Goal: Task Accomplishment & Management: Complete application form

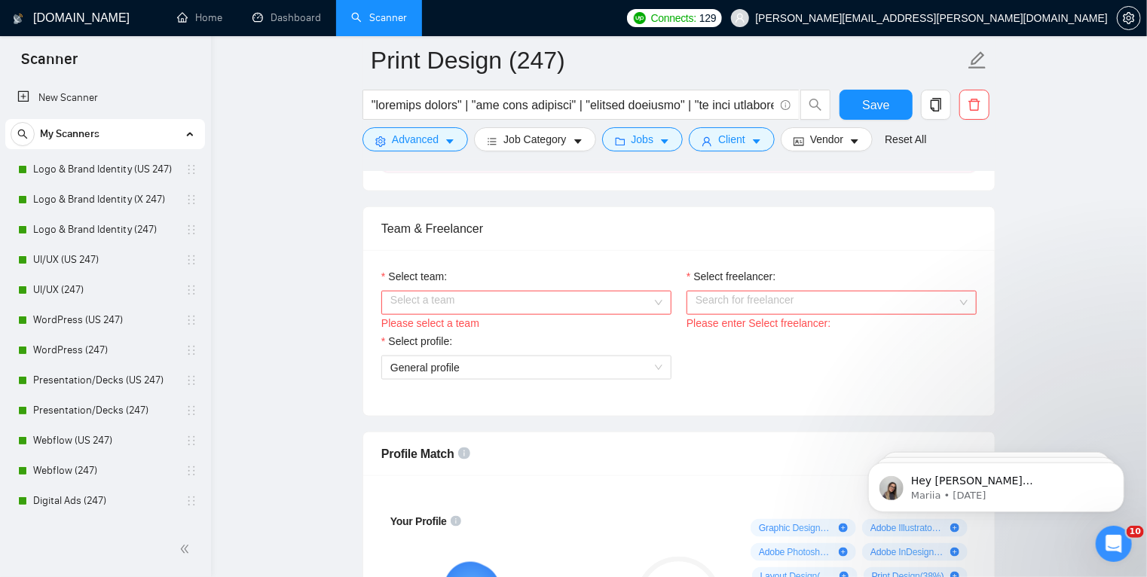
scroll to position [720, 0]
click at [476, 295] on input "Select team:" at bounding box center [521, 303] width 262 height 23
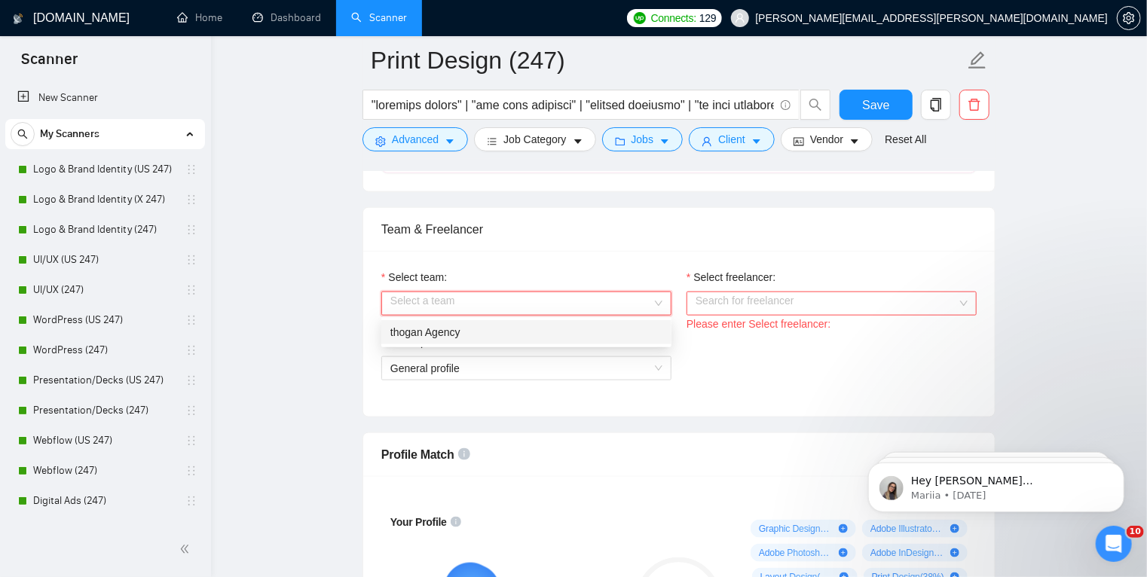
click at [482, 332] on div "thogan Agency" at bounding box center [526, 332] width 272 height 17
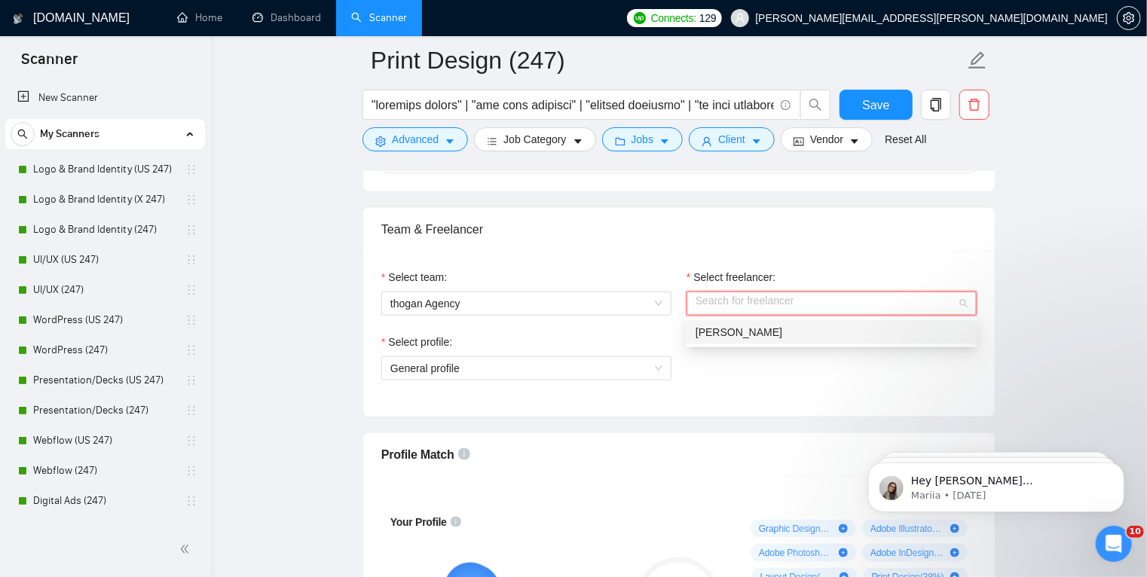
click at [773, 303] on input "Select freelancer:" at bounding box center [827, 303] width 262 height 23
click at [742, 339] on div "Todd Hogan" at bounding box center [832, 332] width 272 height 17
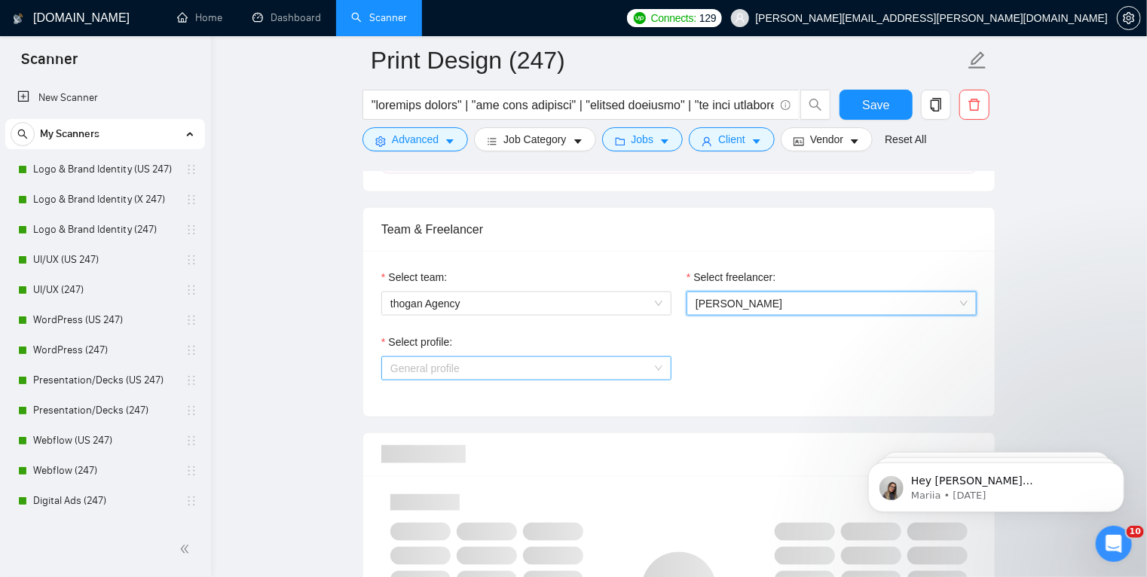
click at [594, 372] on span "General profile" at bounding box center [526, 368] width 272 height 23
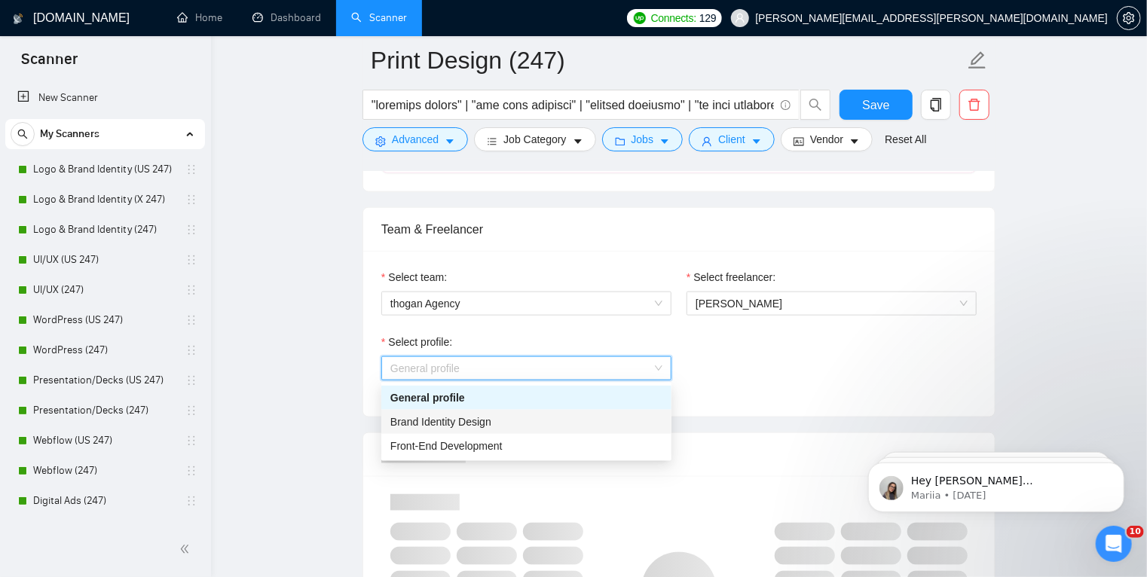
click at [485, 416] on span "Brand Identity Design" at bounding box center [440, 422] width 101 height 12
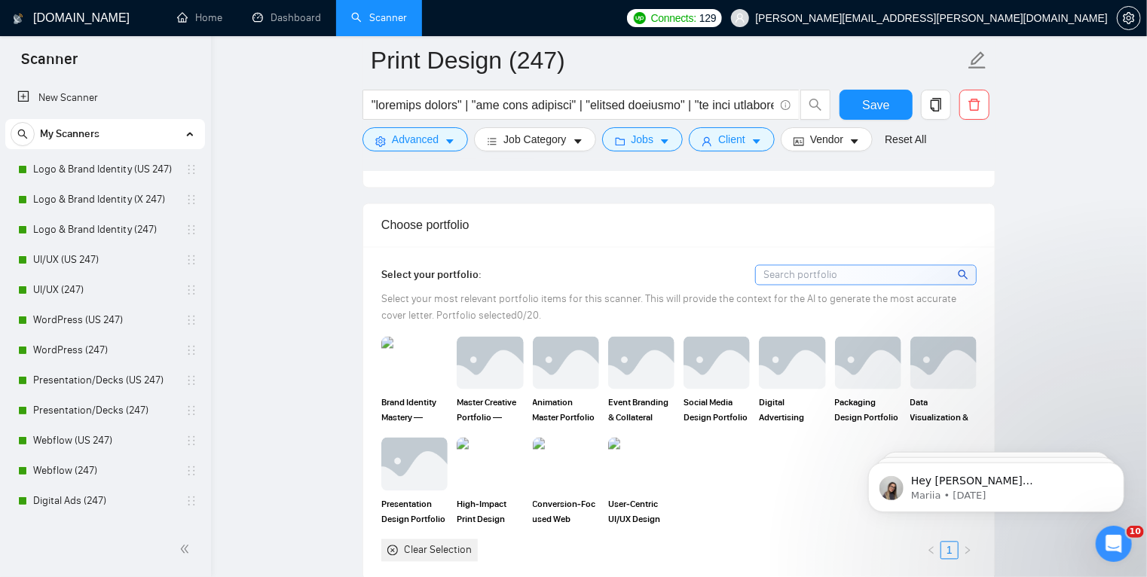
scroll to position [1352, 0]
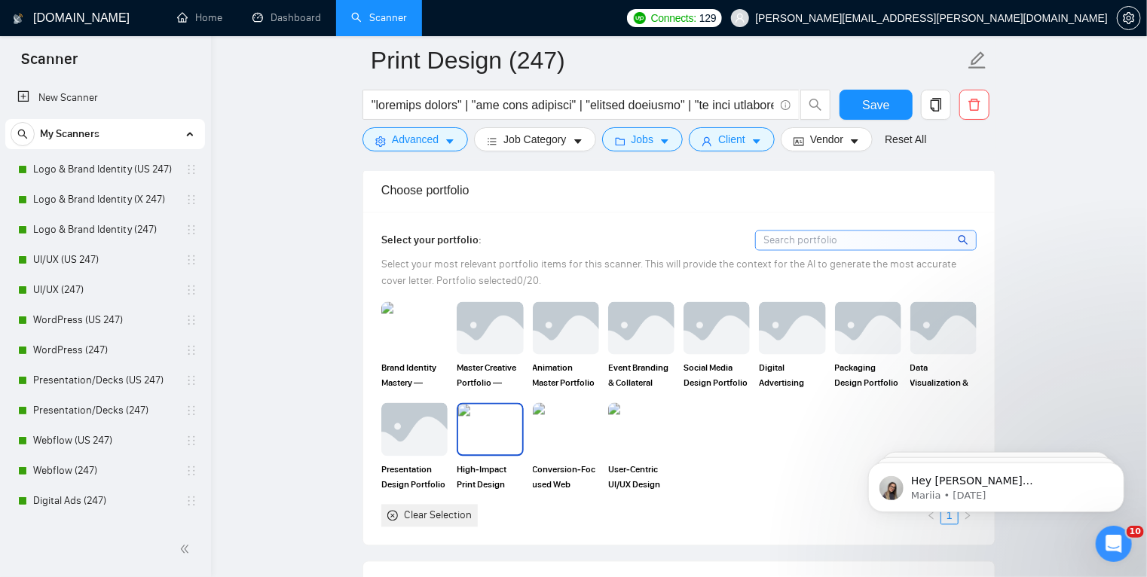
click at [510, 430] on img at bounding box center [489, 430] width 63 height 50
click at [495, 328] on img at bounding box center [489, 329] width 63 height 50
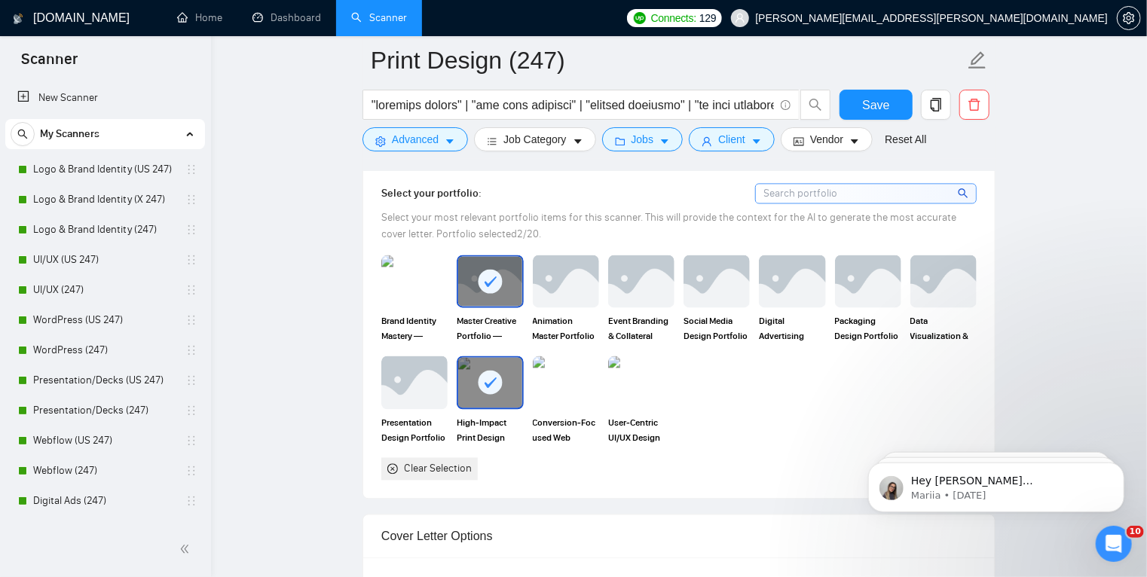
scroll to position [1402, 0]
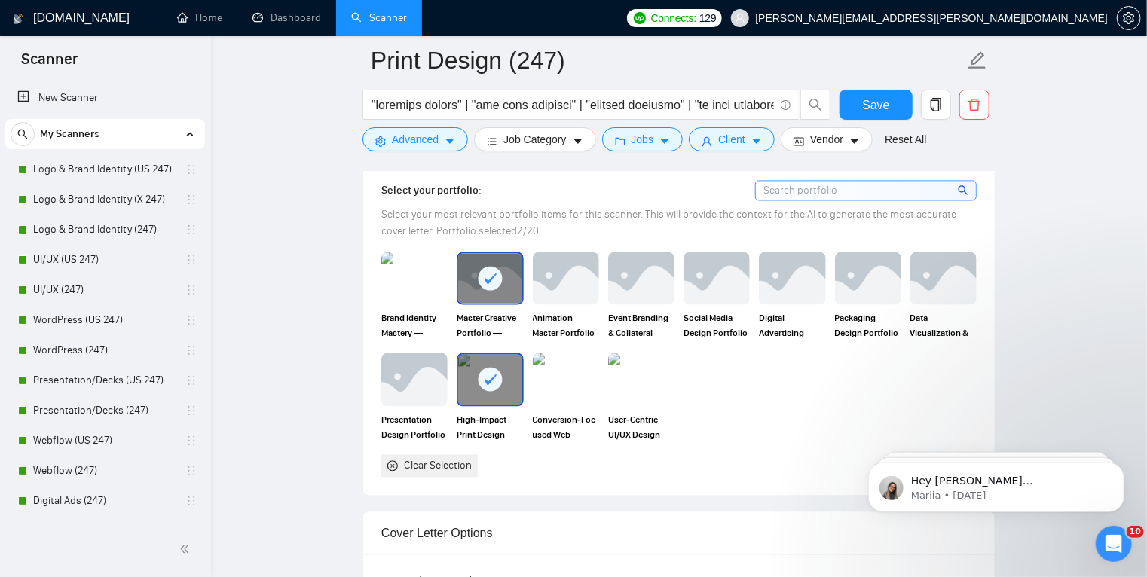
click at [486, 273] on rect at bounding box center [491, 279] width 24 height 24
click at [956, 299] on img at bounding box center [943, 279] width 63 height 50
click at [498, 273] on img at bounding box center [489, 279] width 63 height 50
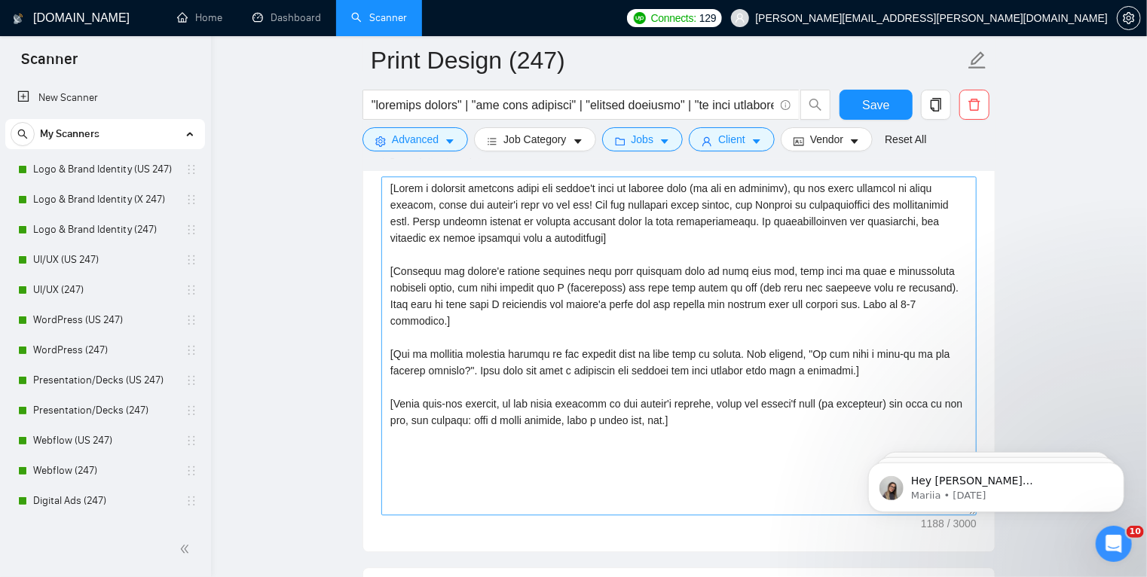
scroll to position [1825, 0]
click at [550, 347] on textarea "Cover letter template:" at bounding box center [678, 342] width 595 height 339
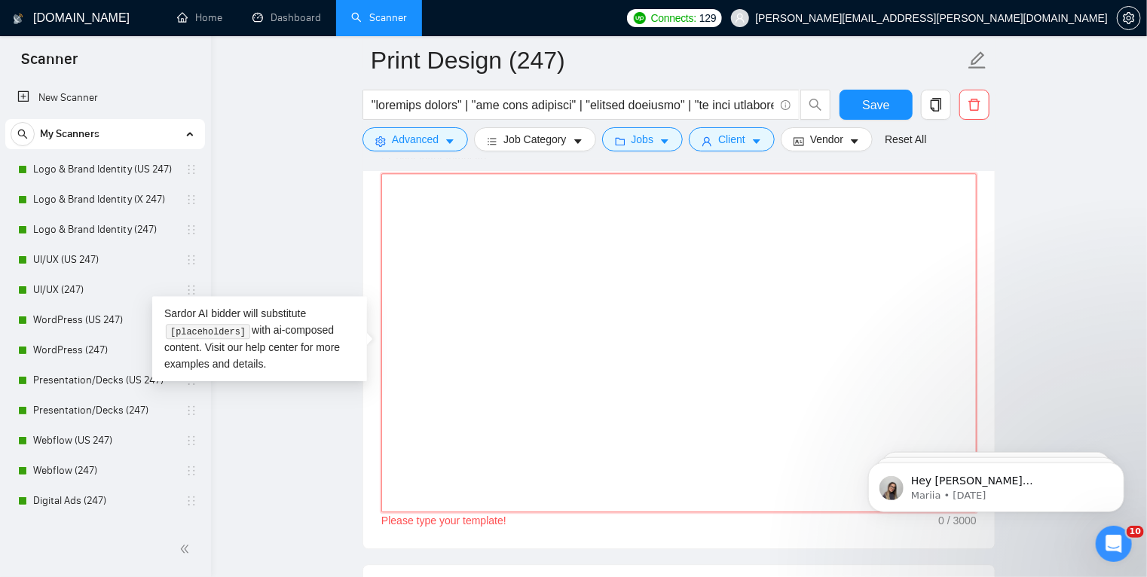
paste textarea "AN UPWORK TOP PRINT DESIGNER Hi - I'd love to work with you. From what you’ve s…"
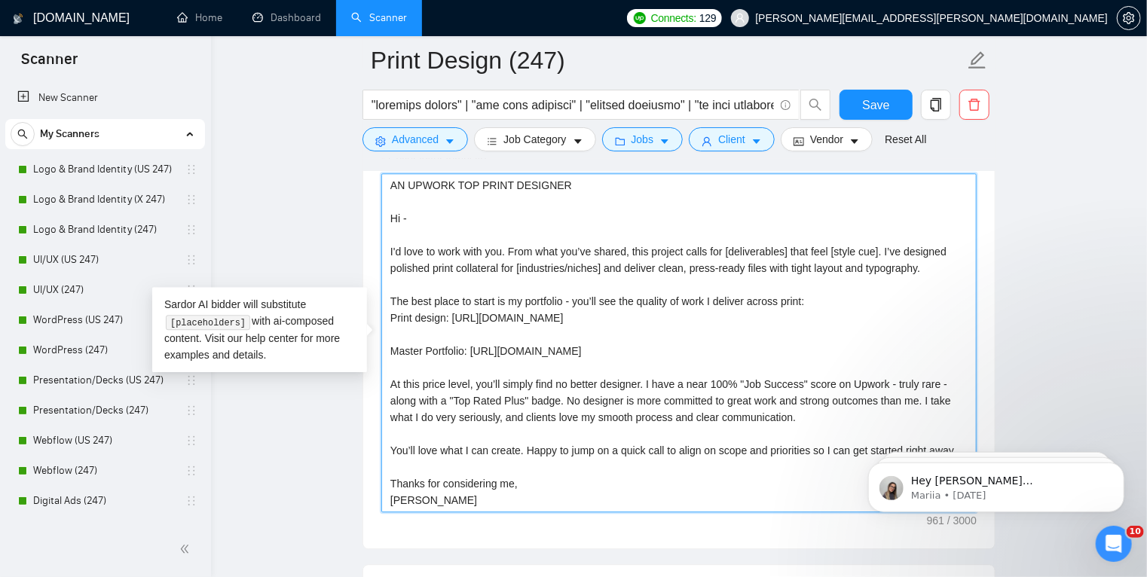
click at [927, 265] on textarea "AN UPWORK TOP PRINT DESIGNER Hi - I'd love to work with you. From what you’ve s…" at bounding box center [678, 342] width 595 height 339
paste textarea "accurate color, and smooth printer handoff."
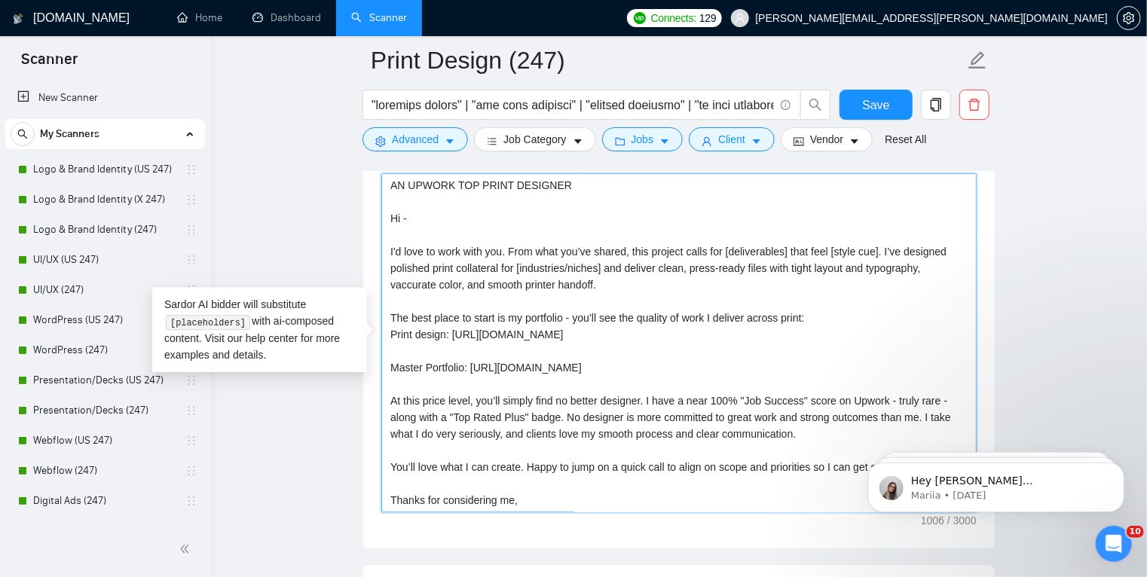
click at [397, 280] on textarea "AN UPWORK TOP PRINT DESIGNER Hi - I'd love to work with you. From what you’ve s…" at bounding box center [678, 342] width 595 height 339
click at [651, 277] on textarea "AN UPWORK TOP PRINT DESIGNER Hi - I'd love to work with you. From what you’ve s…" at bounding box center [678, 342] width 595 height 339
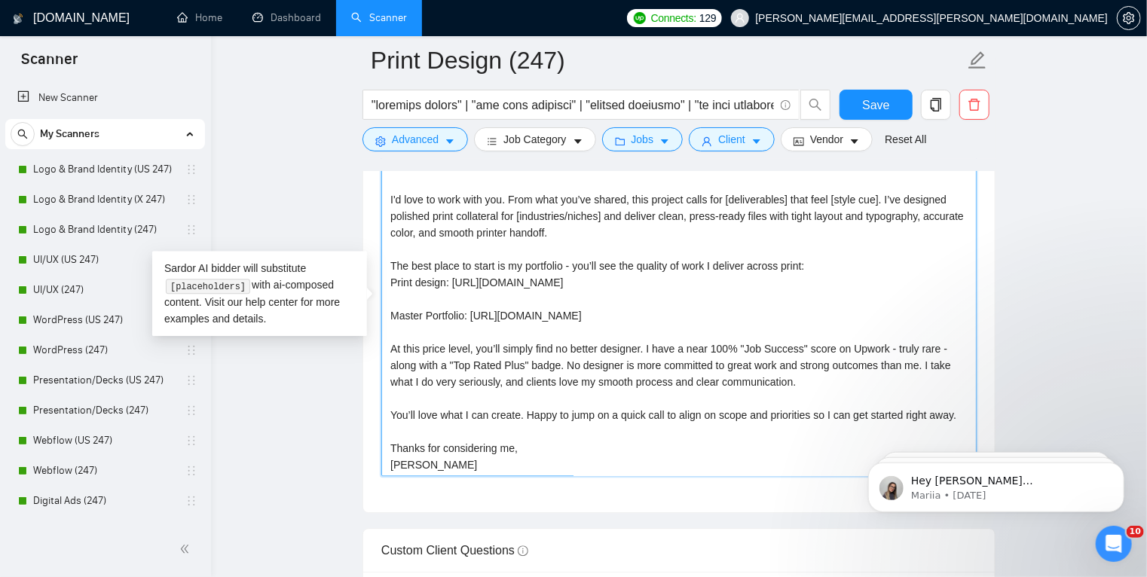
scroll to position [1862, 0]
click at [586, 283] on textarea "AN UPWORK TOP PRINT DESIGNER Hi - I'd love to work with you. From what you’ve s…" at bounding box center [678, 305] width 595 height 339
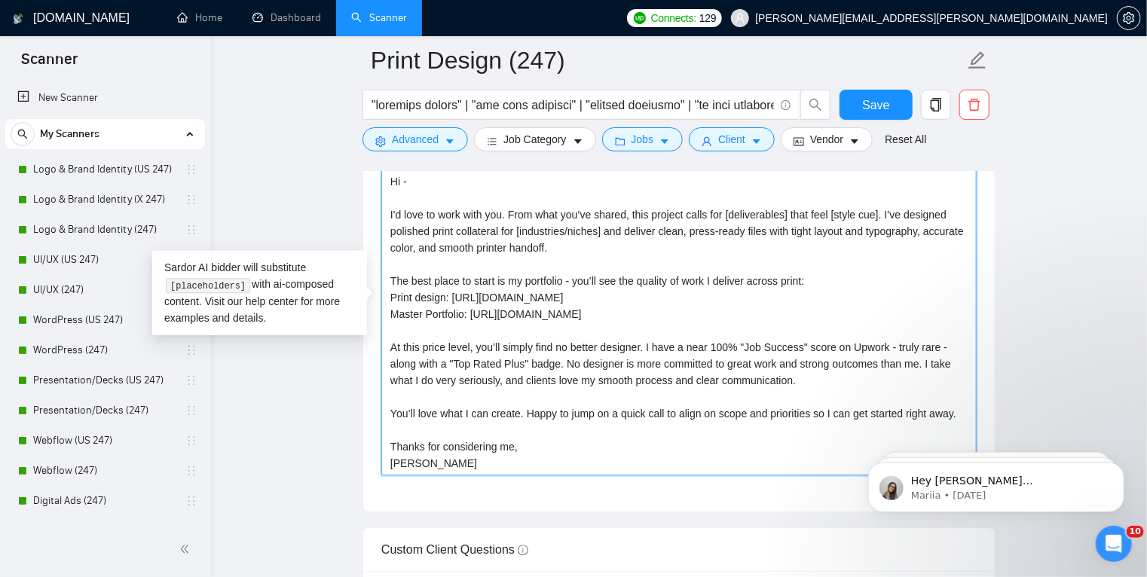
scroll to position [0, 0]
click at [670, 305] on textarea "AN UPWORK TOP PRINT DESIGNER Hi - I'd love to work with you. From what you’ve s…" at bounding box center [678, 305] width 595 height 339
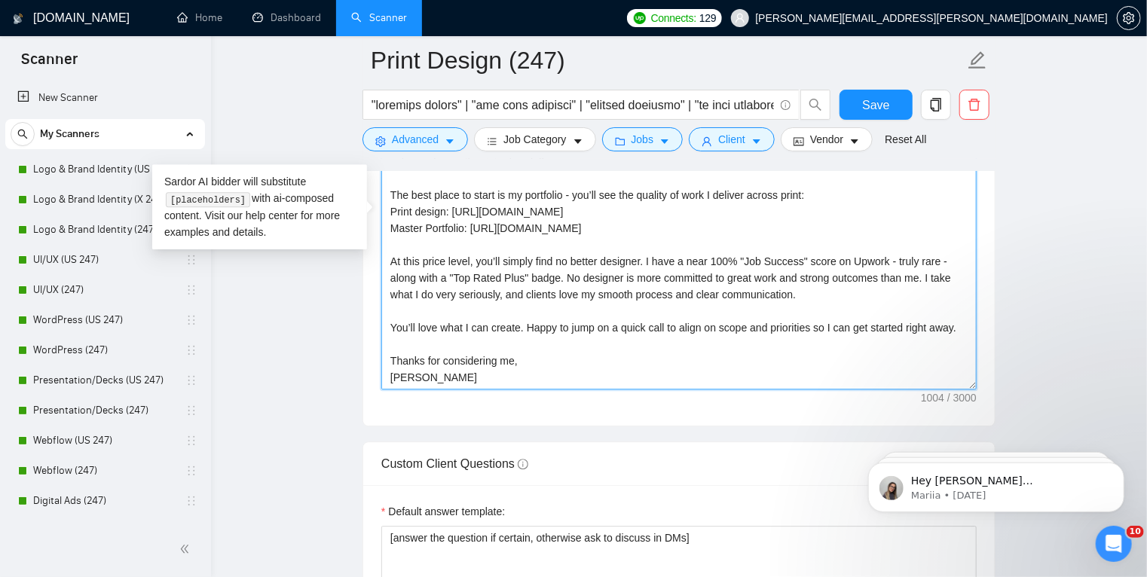
scroll to position [1948, 0]
click at [816, 292] on textarea "AN UPWORK TOP PRINT DESIGNER Hi - I'd love to work with you. From what you’ve s…" at bounding box center [678, 219] width 595 height 339
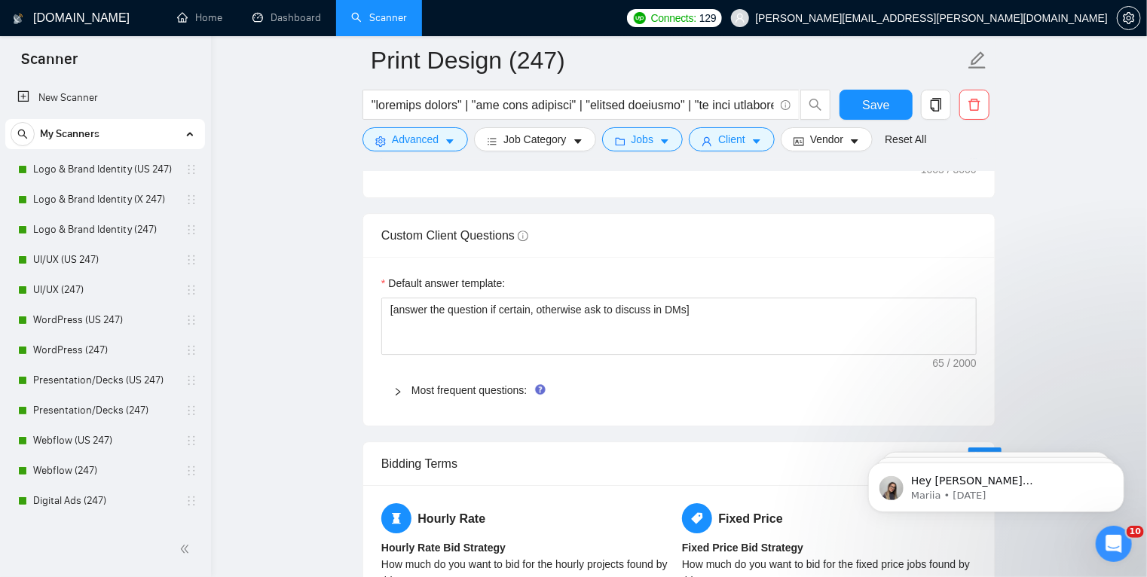
scroll to position [2177, 0]
type textarea "AN UPWORK TOP PRINT DESIGNER Hi - I'd love to work with you. From what you’ve s…"
click at [395, 389] on icon "right" at bounding box center [397, 391] width 9 height 9
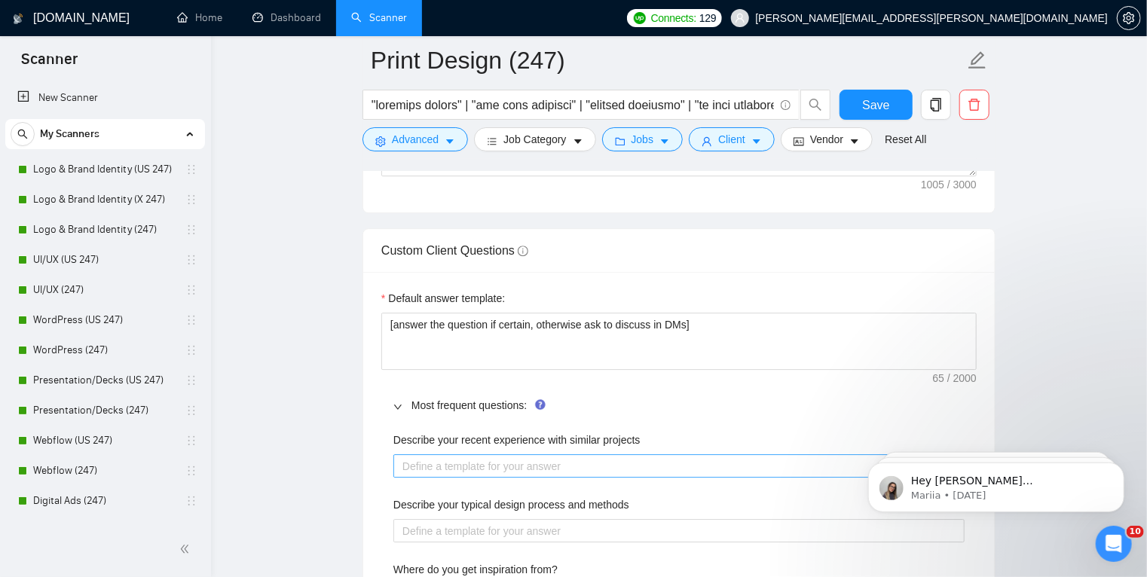
scroll to position [2153, 0]
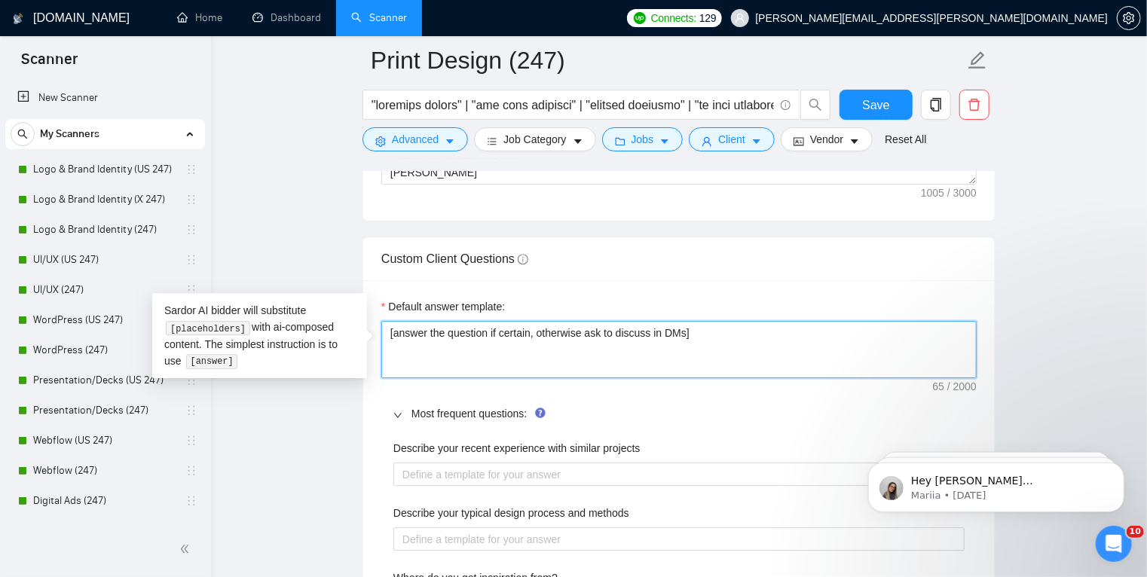
click at [514, 335] on textarea "[answer the question if certain, otherwise ask to discuss in DMs]" at bounding box center [678, 349] width 595 height 57
paste textarea ". Ensure conciseness and clarity, and natural tone absent of AI nuances and und…"
type textarea "[answer the question if certain, otherwise ask to discuss in DMs. Ensure concis…"
drag, startPoint x: 688, startPoint y: 329, endPoint x: 718, endPoint y: 332, distance: 30.3
click at [718, 332] on textarea "[answer the question if certain, otherwise ask to discuss in DMs. Ensure concis…" at bounding box center [678, 349] width 595 height 57
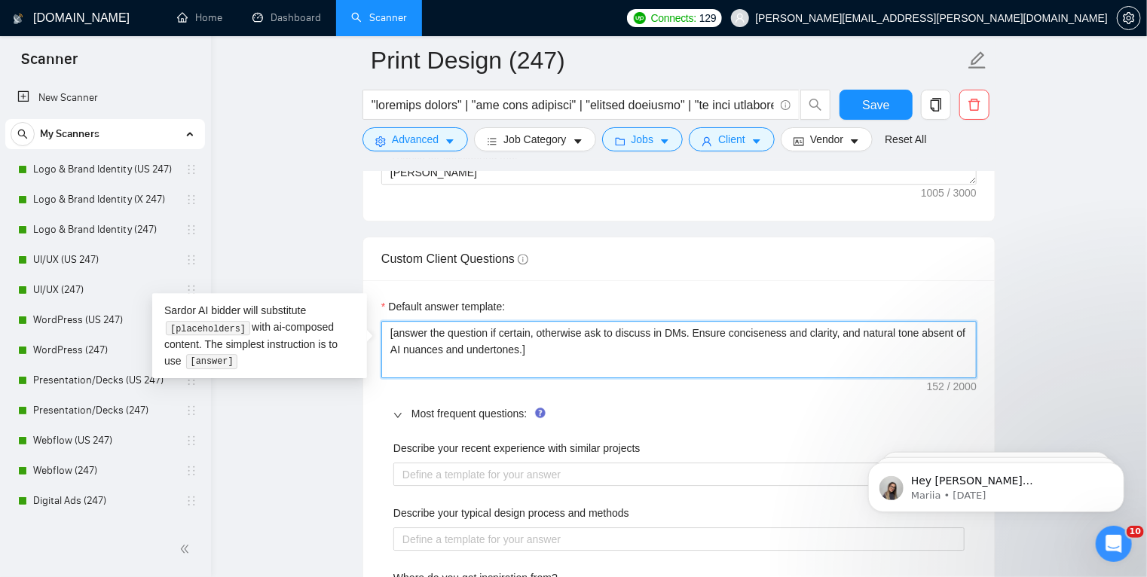
type textarea "[answer the question if certain, otherwise ask to discuss in DMs. conciseness a…"
drag, startPoint x: 690, startPoint y: 332, endPoint x: 508, endPoint y: 347, distance: 182.3
click at [508, 347] on textarea "[answer the question if certain, otherwise ask to discuss in DMs. conciseness a…" at bounding box center [678, 349] width 595 height 57
type textarea "[answer the question if certain, otherwise ask to discuss in DMs. ]"
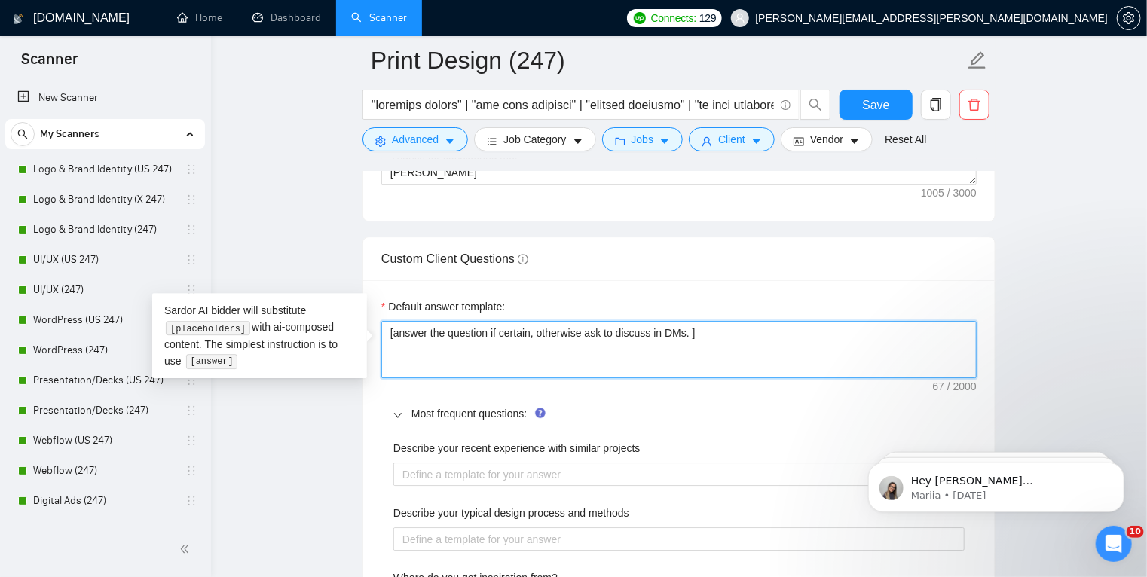
type textarea "[answer the question if certain, otherwise ask to discuss in DMs.]"
click at [531, 333] on textarea "[answer the question if certain, otherwise ask to discuss in DMs.]" at bounding box center [678, 349] width 595 height 57
type textarea "[answer the question if certain , otherwise ask to discuss in DMs.]"
paste textarea "conciseness and clarity, and natural tone absent of AI nuances and undertones."
type textarea "[answer the question if certain conciseness and clarity, and natural tone absen…"
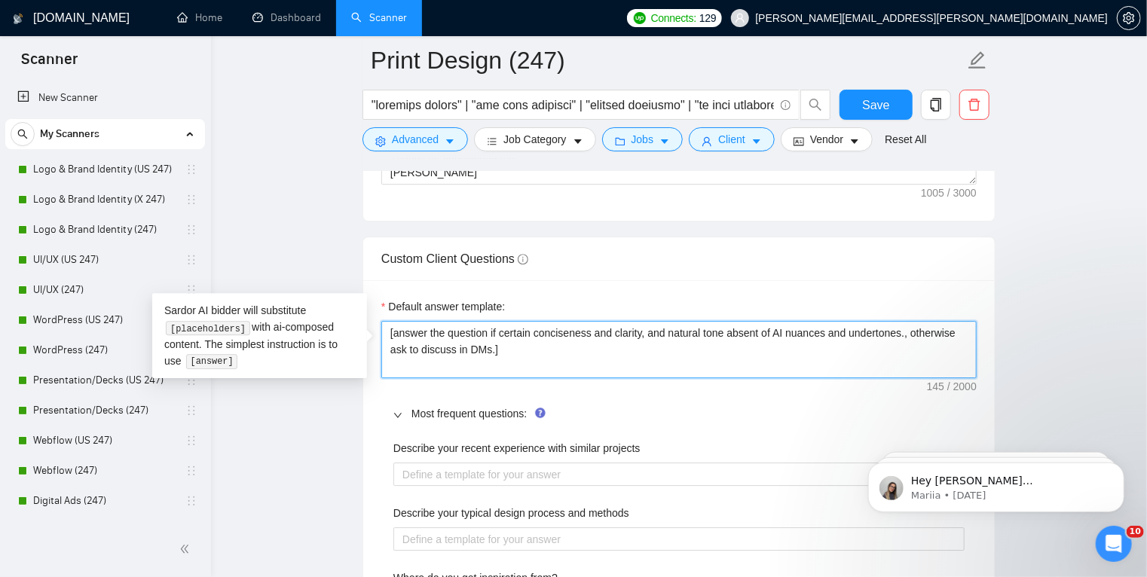
click at [535, 332] on textarea "[answer the question if certain conciseness and clarity, and natural tone absen…" at bounding box center [678, 349] width 595 height 57
type textarea "[answer the question if certain -conciseness and clarity, and natural tone abse…"
type textarea "[answer the question if certain - conciseness and clarity, and natural tone abs…"
click at [595, 332] on textarea "[answer the question if certain - conciseness and clarity, and natural tone abs…" at bounding box center [678, 349] width 595 height 57
type textarea "[answer the question if certain - concisenes and clarity, and natural tone abse…"
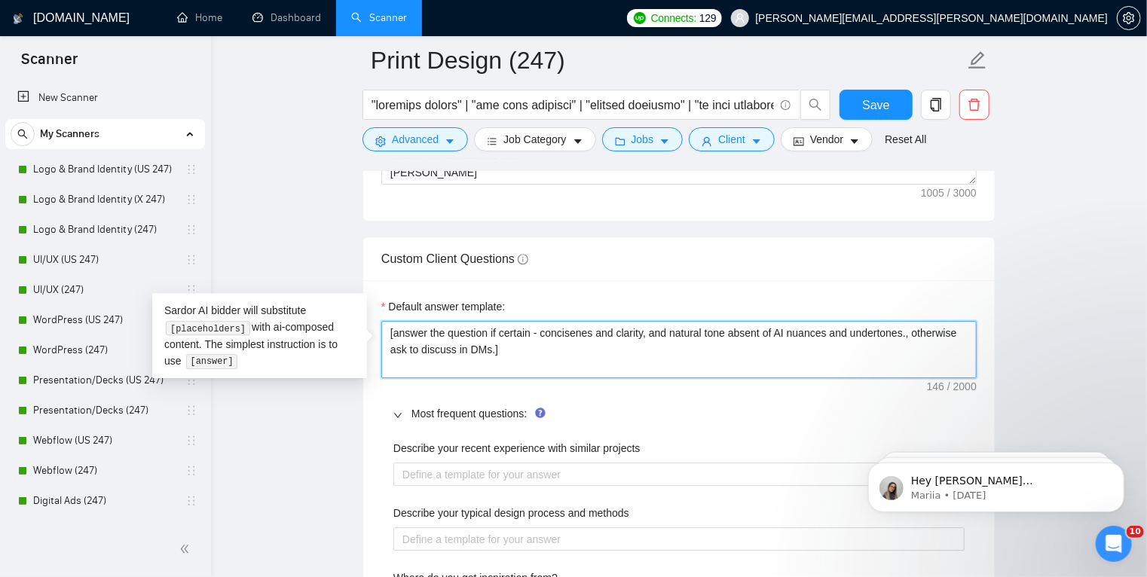
type textarea "[answer the question if certain - concisene and clarity, and natural tone absen…"
type textarea "[answer the question if certain - concisen and clarity, and natural tone absent…"
type textarea "[answer the question if certain - concise and clarity, and natural tone absent …"
type textarea "[answer the question if certain - concise and clarit, and natural tone absent o…"
type textarea "[answer the question if certain - concise and clari, and natural tone absent of…"
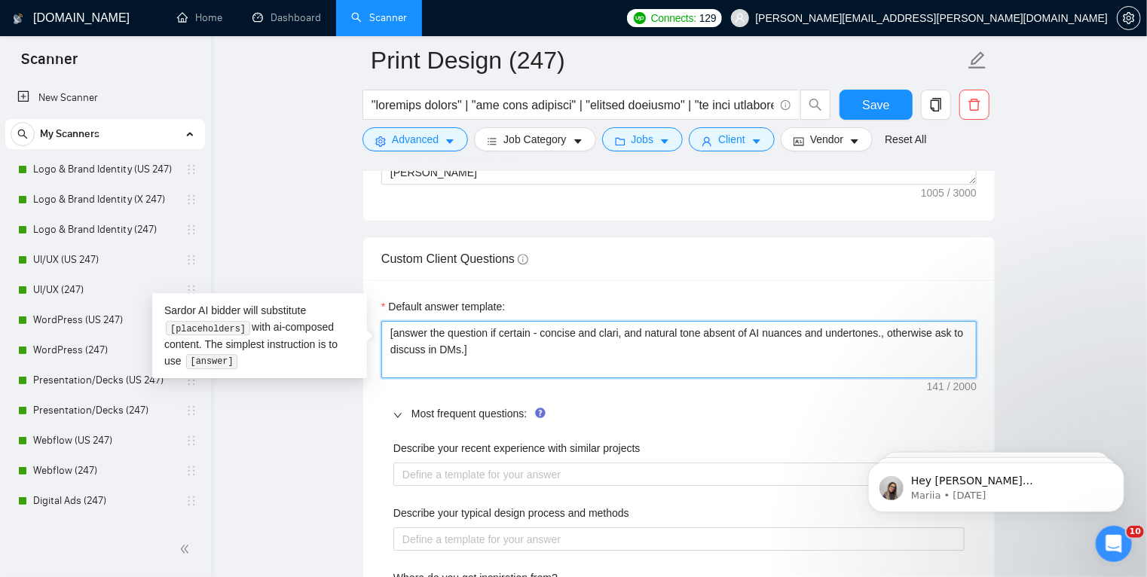
type textarea "[answer the question if certain - concise and clar, and natural tone absent of …"
type textarea "[answer the question if certain - concise and cla, and natural tone absent of A…"
type textarea "[answer the question if certain - concise and cl, and natural tone absent of AI…"
type textarea "[answer the question if certain - concise and cla, and natural tone absent of A…"
type textarea "[answer the question if certain - concise and clar, and natural tone absent of …"
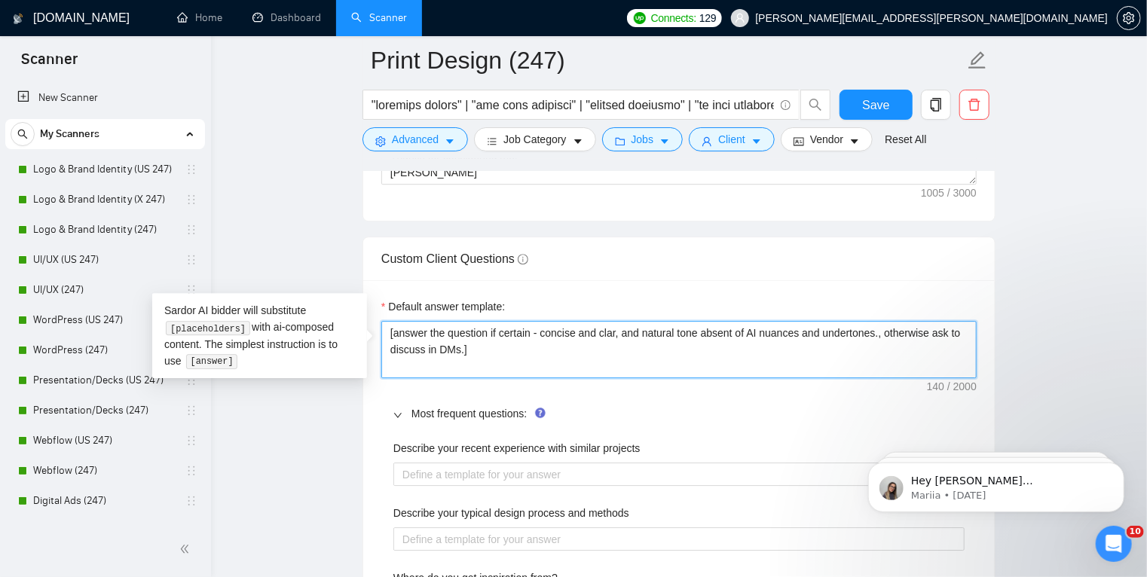
click at [606, 332] on textarea "[answer the question if certain - concise and clar, and natural tone absent of …" at bounding box center [678, 349] width 595 height 57
type textarea "[answer the question if certain - concise and clear, and natural tone absent of…"
click at [622, 332] on textarea "[answer the question if certain - concise and clear, and natural tone absent of…" at bounding box center [678, 349] width 595 height 57
click at [542, 329] on textarea "[answer the question if certain - concise and clear, and natural tone absent of…" at bounding box center [678, 349] width 595 height 57
click at [631, 333] on textarea "[answer the question if certain - concise and clear, and natural tone absent of…" at bounding box center [678, 349] width 595 height 57
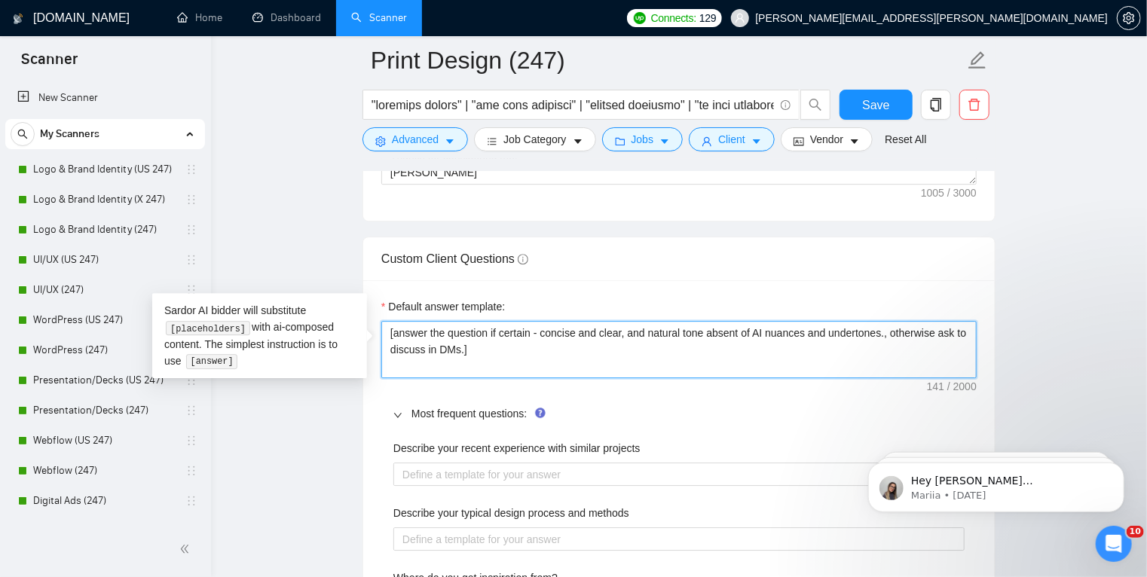
click at [631, 333] on textarea "[answer the question if certain - concise and clear, and natural tone absent of…" at bounding box center [678, 349] width 595 height 57
type textarea "[answer the question if certain - concise and clear, natural tone absent of AI …"
click at [859, 330] on textarea "[answer the question if certain - concise and clear, natural tone absent of AI …" at bounding box center [678, 349] width 595 height 57
type textarea "[answer the question if certain - concise and clear, natural tone absent of AI …"
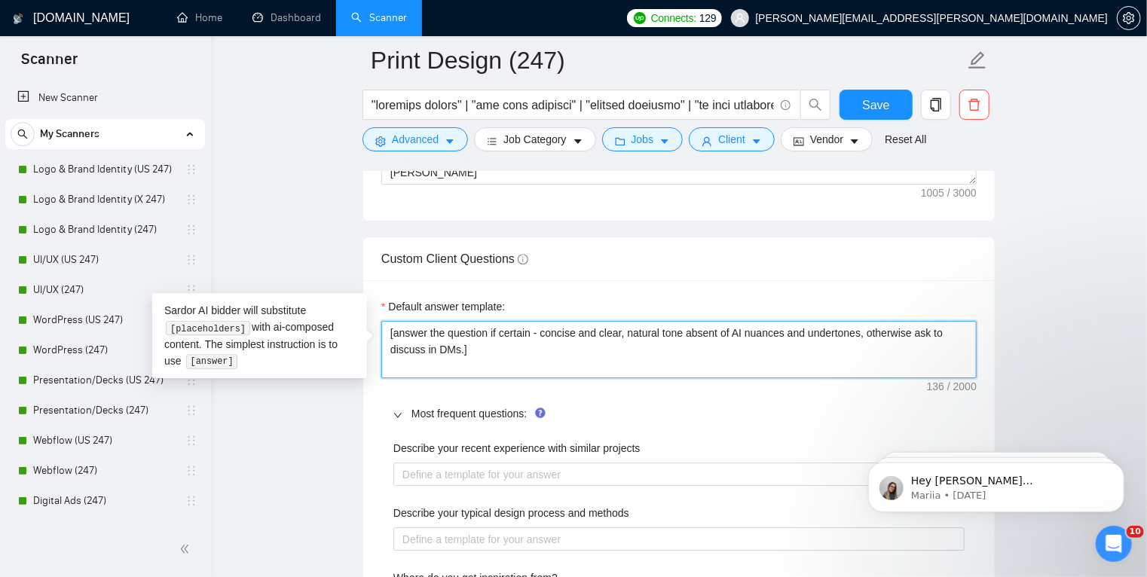
click at [542, 332] on textarea "[answer the question if certain - concise and clear, natural tone absent of AI …" at bounding box center [678, 349] width 595 height 57
click at [861, 331] on textarea "[answer the question if certain - concise and clear, natural tone absent of AI …" at bounding box center [678, 349] width 595 height 57
type textarea "[answer the question if certain - concise and clear, natural tone absent of AI …"
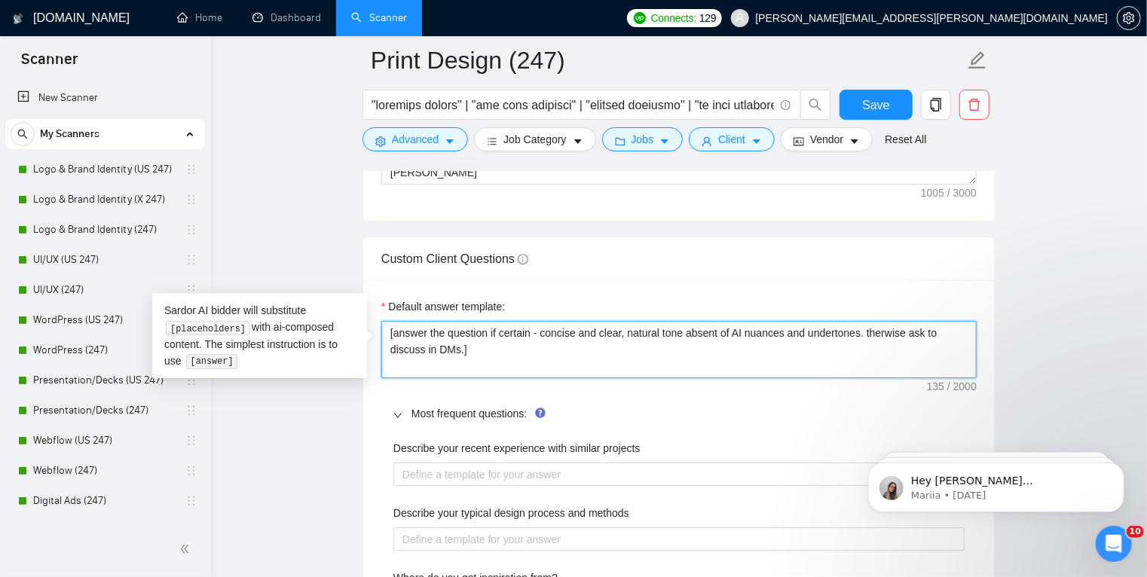
type textarea "[answer the question if certain - concise and clear, natural tone absent of AI …"
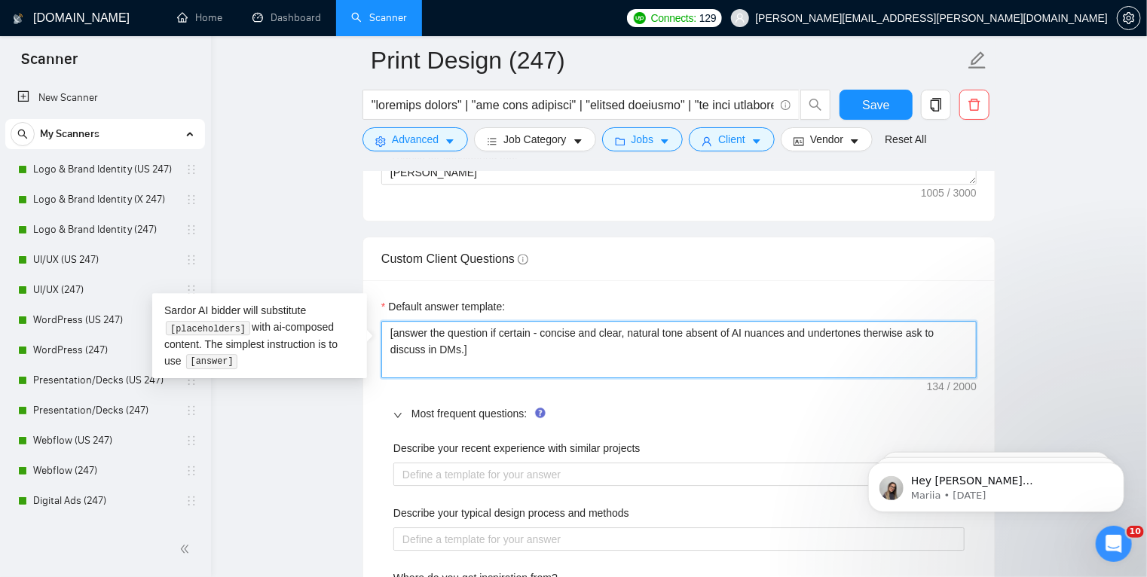
type textarea "[answer the question if certain - concise and clear, natural tone absent of AI …"
click at [669, 343] on textarea "[answer the question if certain - concise and clear, natural tone absent of AI …" at bounding box center [678, 349] width 595 height 57
drag, startPoint x: 458, startPoint y: 347, endPoint x: 440, endPoint y: 344, distance: 17.6
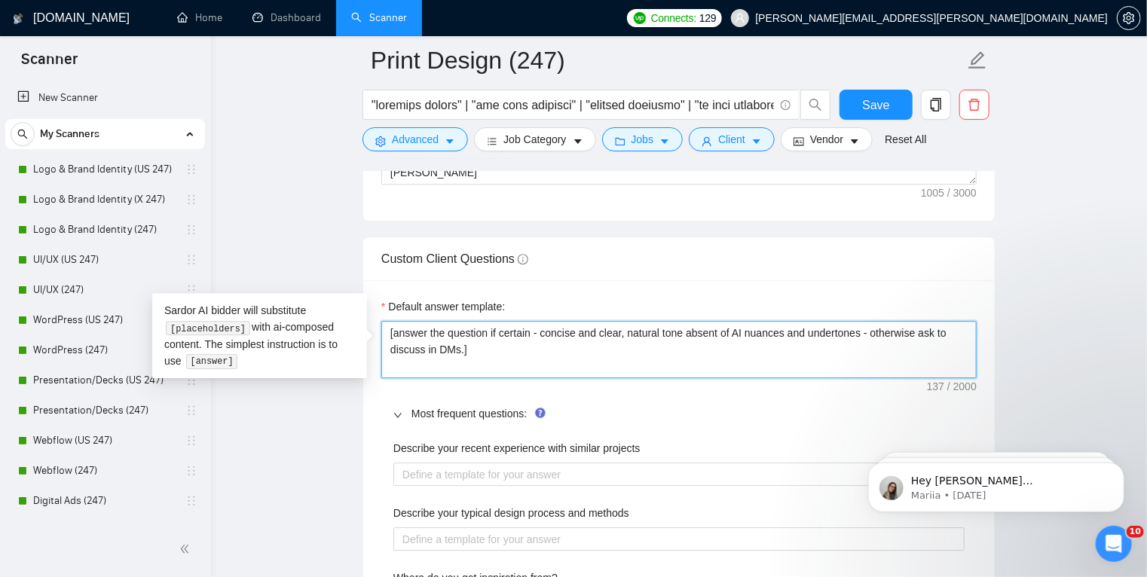
click at [440, 344] on textarea "[answer the question if certain - concise and clear, natural tone absent of AI …" at bounding box center [678, 349] width 595 height 57
type textarea "[answer the question if certain - concise and clear, natural tone absent of AI …"
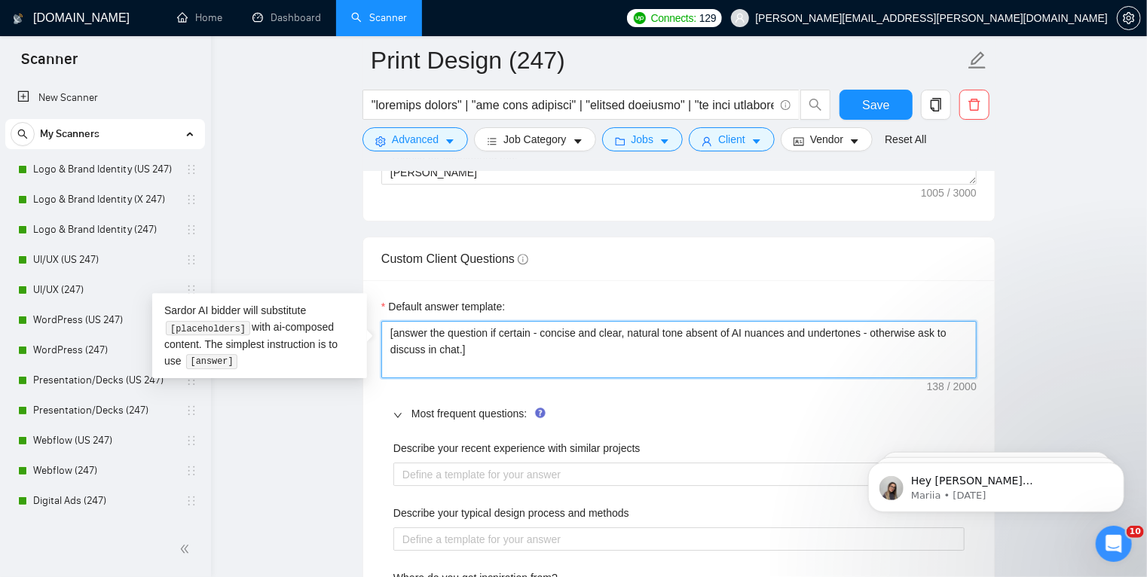
type textarea "[answer the question if certain - concise and clear, natural tone absent of AI …"
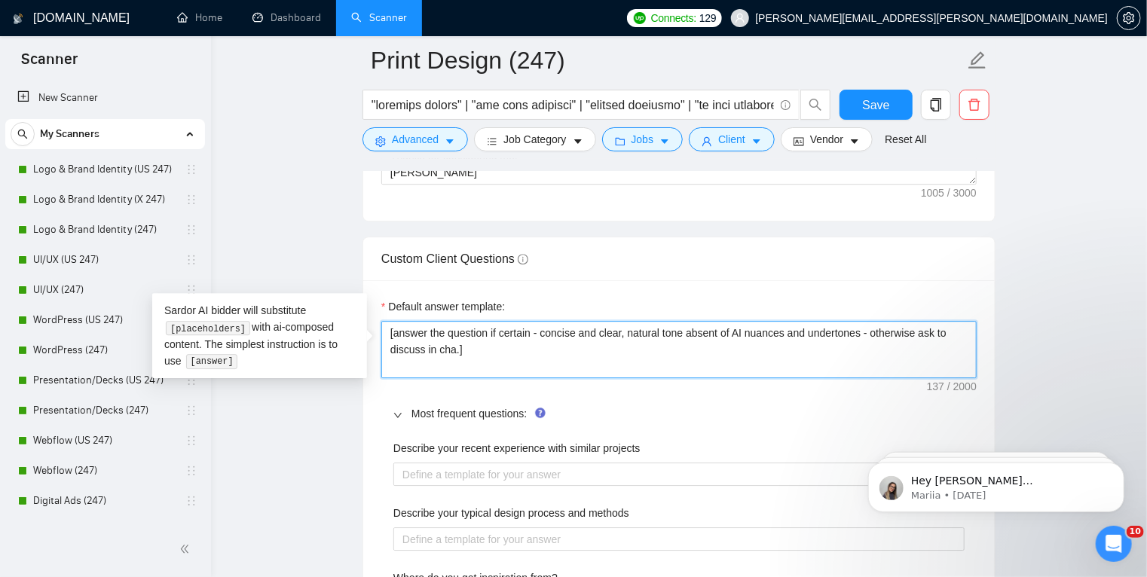
type textarea "[answer the question if certain - concise and clear, natural tone absent of AI …"
click at [516, 350] on textarea "[answer the question if certain - concise and clear, natural tone absent of AI …" at bounding box center [678, 349] width 595 height 57
type textarea "[answer the question if certain - concise and clear, natural tone absent of AI …"
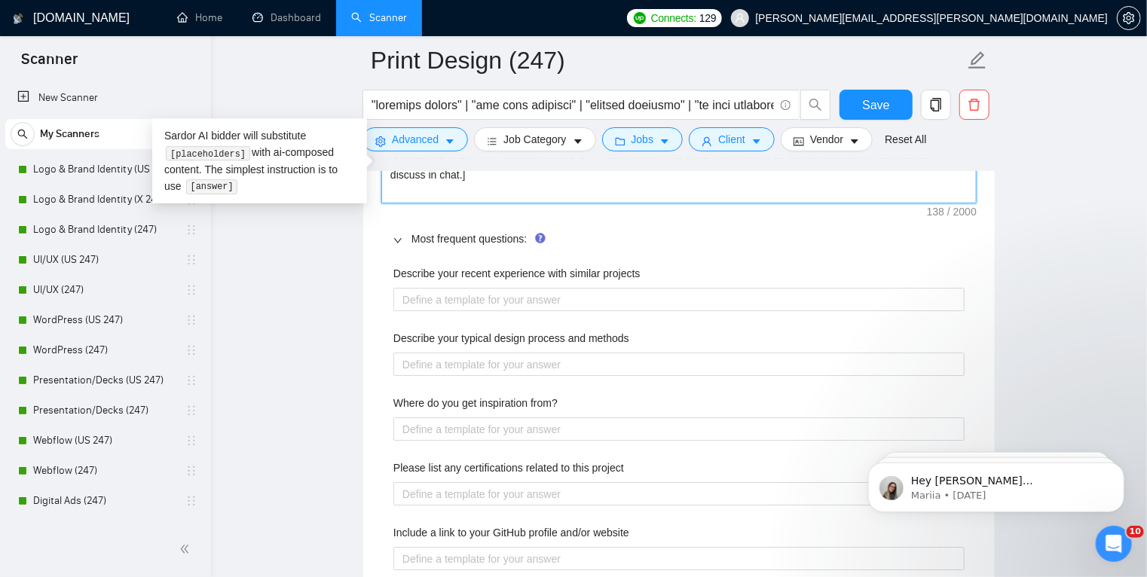
scroll to position [2331, 0]
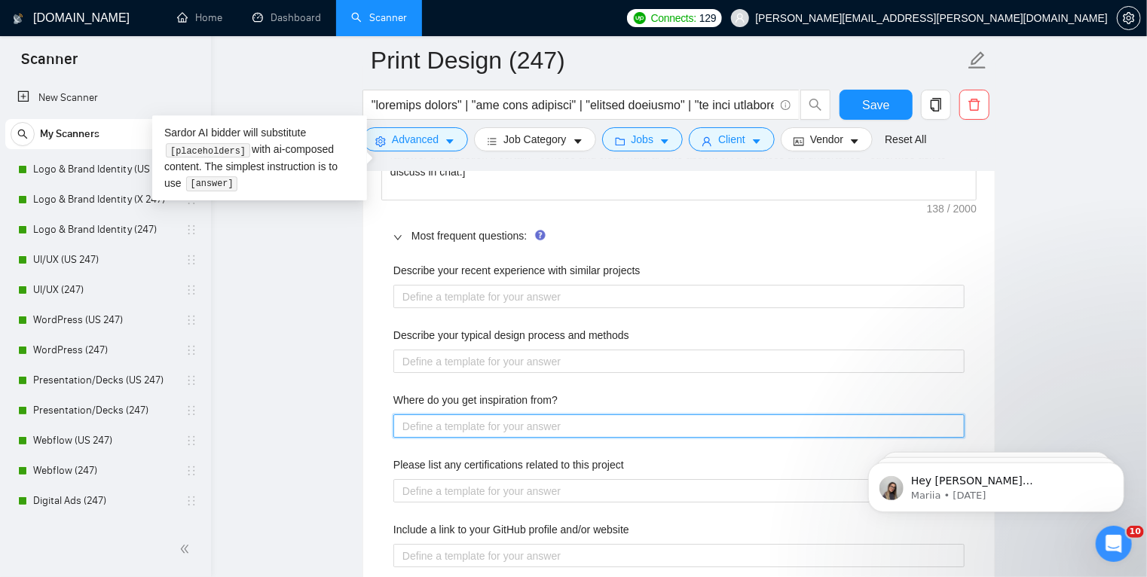
click at [537, 433] on from\? "Where do you get inspiration from?" at bounding box center [678, 427] width 571 height 24
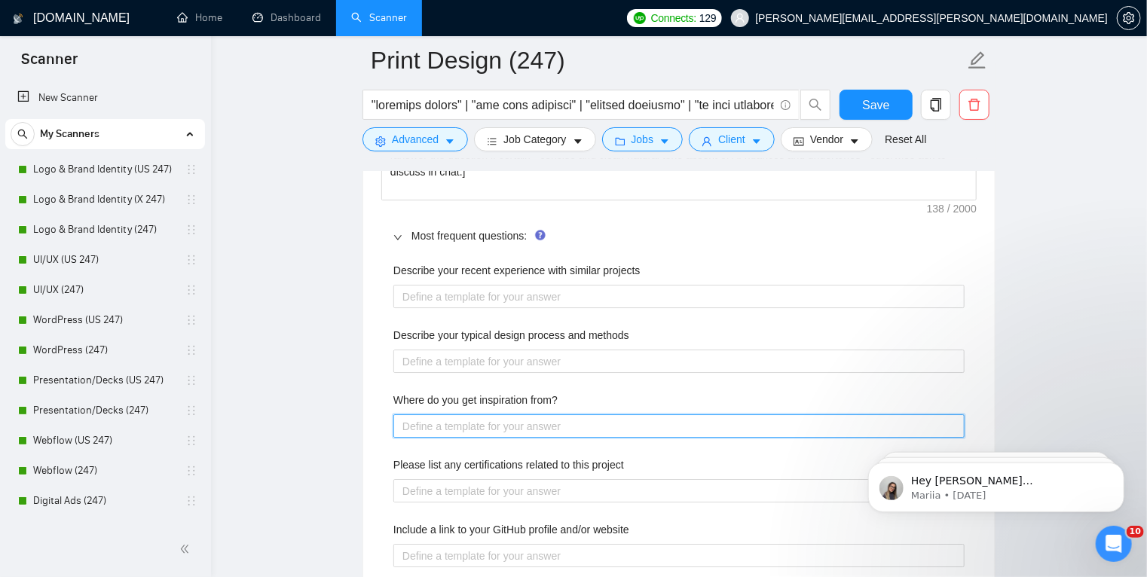
paste from\? "A lot of it comes from research and paying attention - I study the brand and au…"
type from\? "A lot of it comes from research and paying attention - I study the brand and au…"
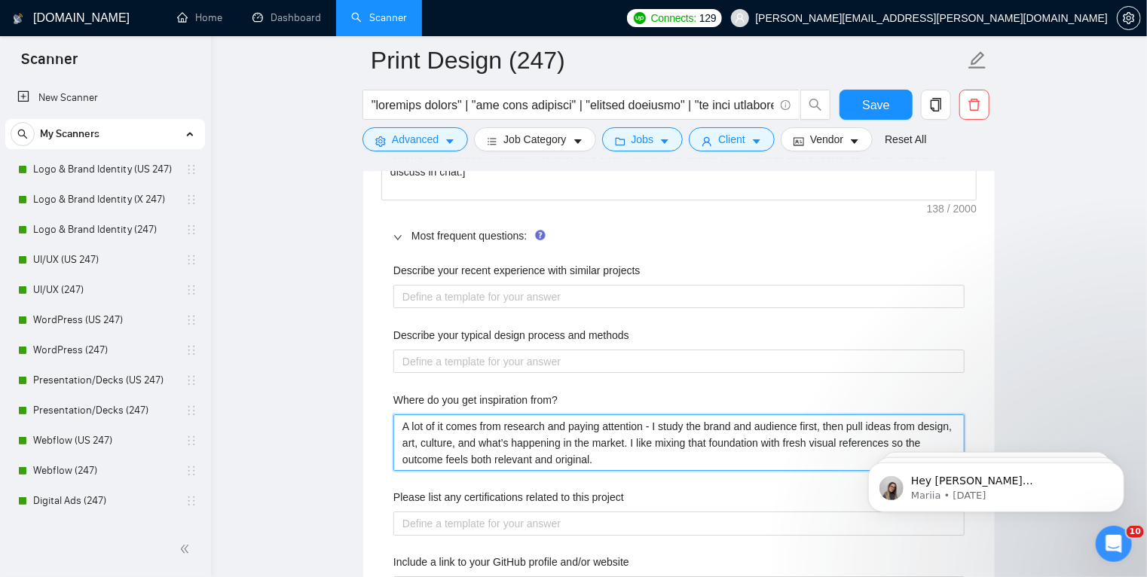
type from\? "A lot of it comes from research and paying attention - I study the brand and au…"
click at [532, 446] on from\? "A lot of it comes from research and paying attention - I study the brand and au…" at bounding box center [678, 443] width 571 height 57
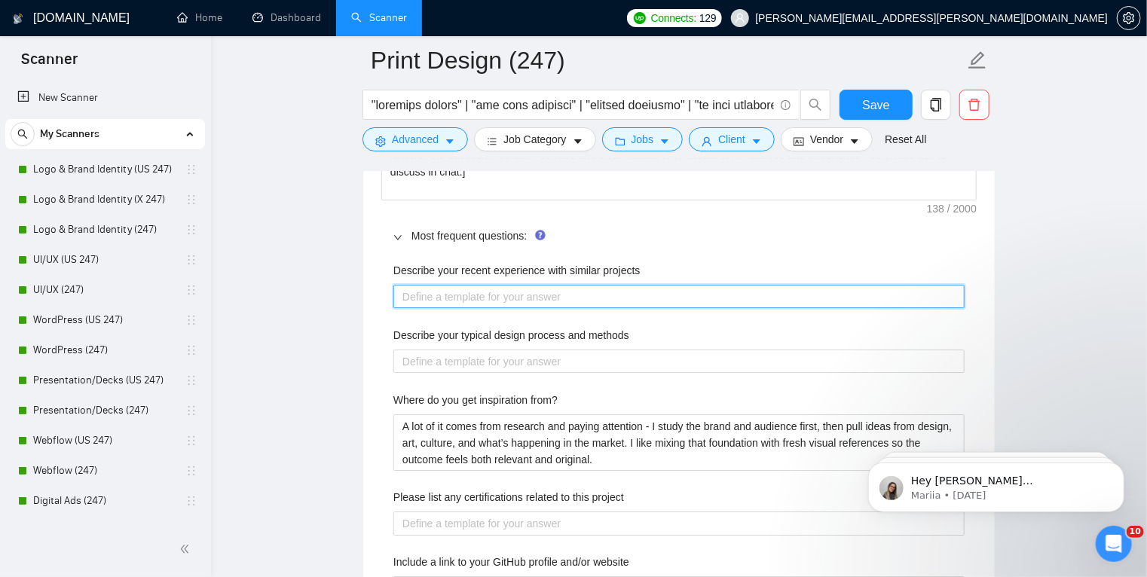
click at [534, 285] on projects "Describe your recent experience with similar projects" at bounding box center [678, 297] width 571 height 24
paste projects "I’ve created brochures, catalogs, event collateral, and signage for a range of …"
type projects "I’ve created brochures, catalogs, event collateral, and signage for a range of …"
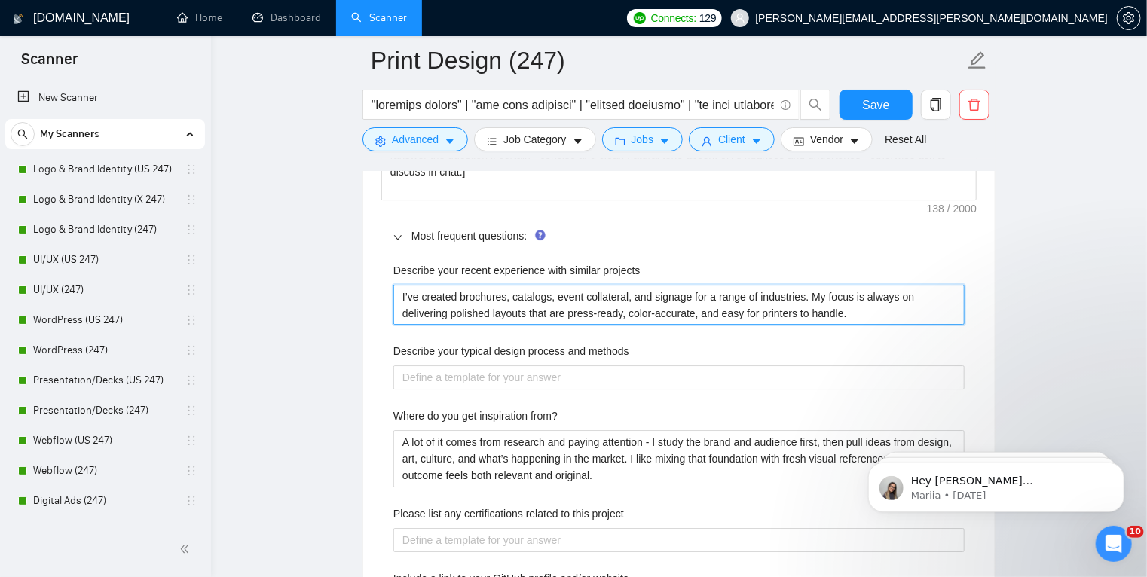
type projects "I’ve created brochures, catalogs, event collateral, and signage for a range of …"
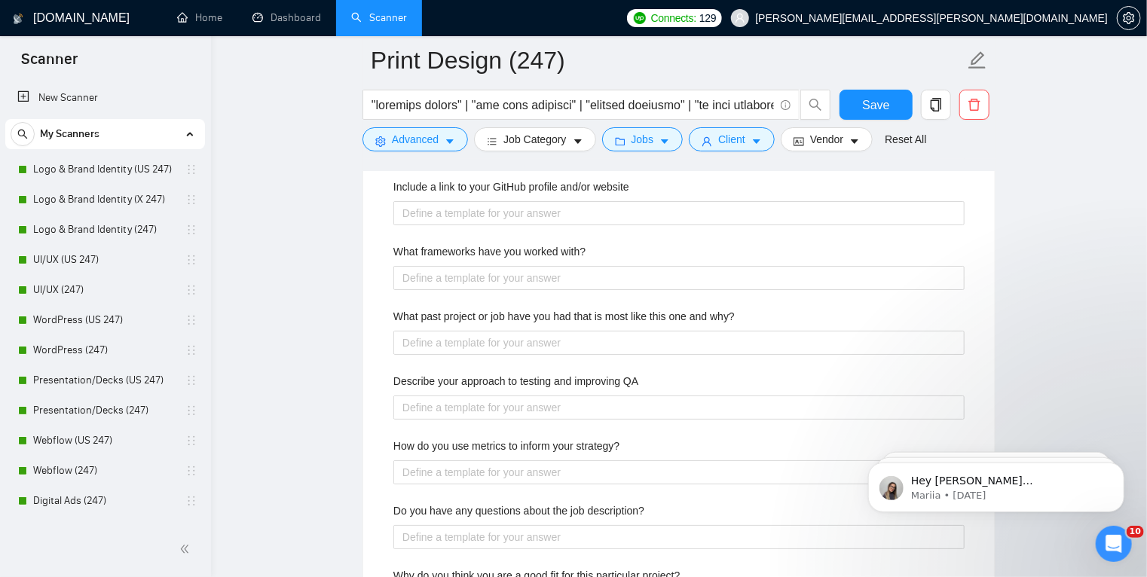
scroll to position [2723, 0]
drag, startPoint x: 387, startPoint y: 435, endPoint x: 658, endPoint y: 447, distance: 270.9
click at [658, 447] on div "Describe your recent experience with similar projects I’ve created brochures, c…" at bounding box center [678, 251] width 595 height 780
copy label "How do you use metrics to inform your strategy?"
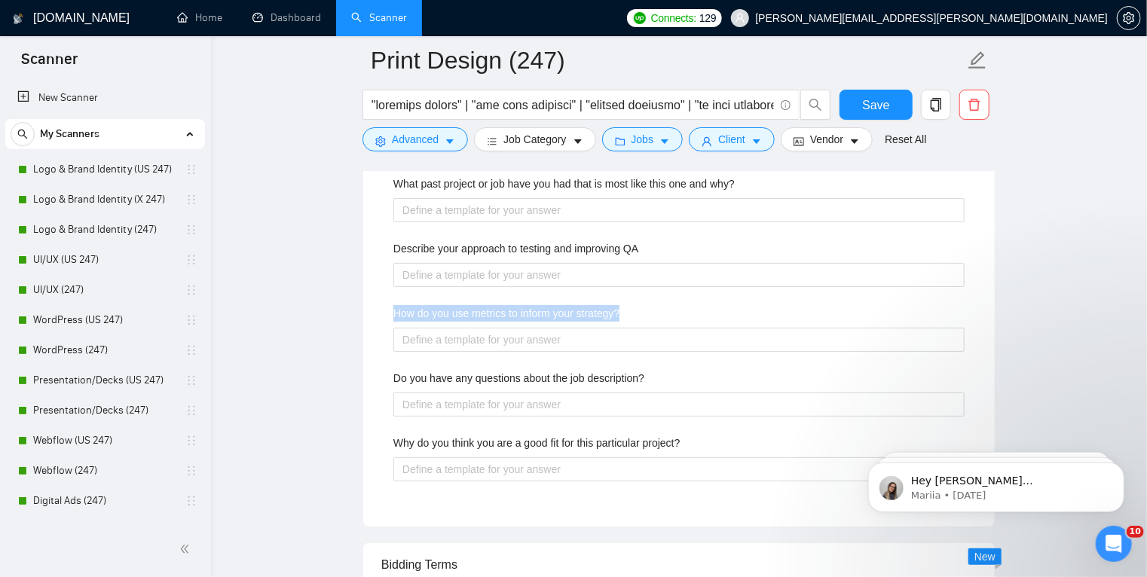
scroll to position [2863, 0]
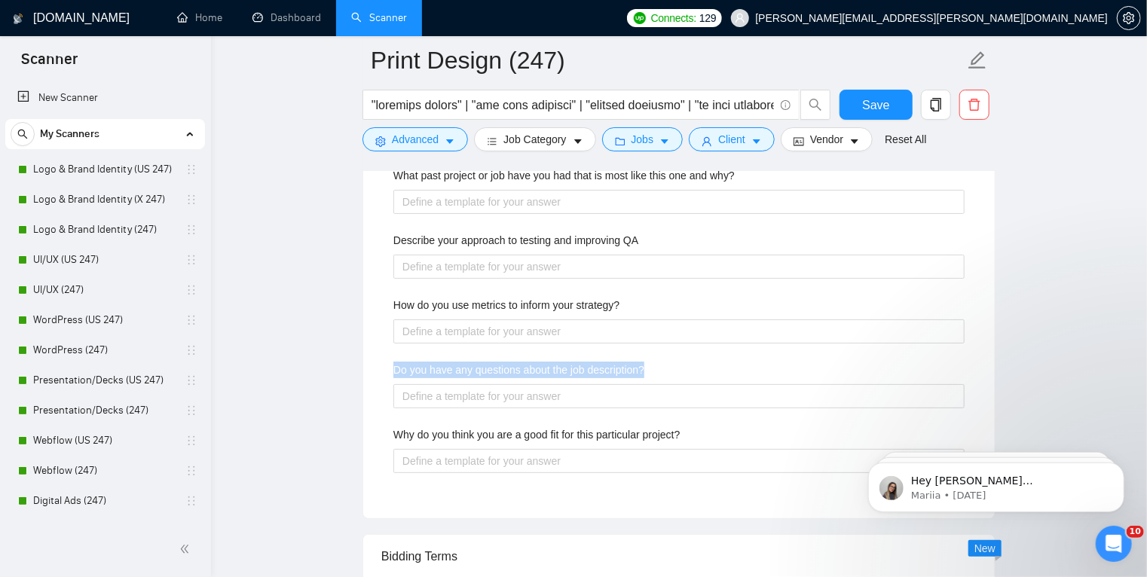
drag, startPoint x: 386, startPoint y: 362, endPoint x: 688, endPoint y: 373, distance: 302.5
click at [688, 373] on div "Describe your recent experience with similar projects I’ve created brochures, c…" at bounding box center [678, 110] width 595 height 780
copy label "Do you have any questions about the job description?"
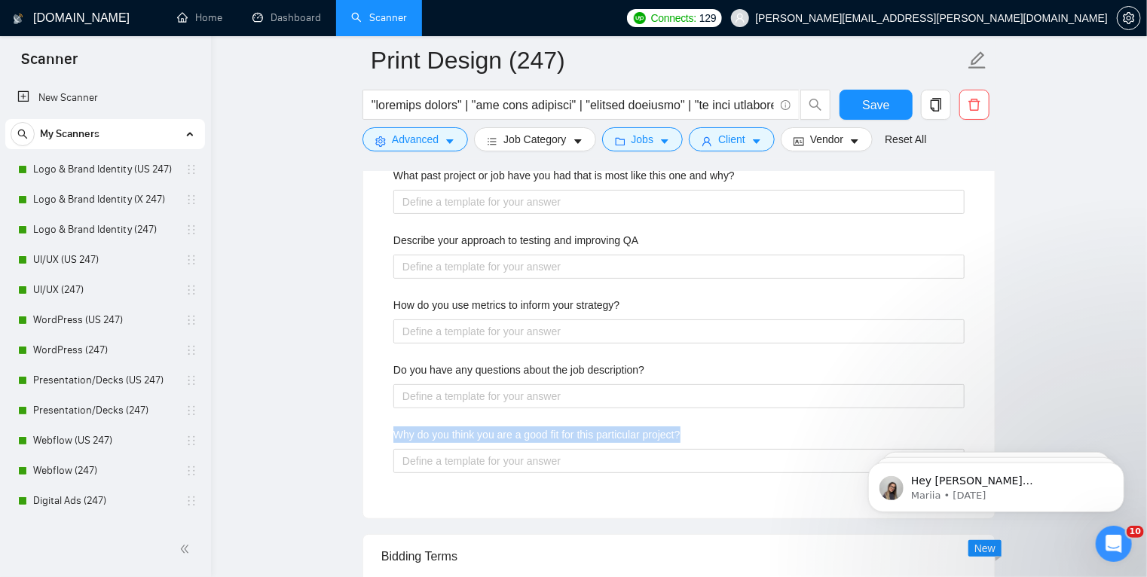
drag, startPoint x: 391, startPoint y: 424, endPoint x: 712, endPoint y: 442, distance: 320.8
click at [712, 442] on div "Describe your recent experience with similar projects I’ve created brochures, c…" at bounding box center [678, 110] width 595 height 780
copy label "Why do you think you are a good fit for this particular project?"
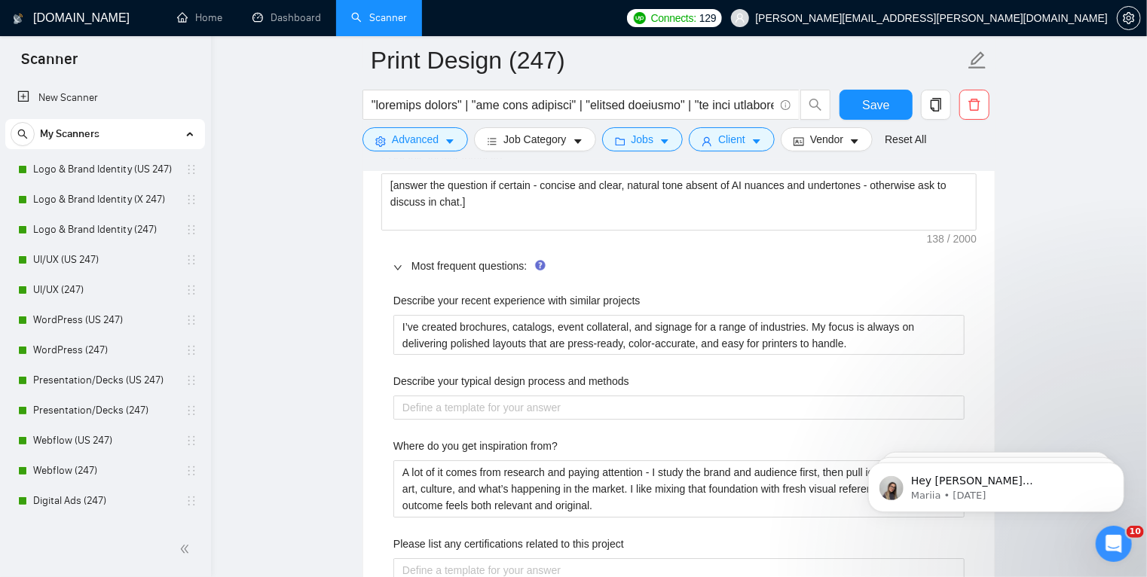
scroll to position [2300, 0]
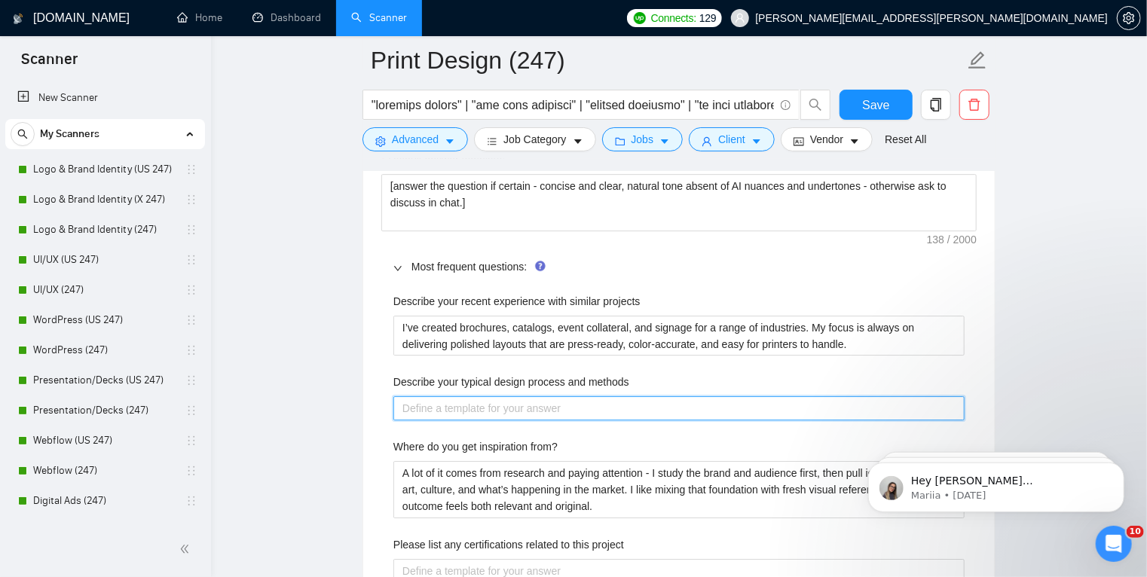
click at [530, 403] on methods "Describe your typical design process and methods" at bounding box center [678, 408] width 571 height 24
paste methods "I start by clarifying the goals, audience, and required formats. From there I d…"
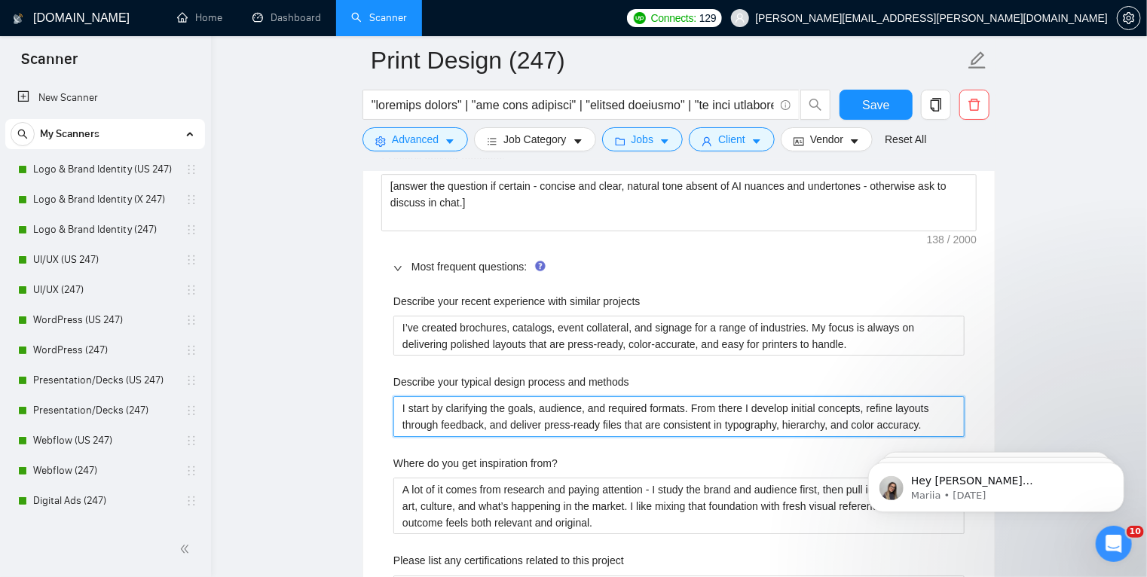
type methods "I start by clarifying the goals, audience, and required formats. From there I d…"
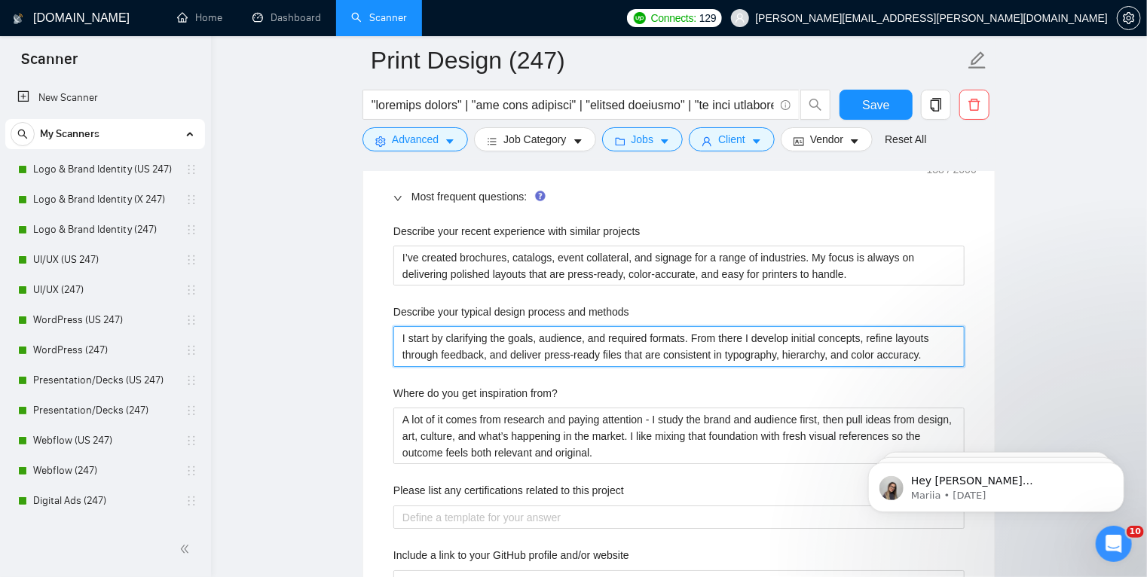
scroll to position [2370, 0]
type methods "I start by clarifying the goals, audience, and required formats. From there I d…"
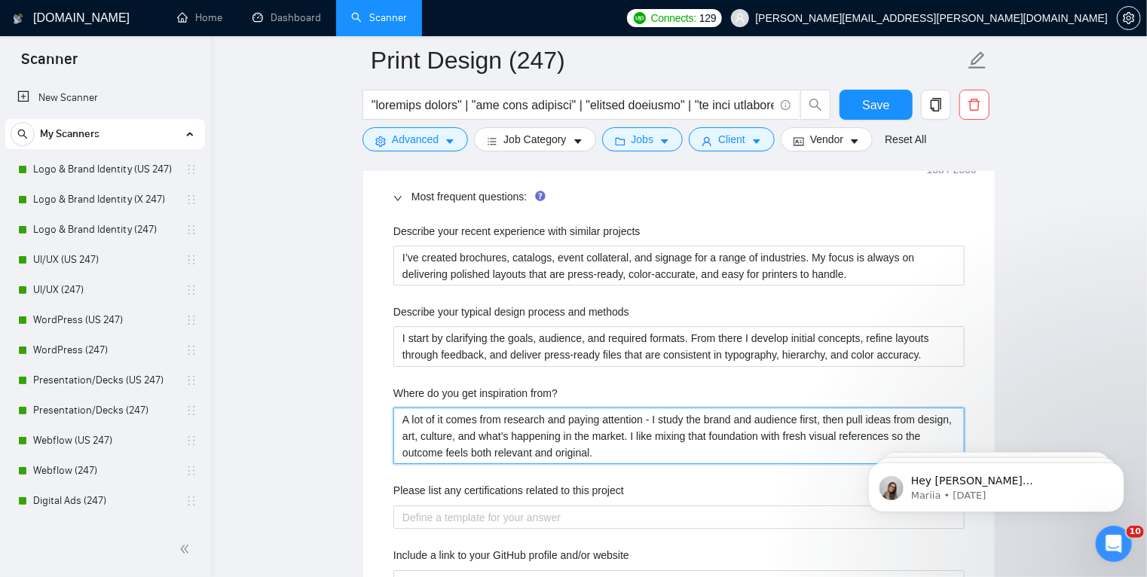
click at [520, 433] on from\? "A lot of it comes from research and paying attention - I study the brand and au…" at bounding box center [678, 436] width 571 height 57
paste from\? "I draw from contemporary design references, brand guidelines, and industry tren…"
type from\? "I draw from contemporary design references, brand guidelines, and industry tren…"
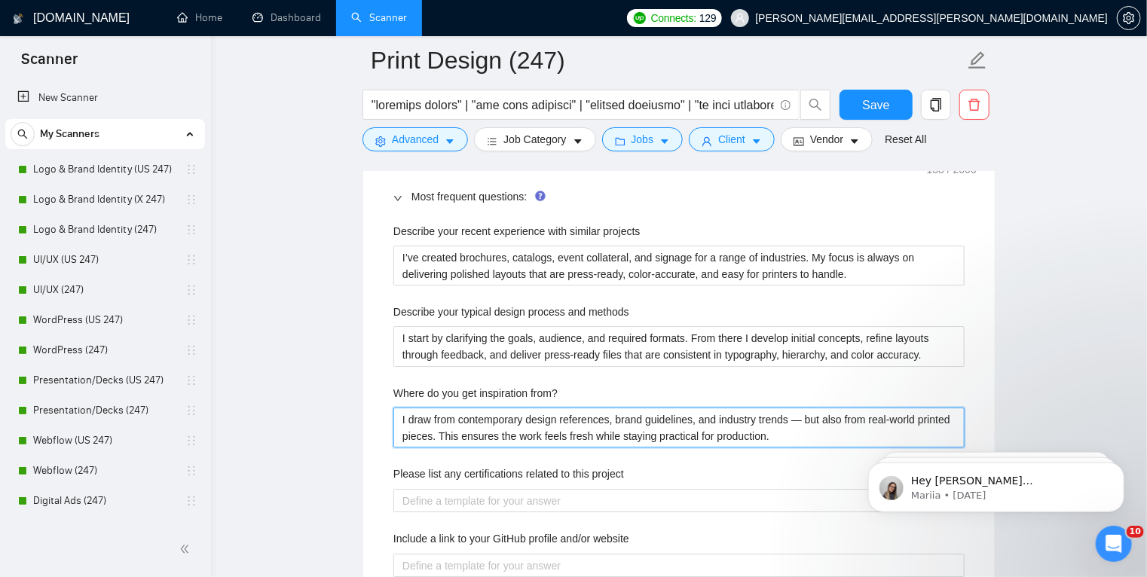
click at [800, 419] on from\? "I draw from contemporary design references, brand guidelines, and industry tren…" at bounding box center [678, 428] width 571 height 41
type from\? "I draw from contemporary design references, brand guidelines, and industry tren…"
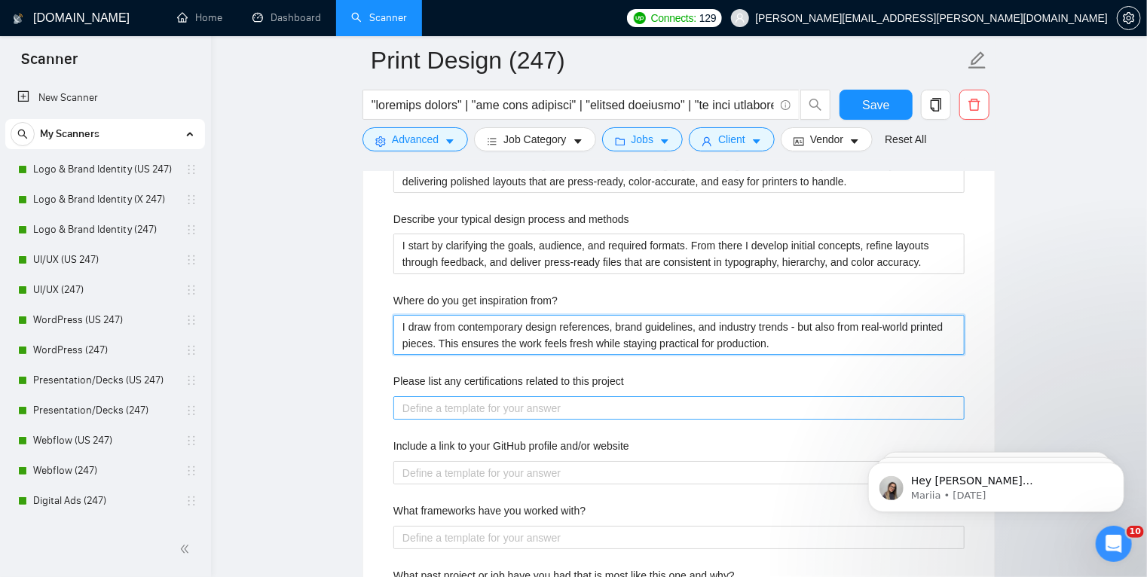
scroll to position [2465, 0]
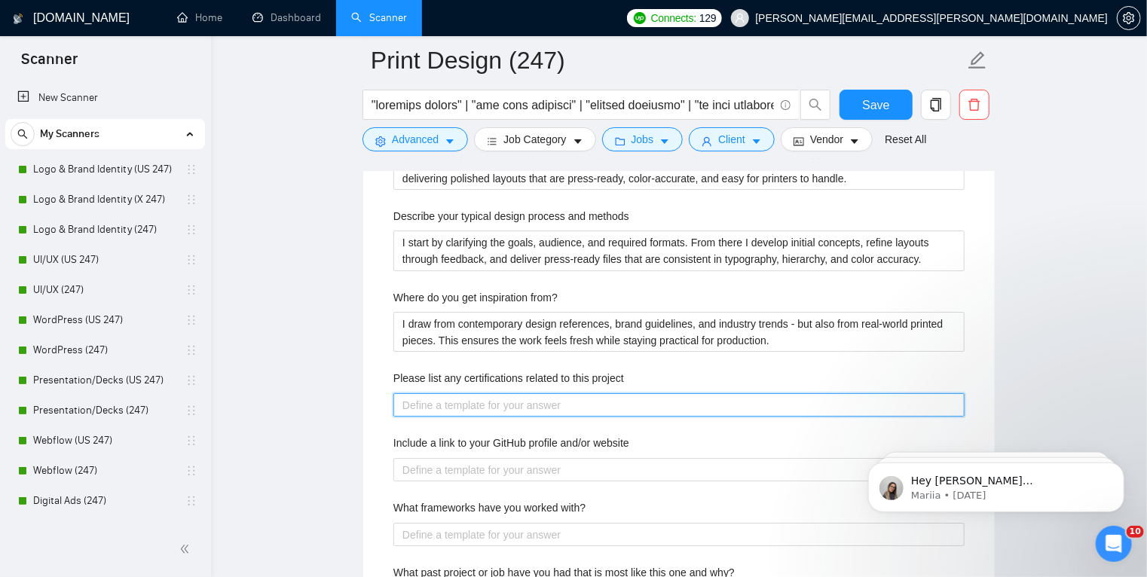
click at [534, 411] on project "Please list any certifications related to this project" at bounding box center [678, 405] width 571 height 24
paste project "I rely on solid hands-on experience in layout systems, visual storytelling, and…"
type project "I rely on solid hands-on experience in layout systems, visual storytelling, and…"
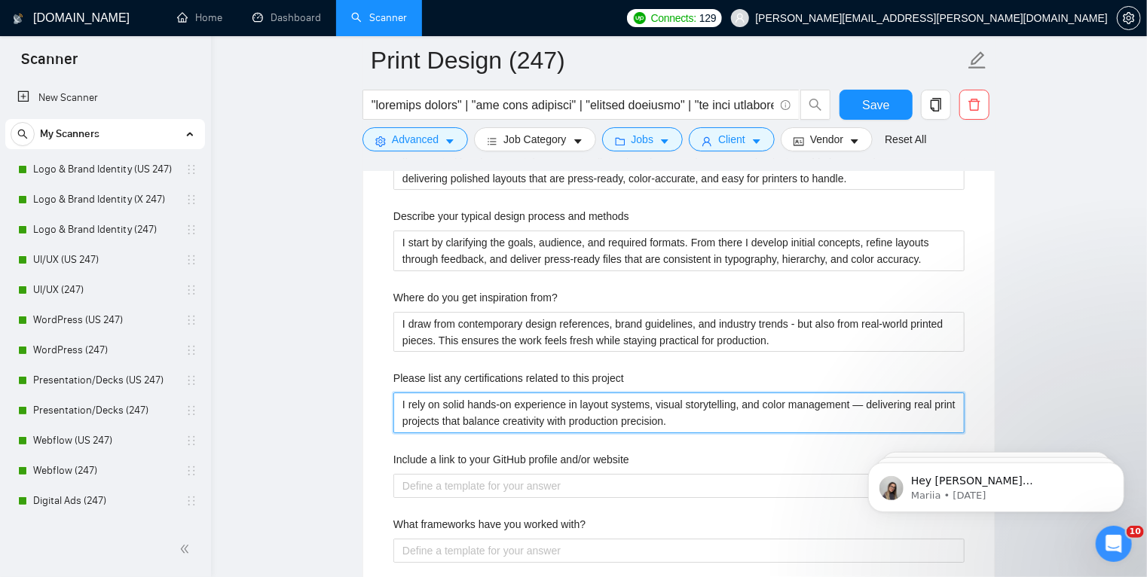
click at [861, 404] on project "I rely on solid hands-on experience in layout systems, visual storytelling, and…" at bounding box center [678, 413] width 571 height 41
type project "I rely on solid hands-on experience in layout systems, visual storytelling, and…"
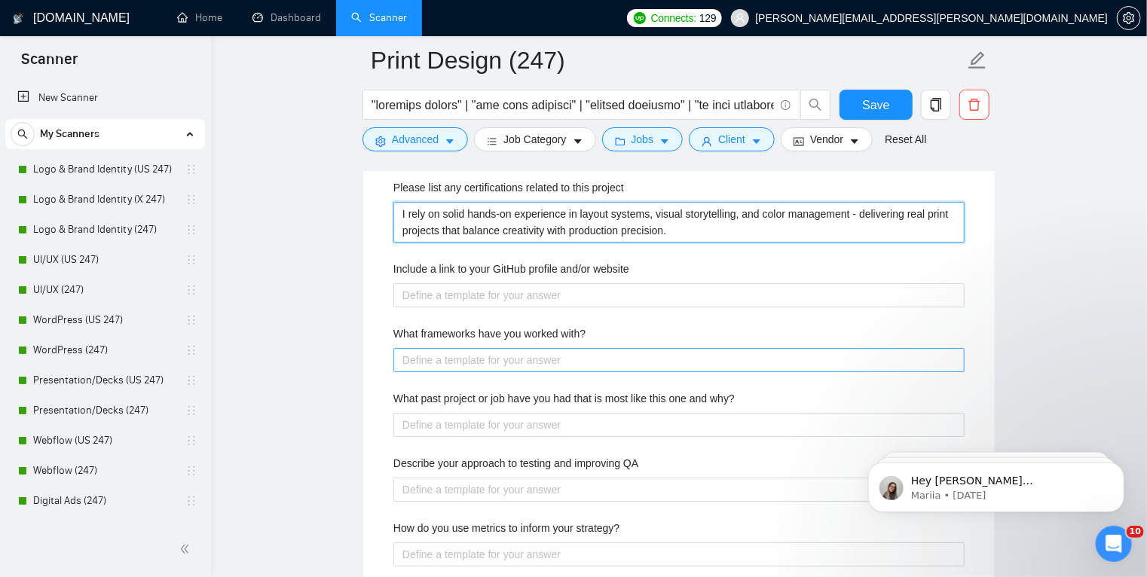
scroll to position [2656, 0]
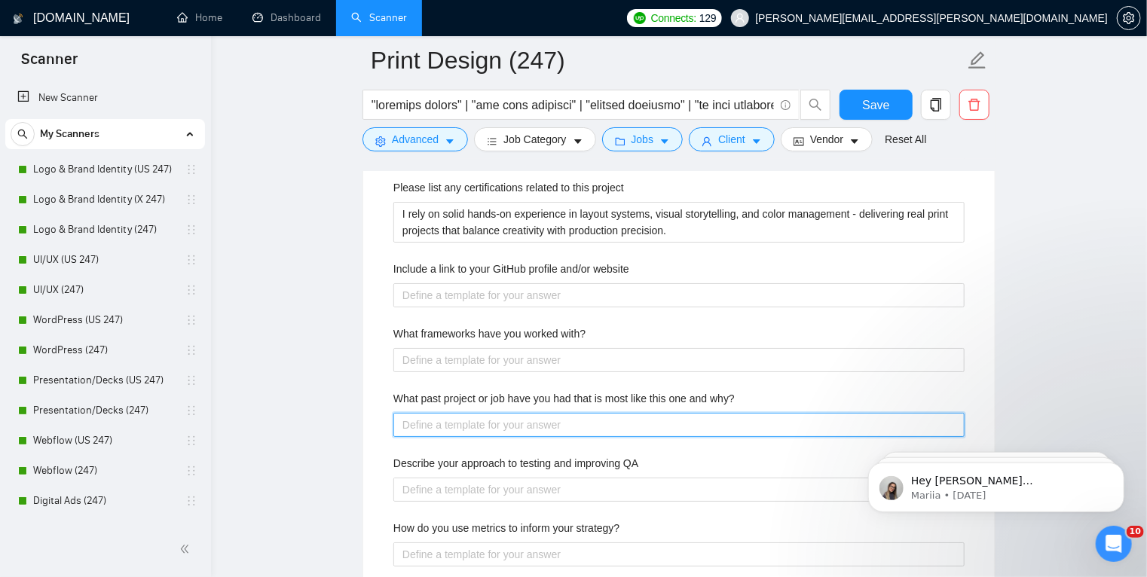
click at [510, 422] on why\? "What past project or job have you had that is most like this one and why?" at bounding box center [678, 425] width 571 height 24
paste why\? "Many of my past print jobs involved creating brochures, reports, and event coll…"
type why\? "Many of my past print jobs involved creating brochures, reports, and event coll…"
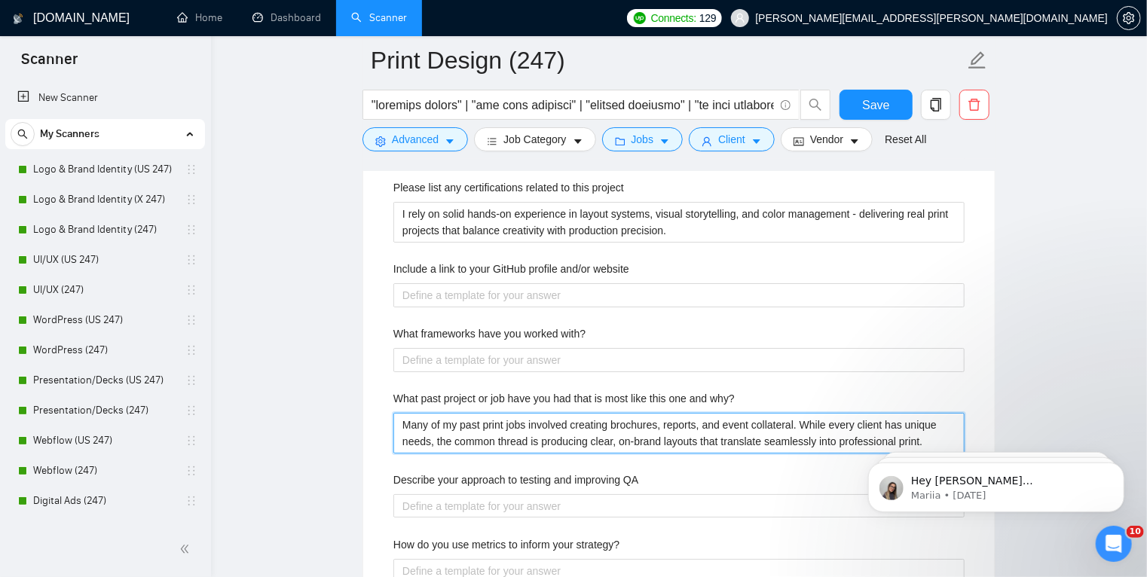
type why\? "Many of my past print jobs involved creating brochures, reports, and event coll…"
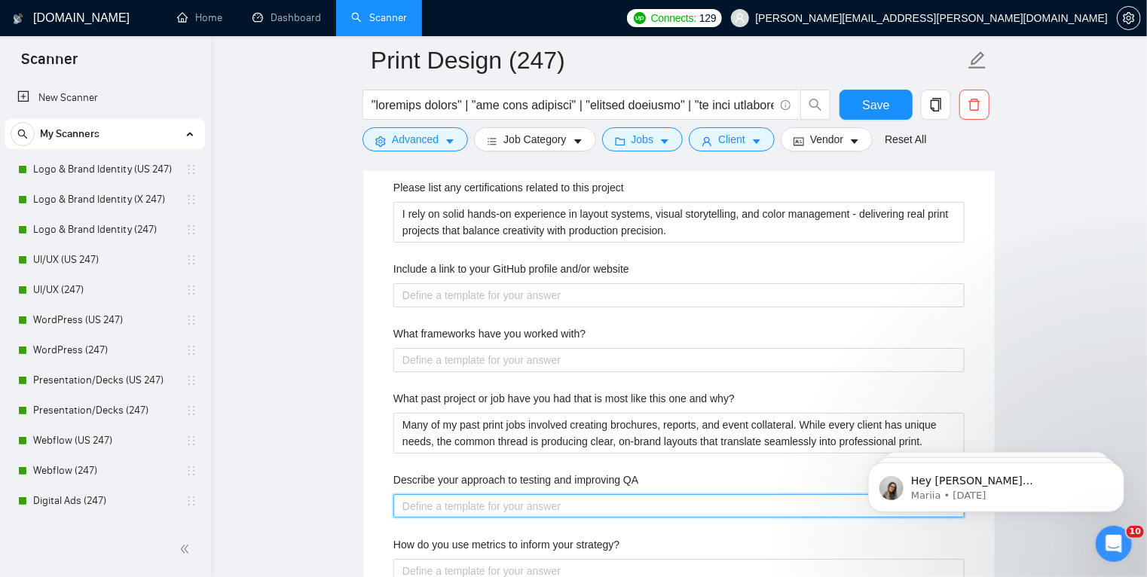
click at [488, 503] on QA "Describe your approach to testing and improving QA" at bounding box center [678, 506] width 571 height 24
paste QA "I preflight files carefully, checking bleeds, color spaces, fonts, and output s…"
type QA "I preflight files carefully, checking bleeds, color spaces, fonts, and output s…"
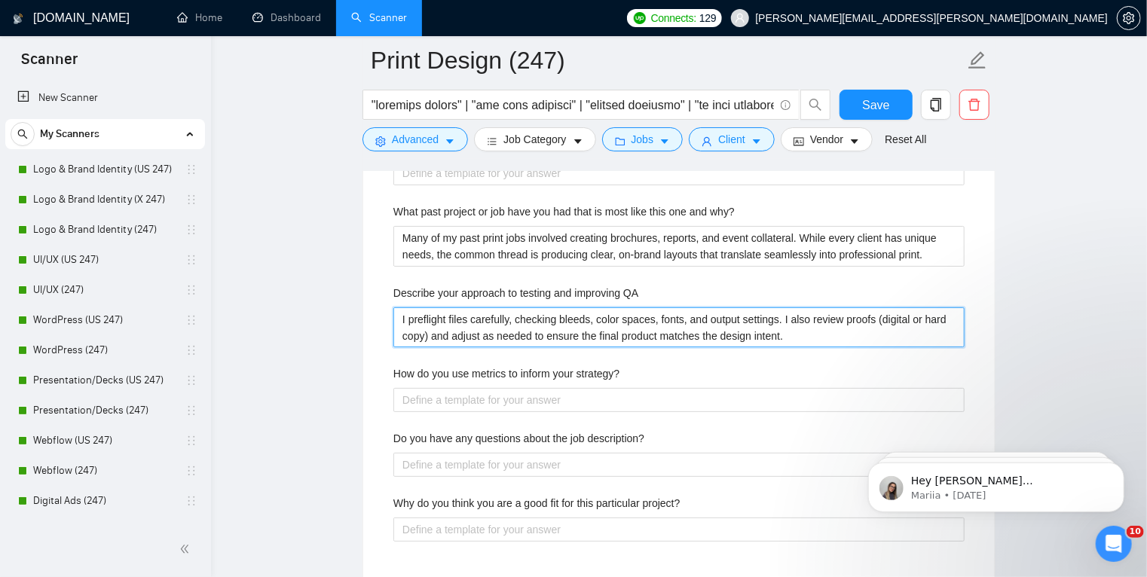
scroll to position [2844, 0]
type QA "I preflight files carefully, checking bleeds, color spaces, fonts, and output s…"
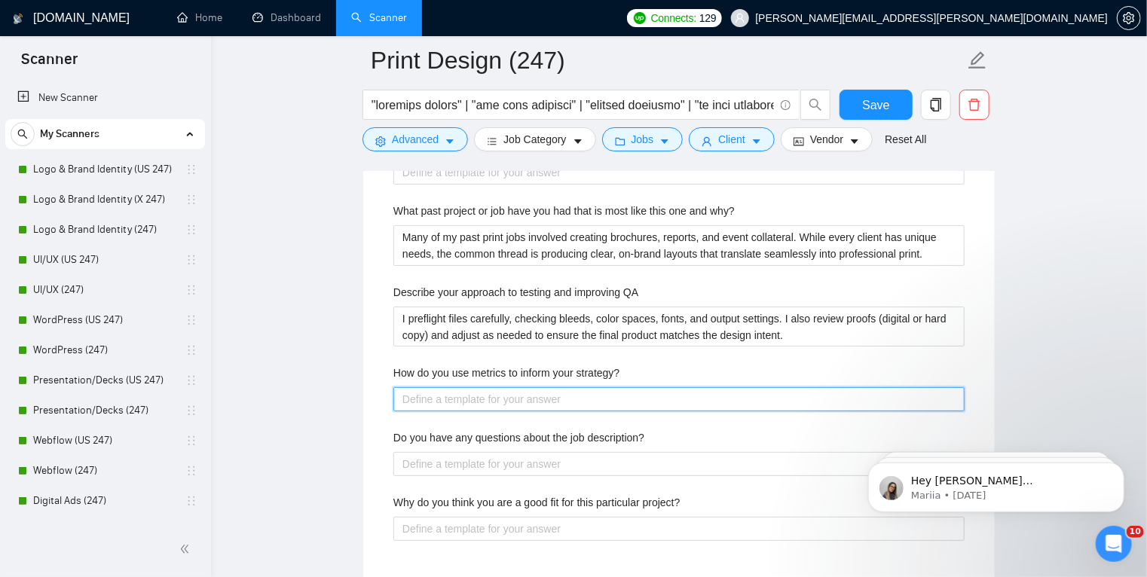
click at [510, 401] on strategy\? "How do you use metrics to inform your strategy?" at bounding box center [678, 399] width 571 height 24
paste strategy\? "For print, I look at feedback loops — response rates from mailers, event collat…"
type strategy\? "For print, I look at feedback loops — response rates from mailers, event collat…"
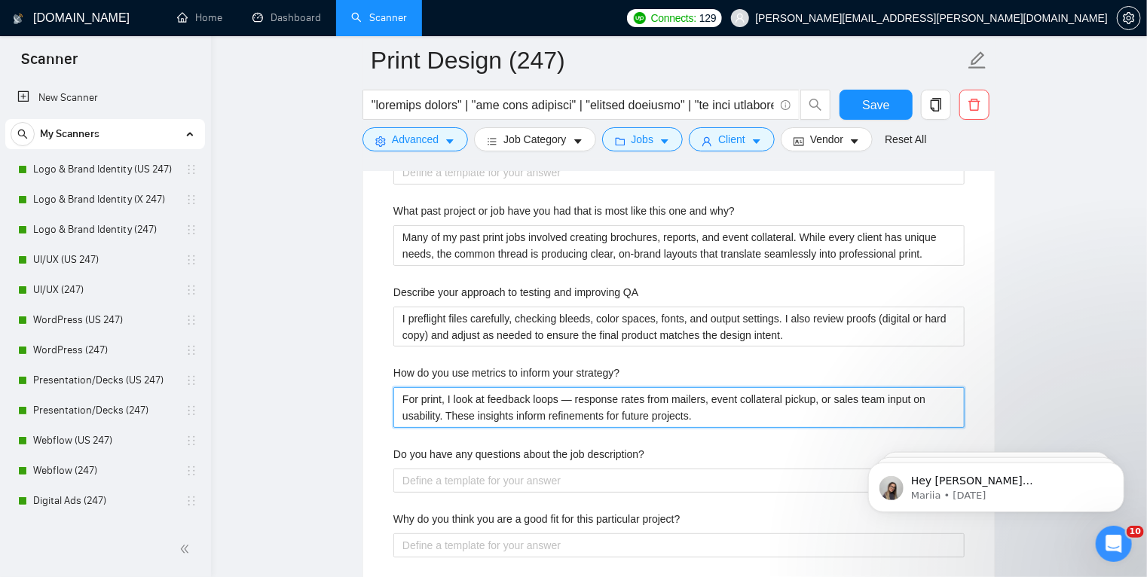
click at [574, 398] on strategy\? "For print, I look at feedback loops — response rates from mailers, event collat…" at bounding box center [678, 407] width 571 height 41
type strategy\? "For print, I look at feedback loops —response rates from mailers, event collate…"
type strategy\? "For print, I look at feedback loops response rates from mailers, event collater…"
type strategy\? "For print, I look at feedback loops -response rates from mailers, event collate…"
type strategy\? "For print, I look at feedback loops - response rates from mailers, event collat…"
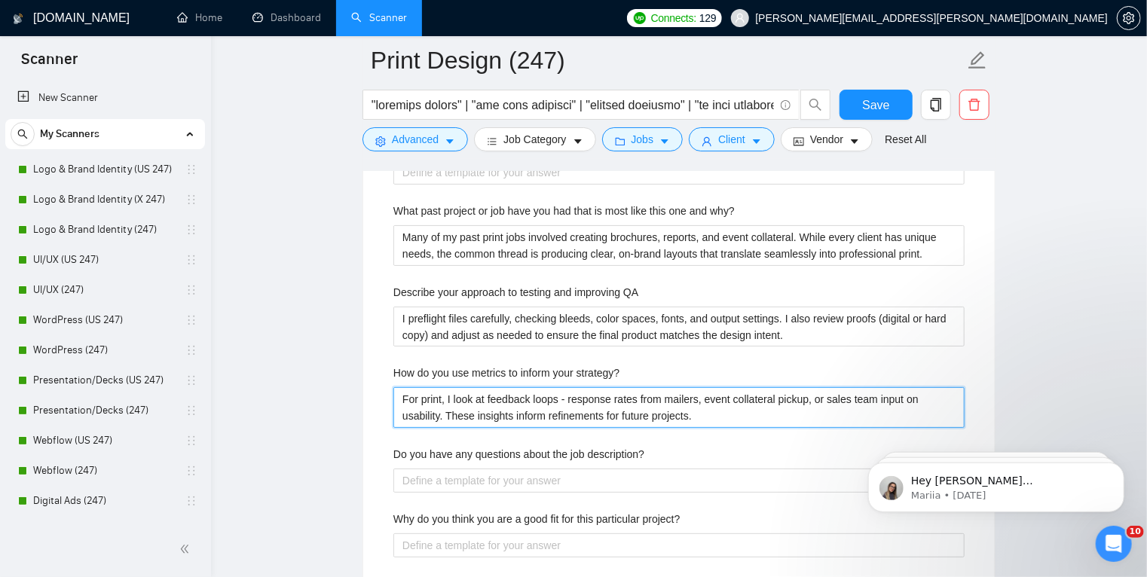
type strategy\? "For print, I look at feedback loops - response rates from mailers, event collat…"
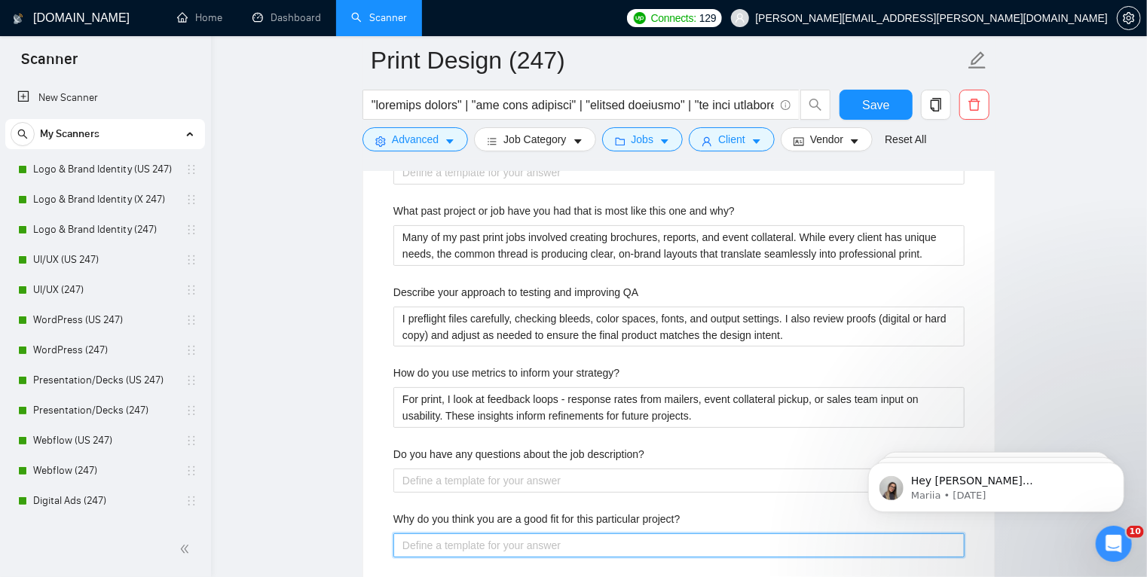
click at [497, 538] on project\? "Why do you think you are a good fit for this particular project?" at bounding box center [678, 546] width 571 height 24
paste project\? "Because I combine a sharp eye for layout and typography with the technical skil…"
type project\? "Because I combine a sharp eye for layout and typography with the technical skil…"
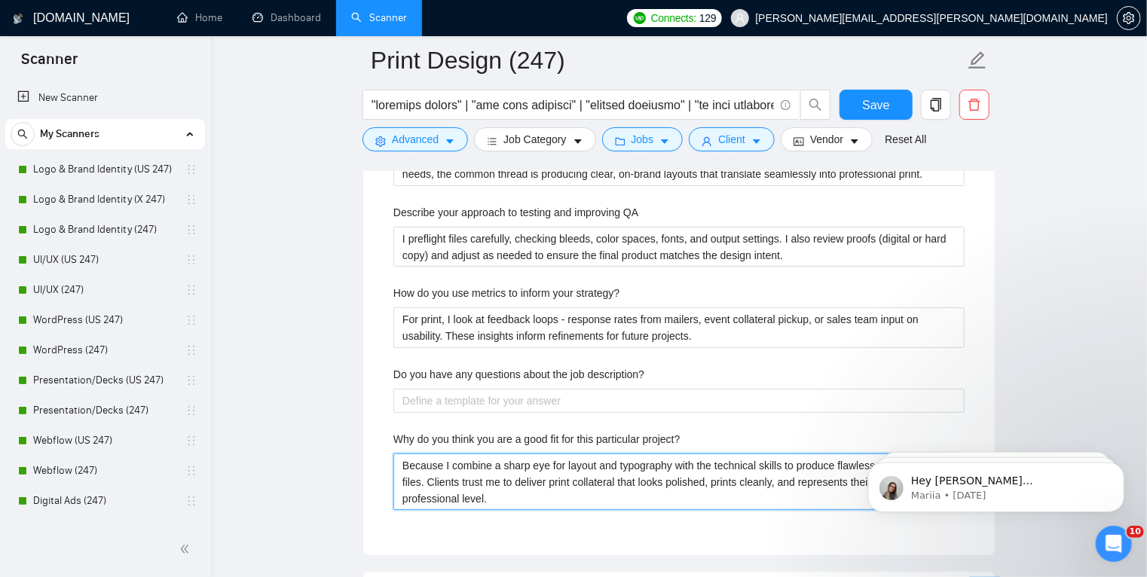
scroll to position [2928, 0]
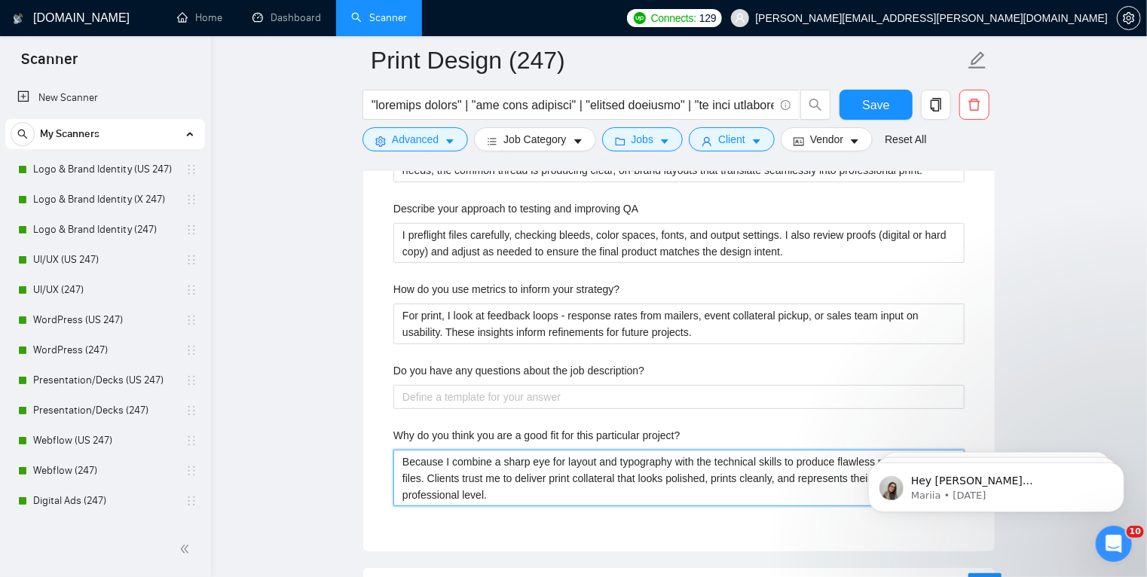
drag, startPoint x: 442, startPoint y: 459, endPoint x: 358, endPoint y: 455, distance: 84.5
type project\? "I combine a sharp eye for layout and typography with the technical skills to pr…"
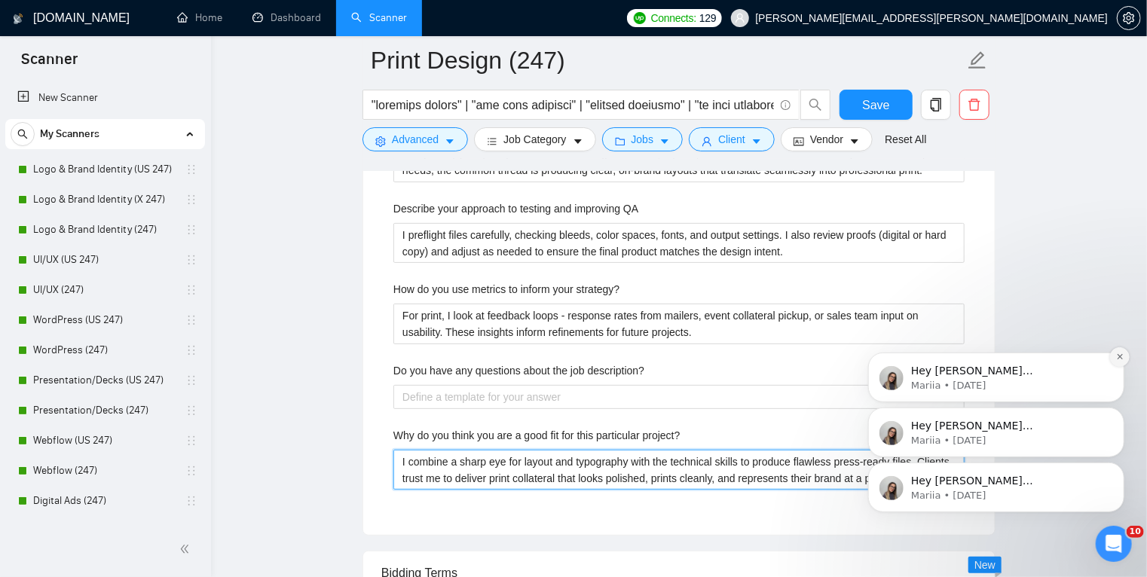
type project\? "I combine a sharp eye for layout and typography with the technical skills to pr…"
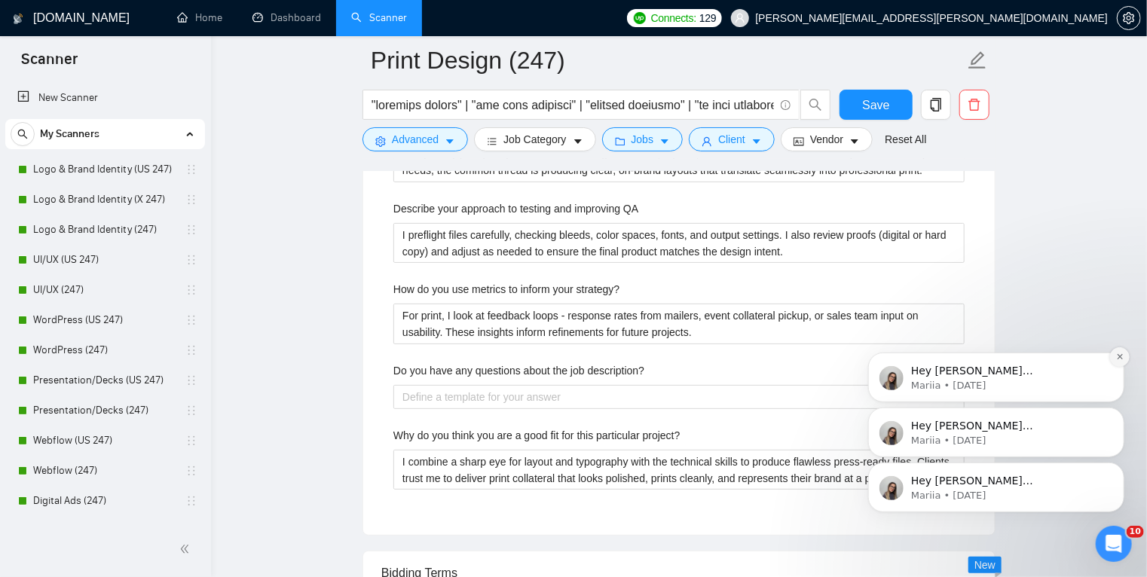
click at [1116, 356] on icon "Dismiss notification" at bounding box center [1120, 356] width 8 height 8
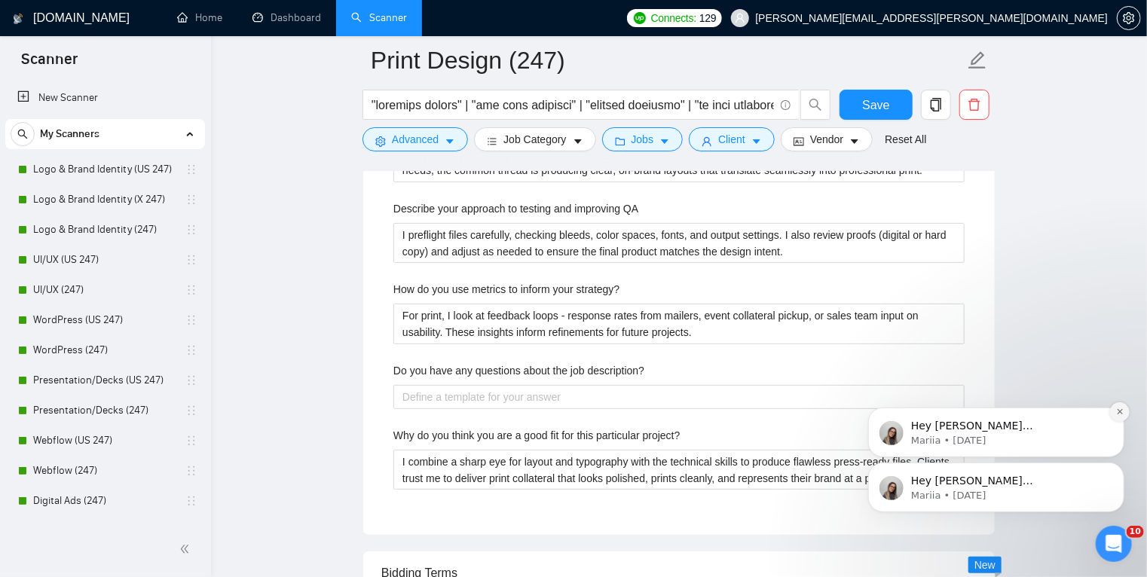
click at [1118, 413] on icon "Dismiss notification" at bounding box center [1118, 411] width 5 height 5
click at [1113, 468] on button "Dismiss notification" at bounding box center [1119, 467] width 20 height 20
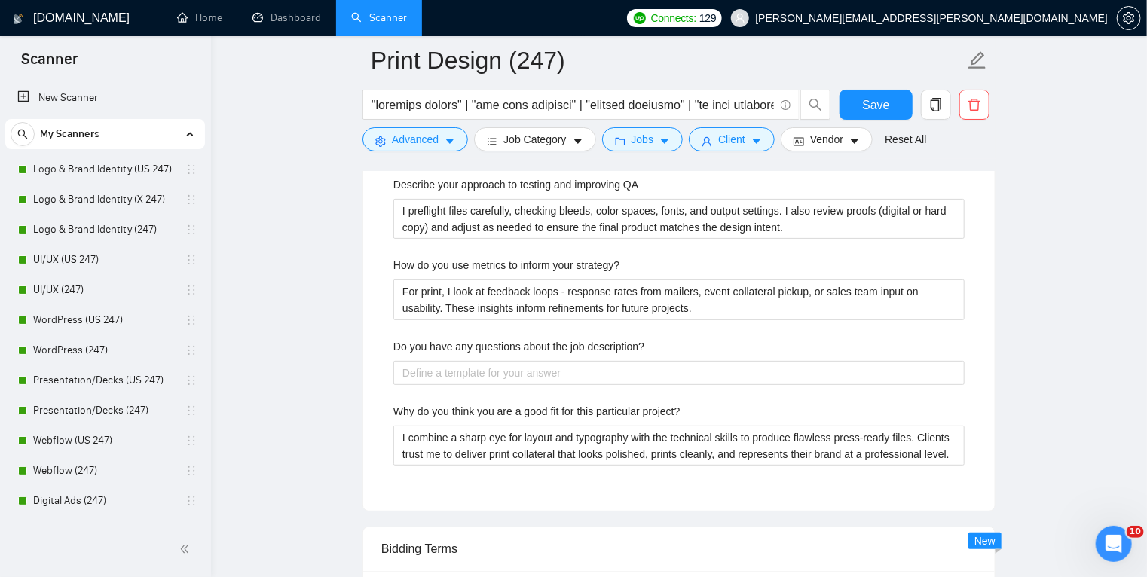
scroll to position [2955, 0]
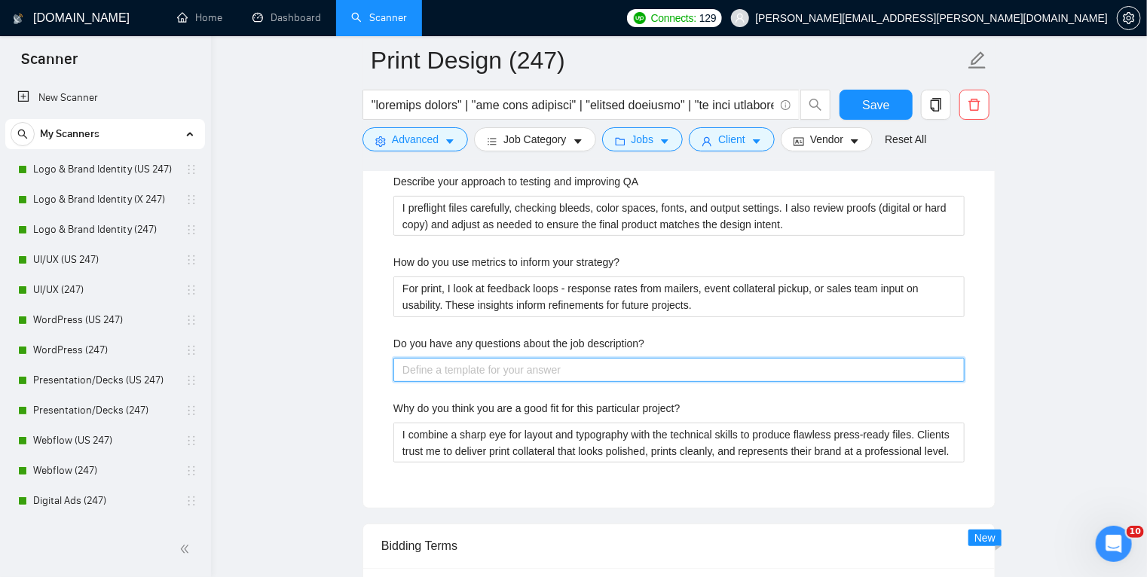
click at [537, 362] on description\? "Do you have any questions about the job description?" at bounding box center [678, 370] width 571 height 24
paste description\? "Is there anything additional you’d like me to know about format preferences, br…"
type description\? "Is there anything additional you’d like me to know about format preferences, br…"
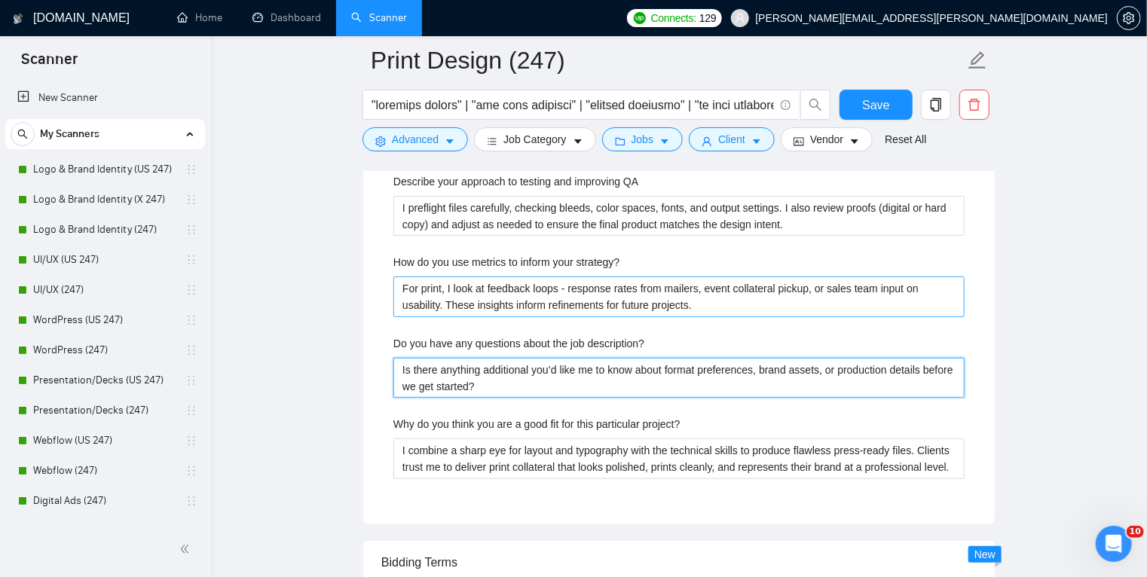
type description\? "Is there anything additional you’d like me to know about format preferences, br…"
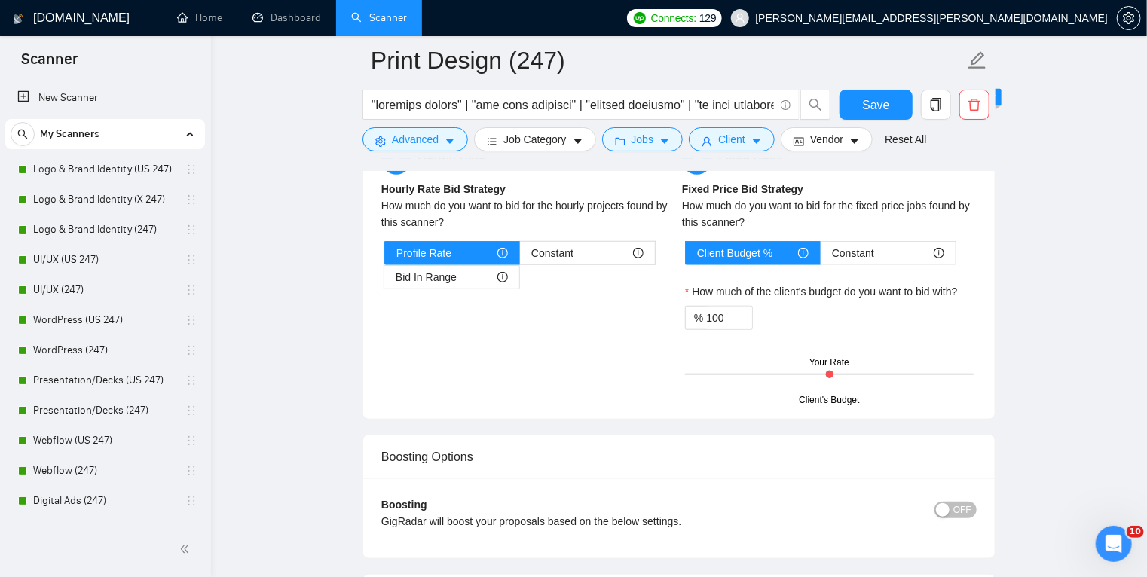
scroll to position [3431, 0]
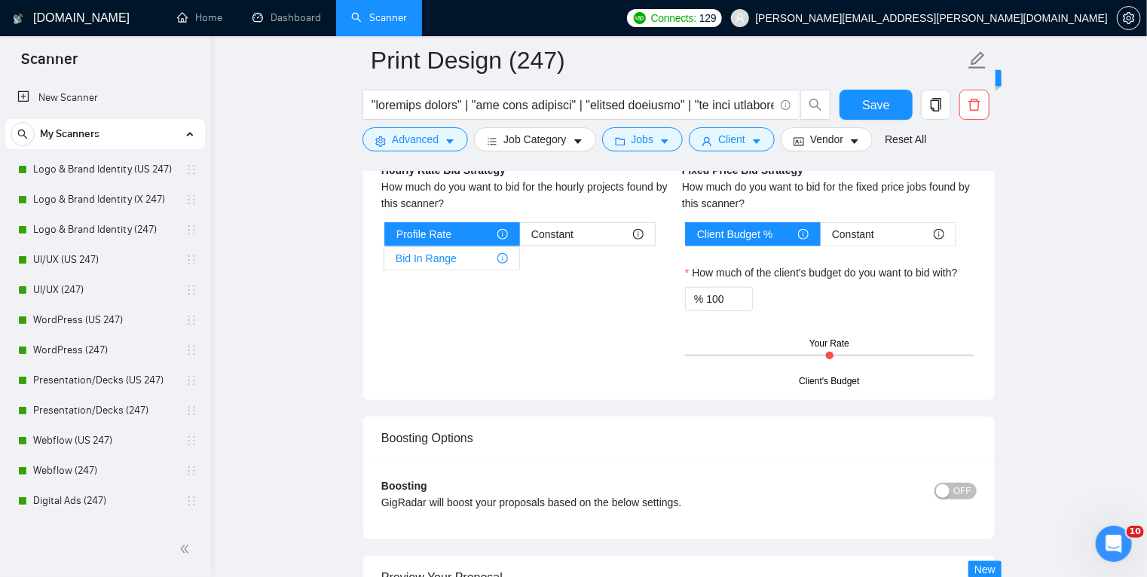
click at [458, 256] on div "Bid In Range" at bounding box center [452, 258] width 112 height 23
click at [384, 262] on input "Bid In Range" at bounding box center [384, 262] width 0 height 0
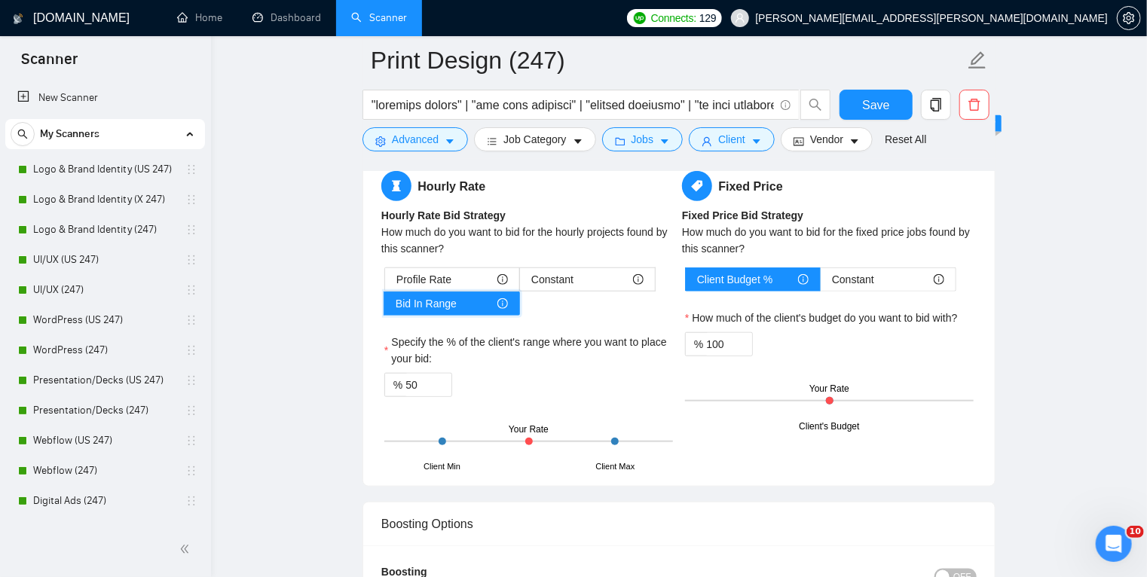
scroll to position [3385, 0]
drag, startPoint x: 529, startPoint y: 442, endPoint x: 565, endPoint y: 446, distance: 35.6
click at [565, 446] on div "Client Min Client Max Your Rate" at bounding box center [528, 442] width 289 height 53
drag, startPoint x: 414, startPoint y: 382, endPoint x: 394, endPoint y: 380, distance: 19.7
click at [394, 380] on div "% 50" at bounding box center [418, 386] width 68 height 24
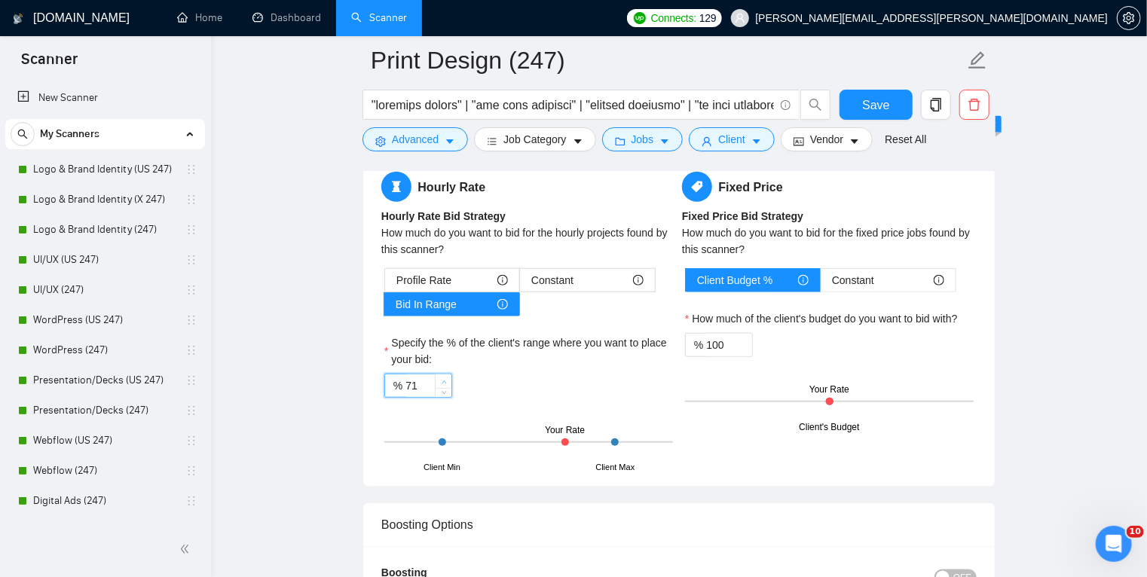
click at [446, 378] on span "up" at bounding box center [443, 382] width 9 height 9
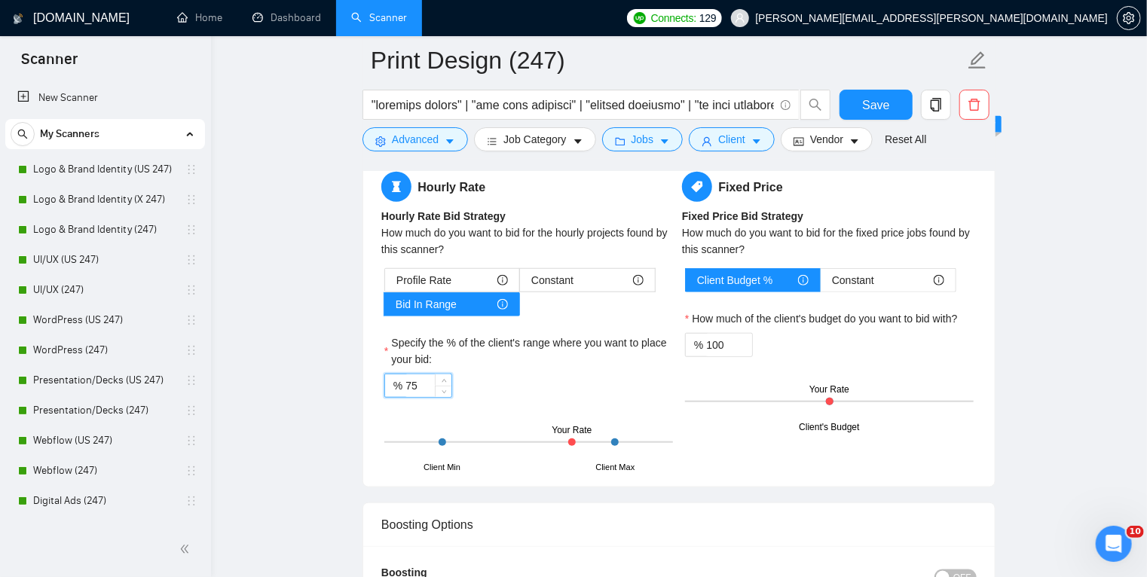
type input "75"
click at [531, 395] on div "% 75" at bounding box center [528, 386] width 289 height 24
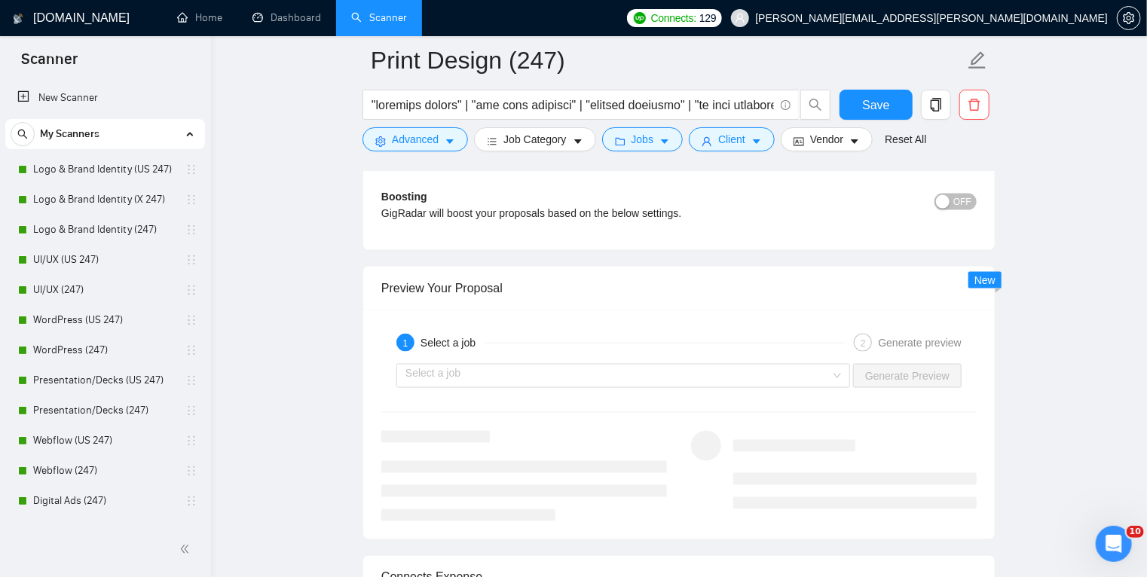
scroll to position [3762, 0]
click at [751, 370] on input "search" at bounding box center [618, 375] width 425 height 23
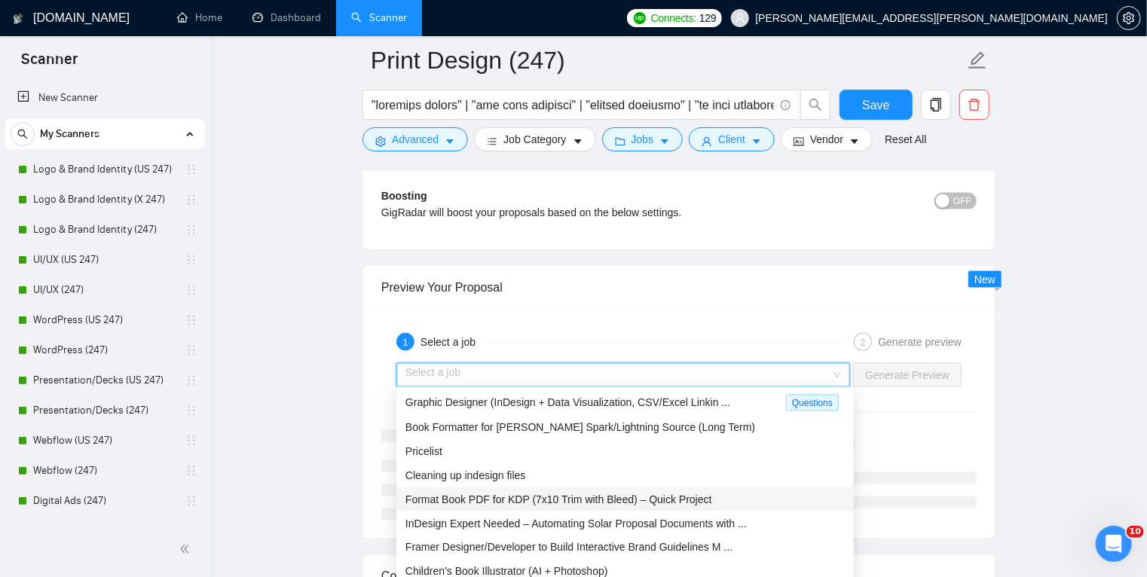
click at [513, 501] on span "Format Book PDF for KDP (7x10 Trim with Bleed) – Quick Project" at bounding box center [559, 500] width 307 height 12
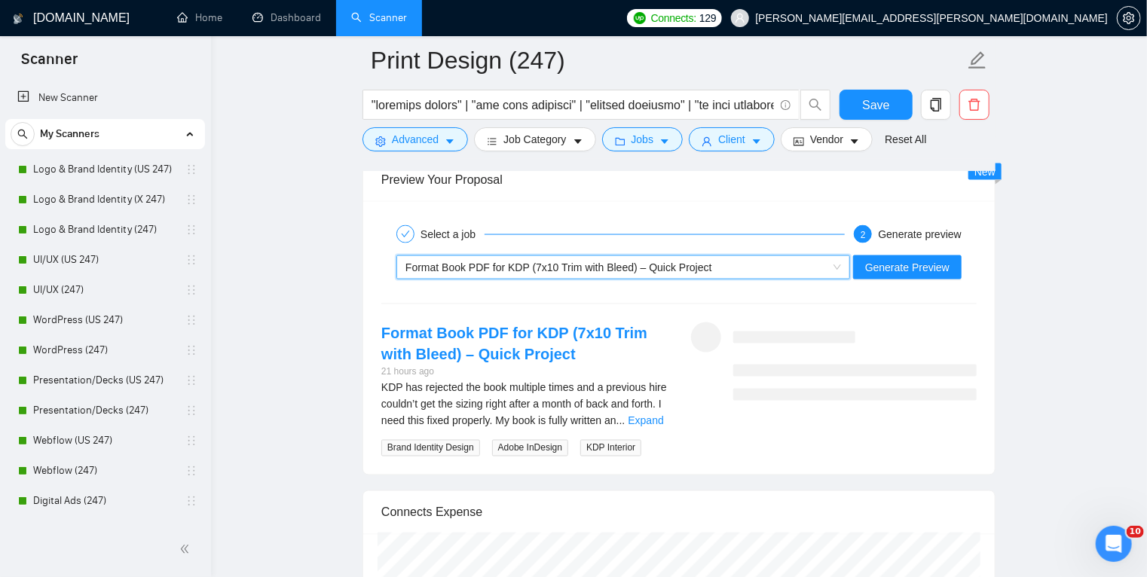
scroll to position [3871, 0]
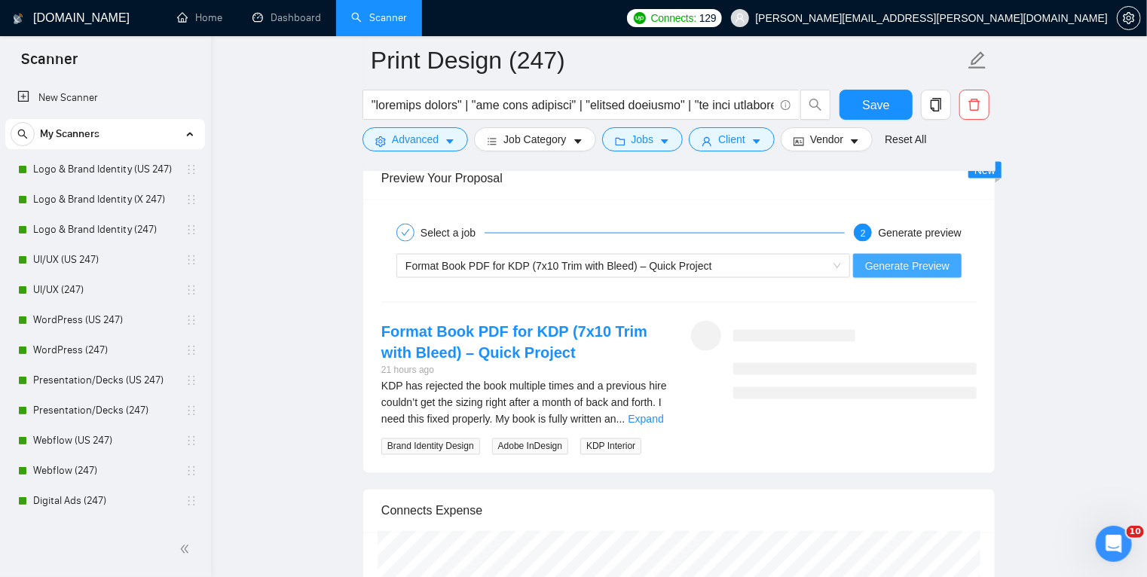
click at [908, 264] on span "Generate Preview" at bounding box center [907, 266] width 84 height 17
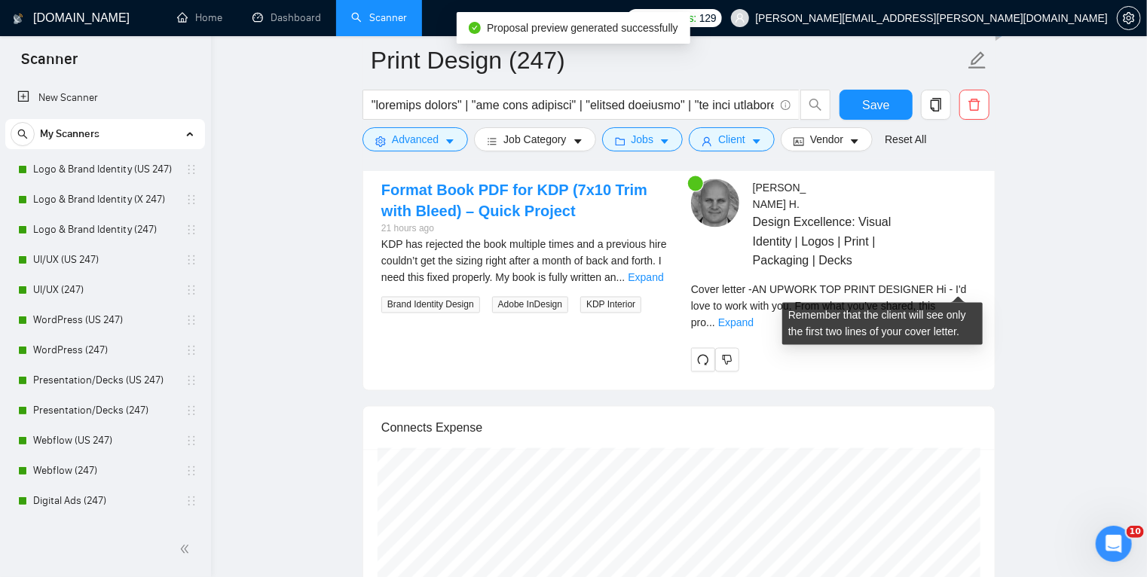
scroll to position [4014, 0]
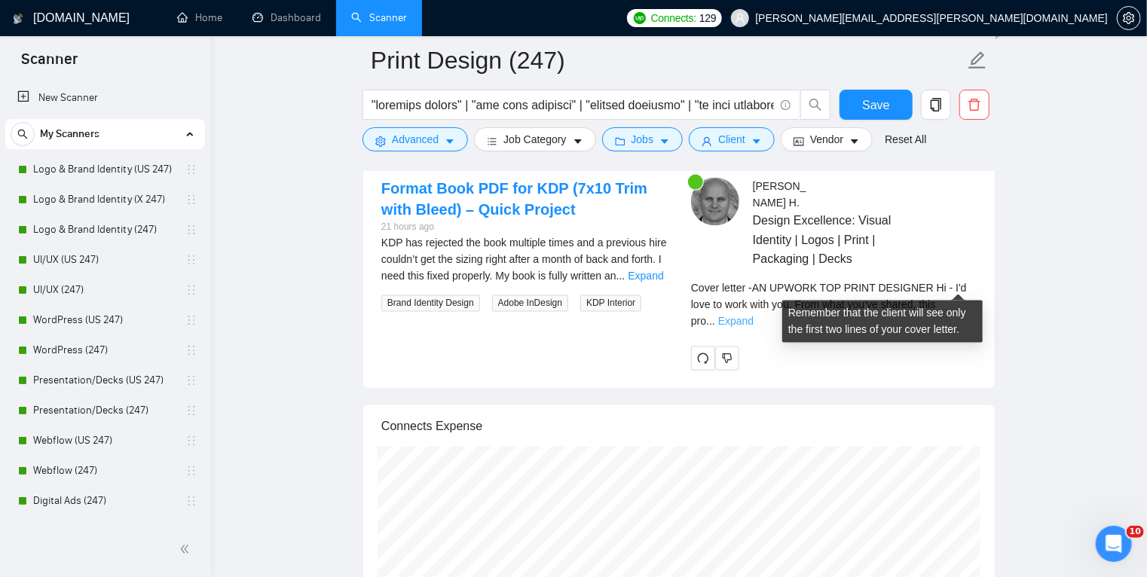
click at [754, 316] on link "Expand" at bounding box center [735, 322] width 35 height 12
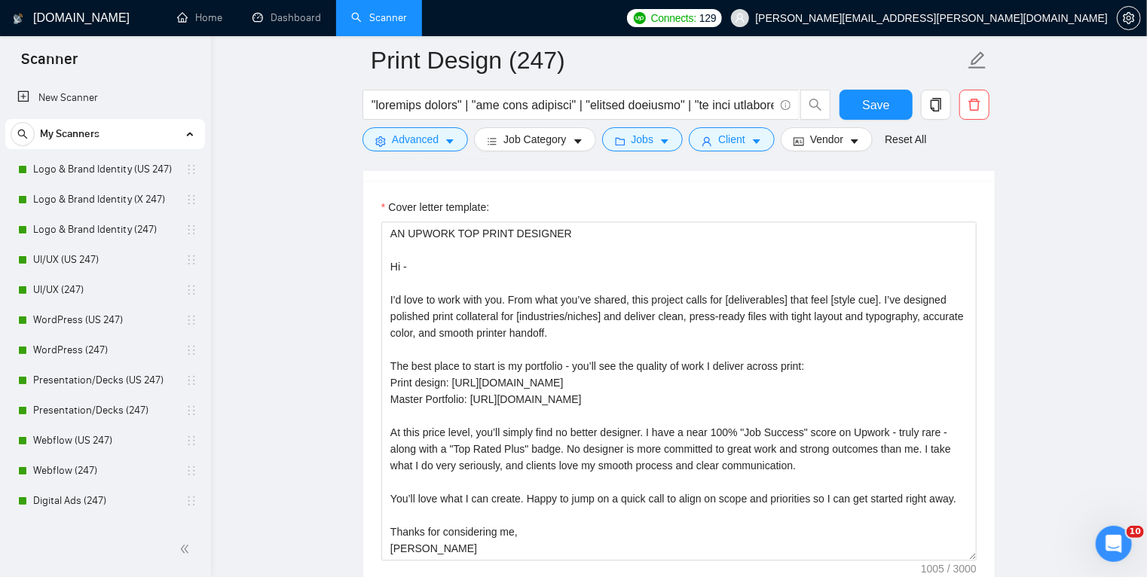
scroll to position [1776, 0]
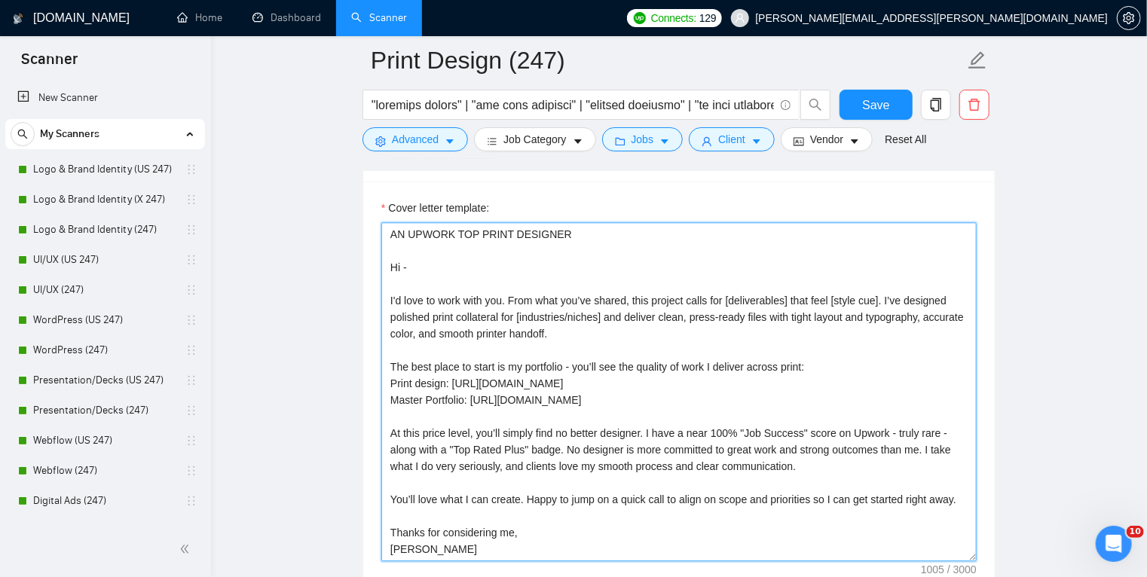
click at [829, 295] on textarea "AN UPWORK TOP PRINT DESIGNER Hi - I'd love to work with you. From what you’ve s…" at bounding box center [678, 391] width 595 height 339
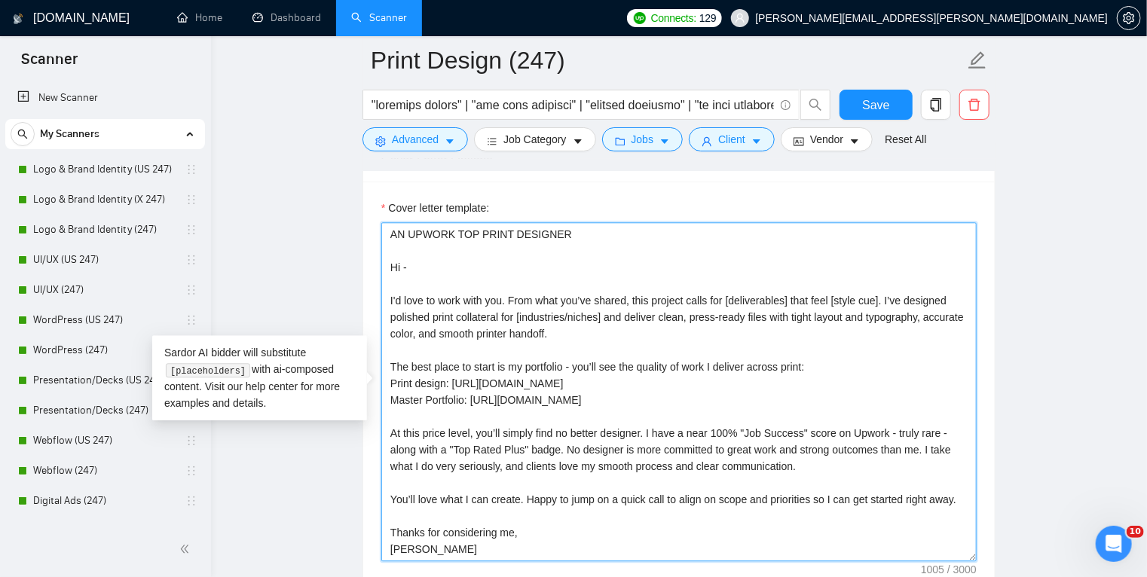
click at [814, 298] on textarea "AN UPWORK TOP PRINT DESIGNER Hi - I'd love to work with you. From what you’ve s…" at bounding box center [678, 391] width 595 height 339
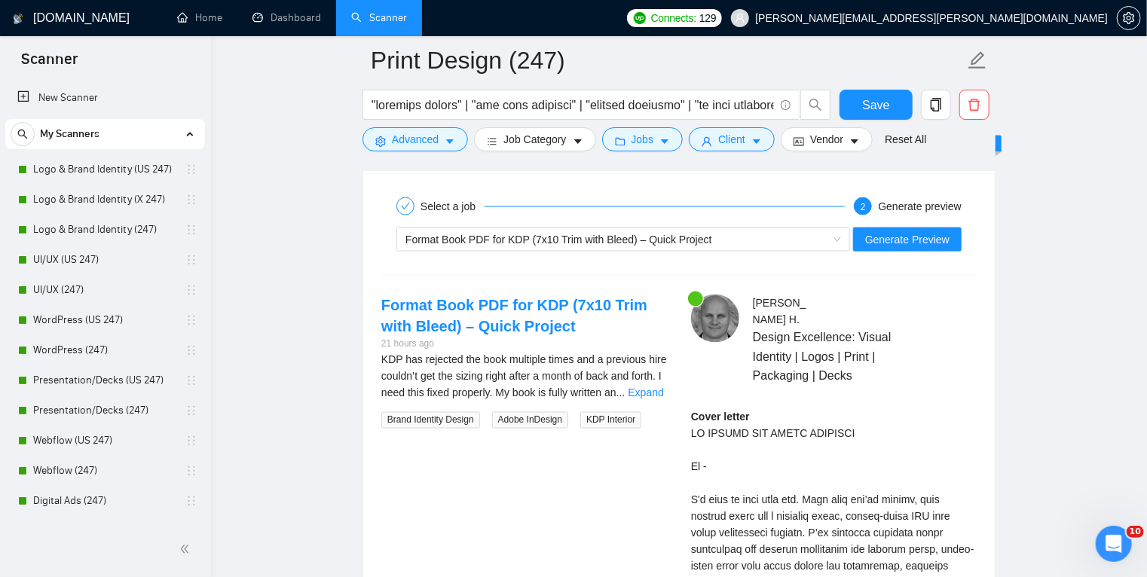
scroll to position [3898, 0]
type textarea "AN UPWORK TOP PRINT DESIGNER Hi - I'd love to work with you. From what you’ve s…"
click at [927, 232] on span "Generate Preview" at bounding box center [907, 239] width 84 height 17
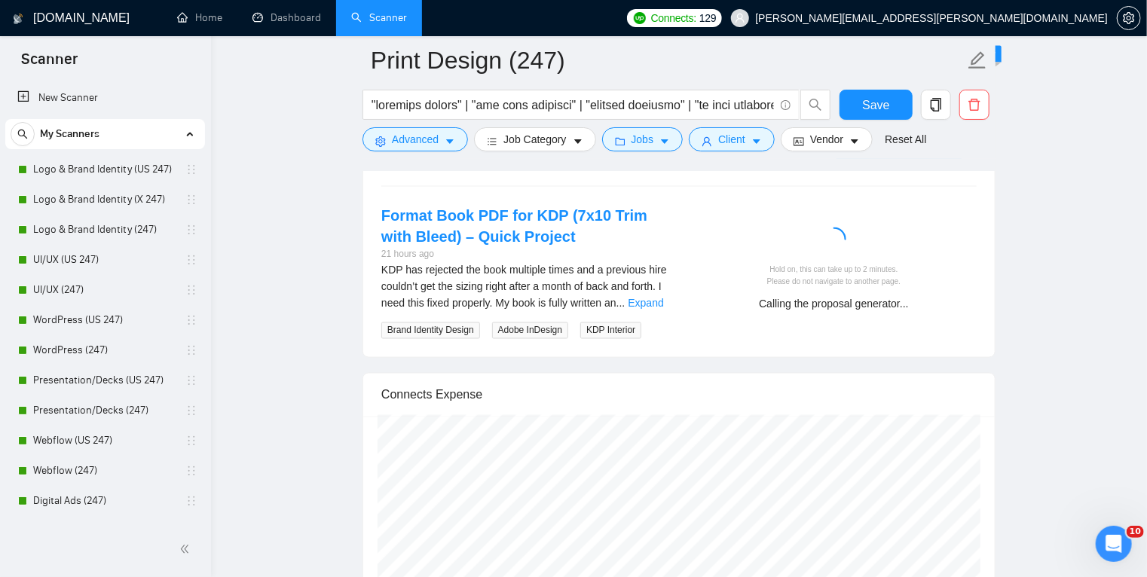
scroll to position [3987, 0]
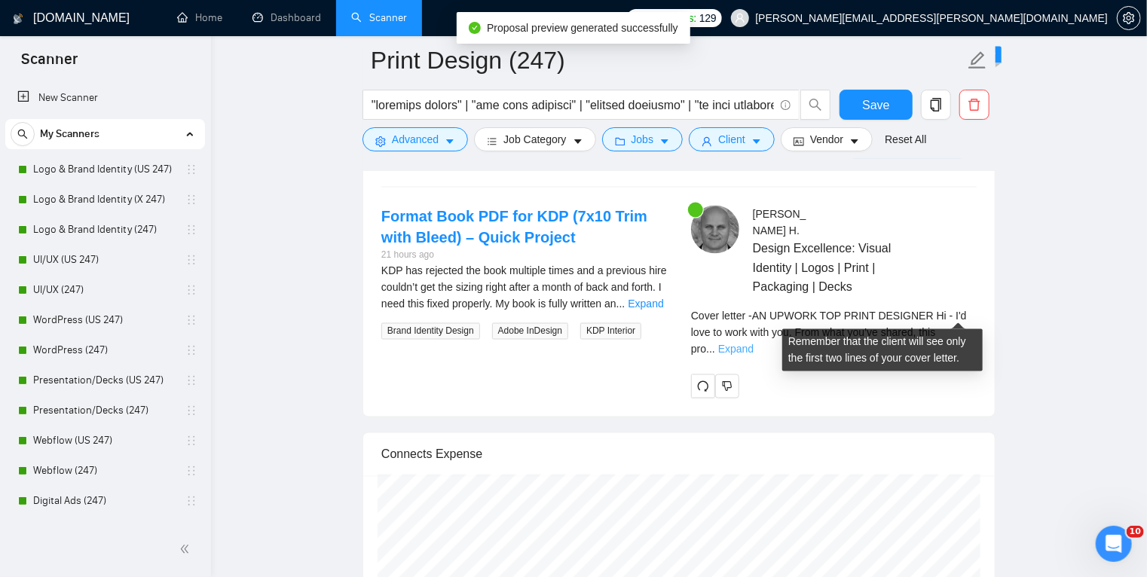
click at [754, 344] on link "Expand" at bounding box center [735, 350] width 35 height 12
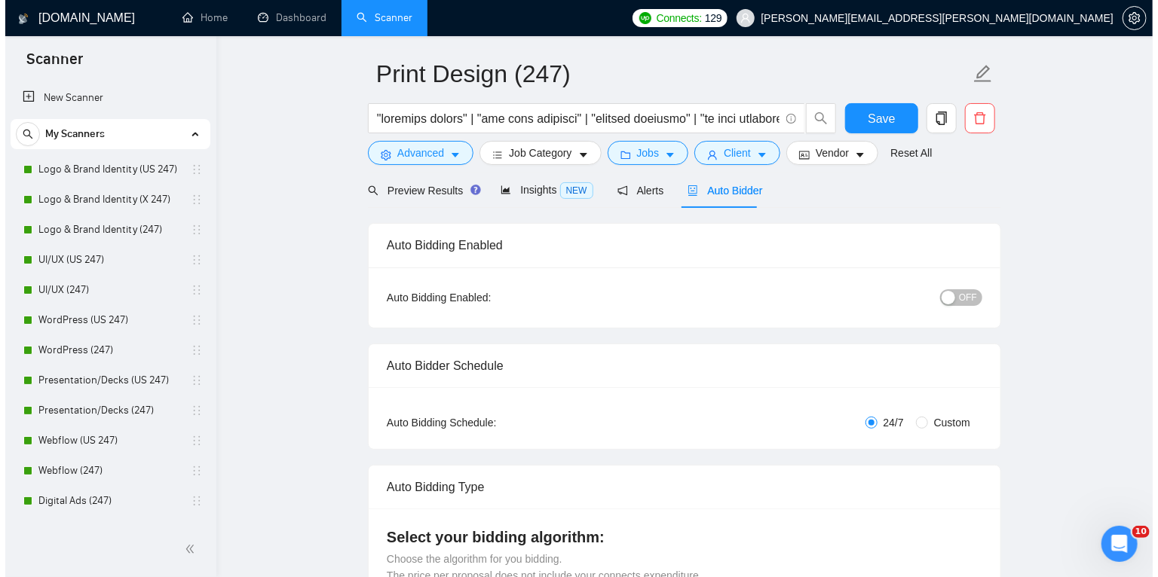
scroll to position [0, 0]
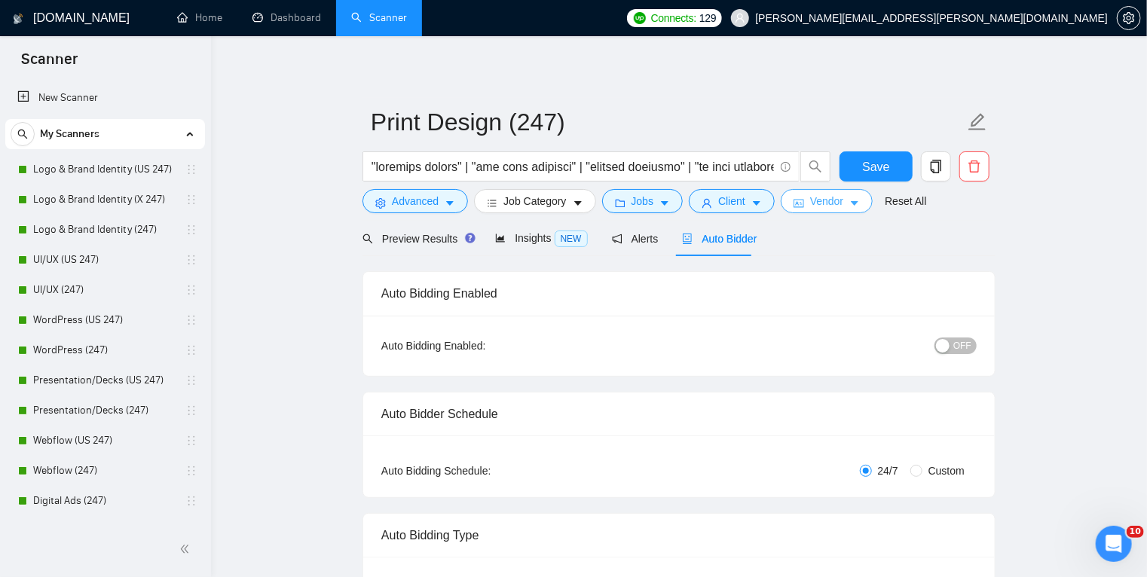
click at [829, 202] on span "Vendor" at bounding box center [826, 201] width 33 height 17
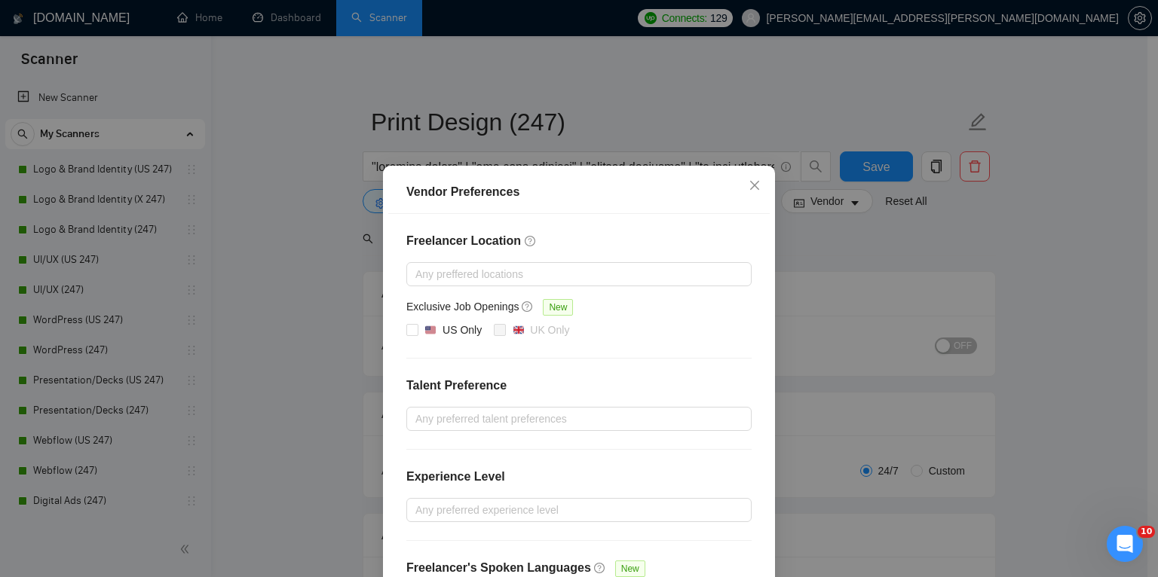
scroll to position [119, 0]
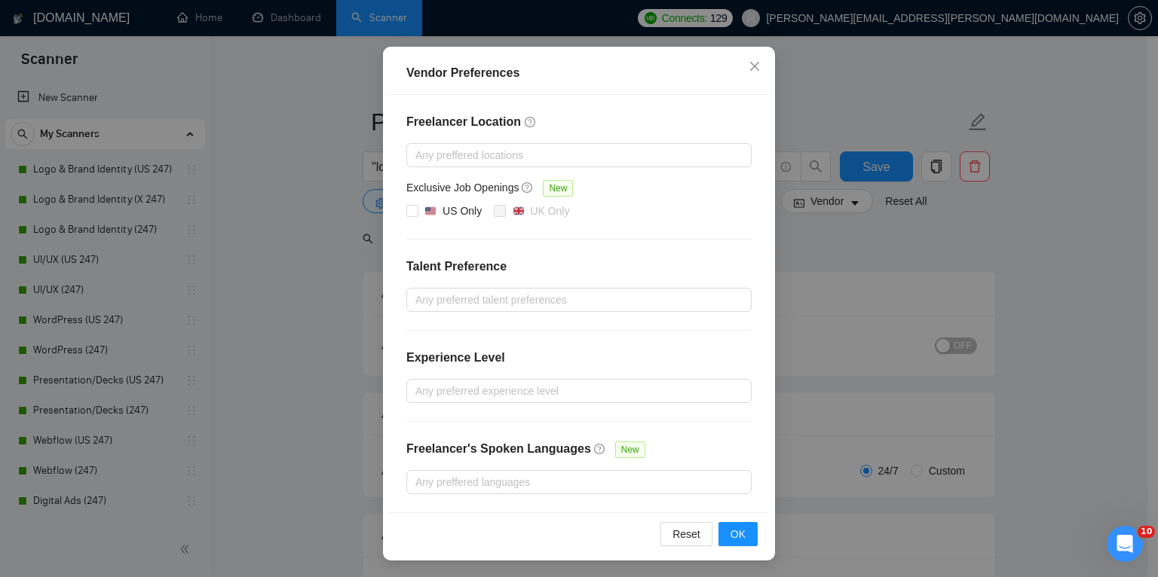
click at [962, 259] on div "Vendor Preferences Freelancer Location Any preffered locations Exclusive Job Op…" at bounding box center [579, 288] width 1158 height 577
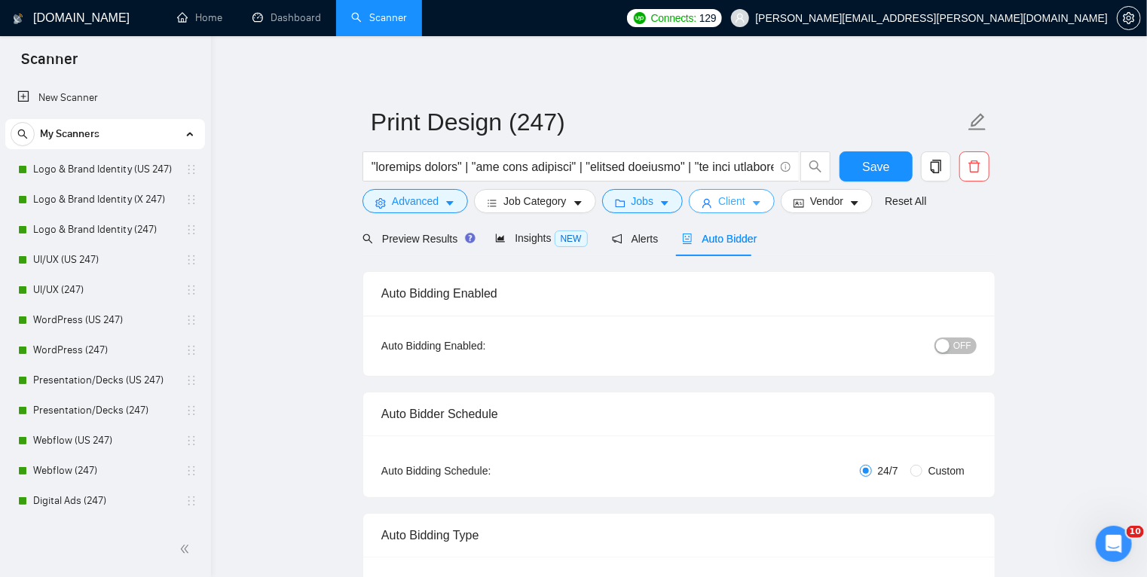
click at [740, 197] on button "Client" at bounding box center [732, 201] width 86 height 24
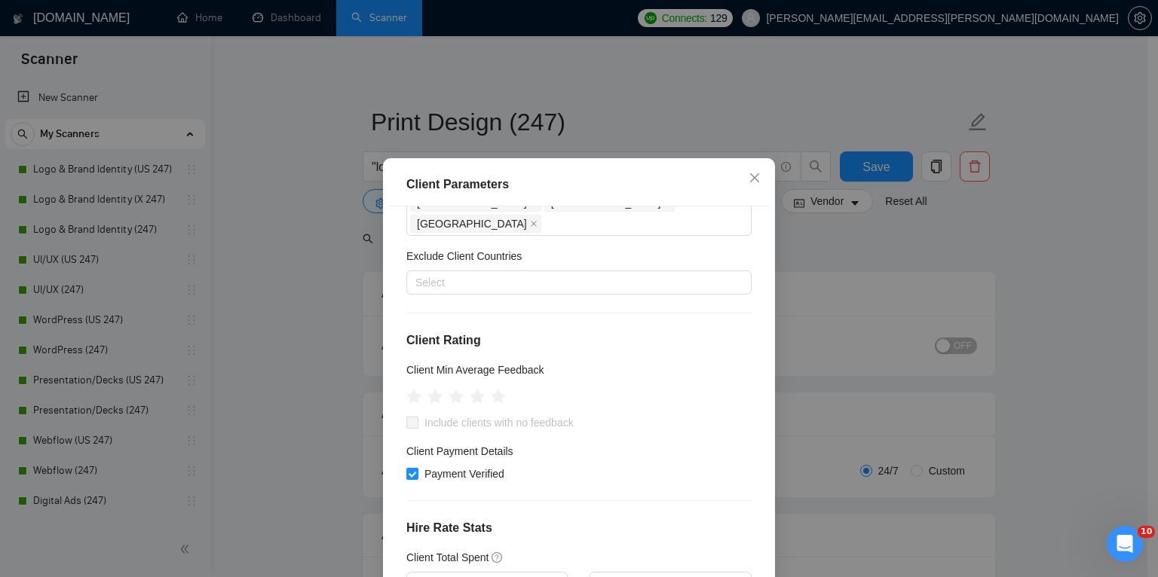
scroll to position [0, 0]
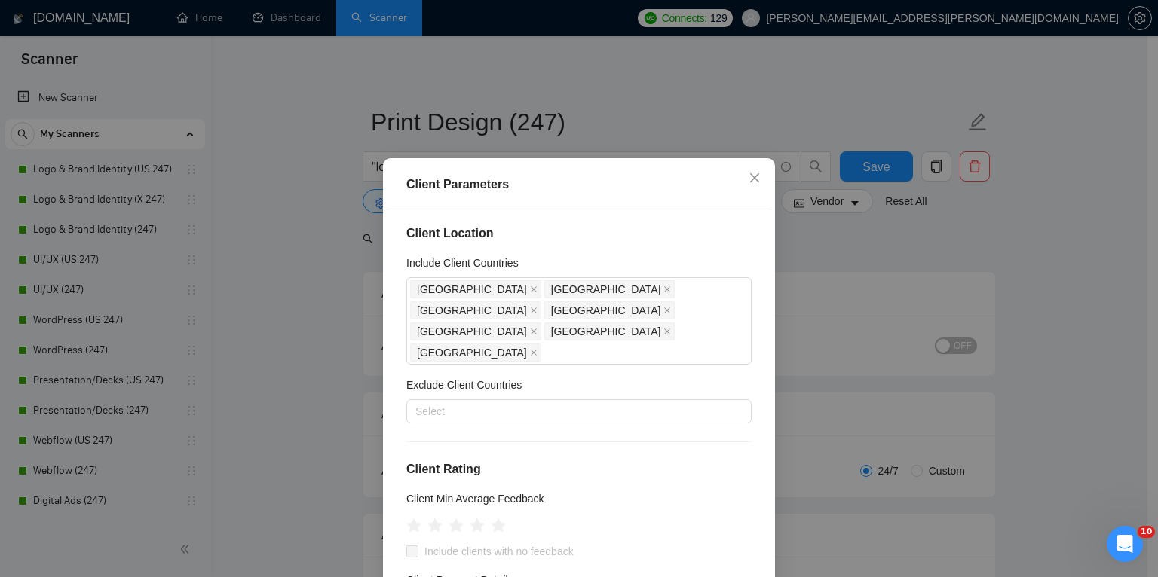
click at [825, 260] on div "Client Parameters Client Location Include Client Countries United States United…" at bounding box center [579, 288] width 1158 height 577
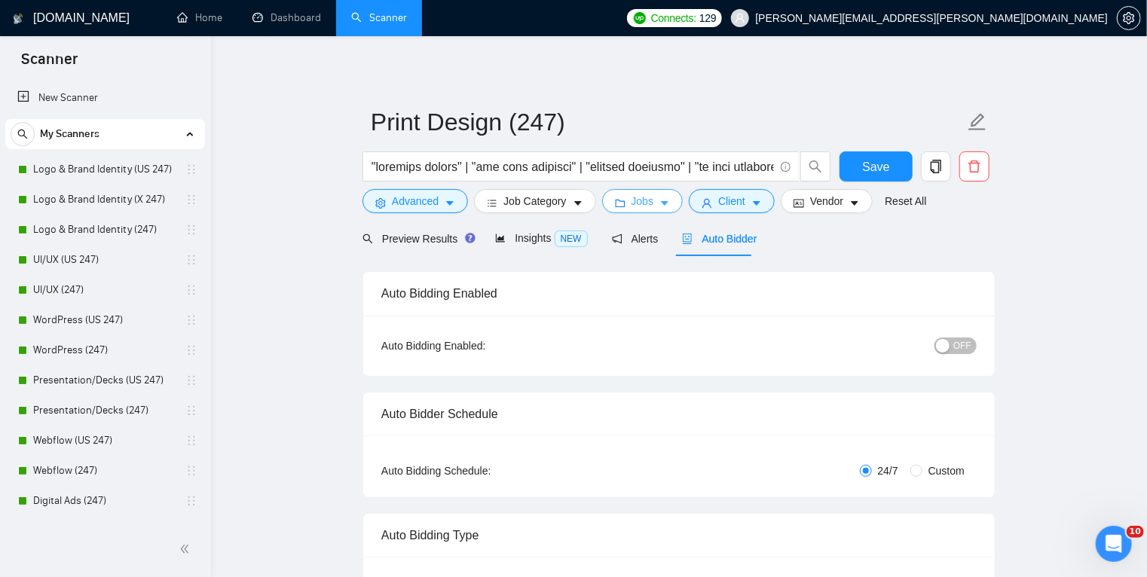
click at [651, 204] on button "Jobs" at bounding box center [642, 201] width 81 height 24
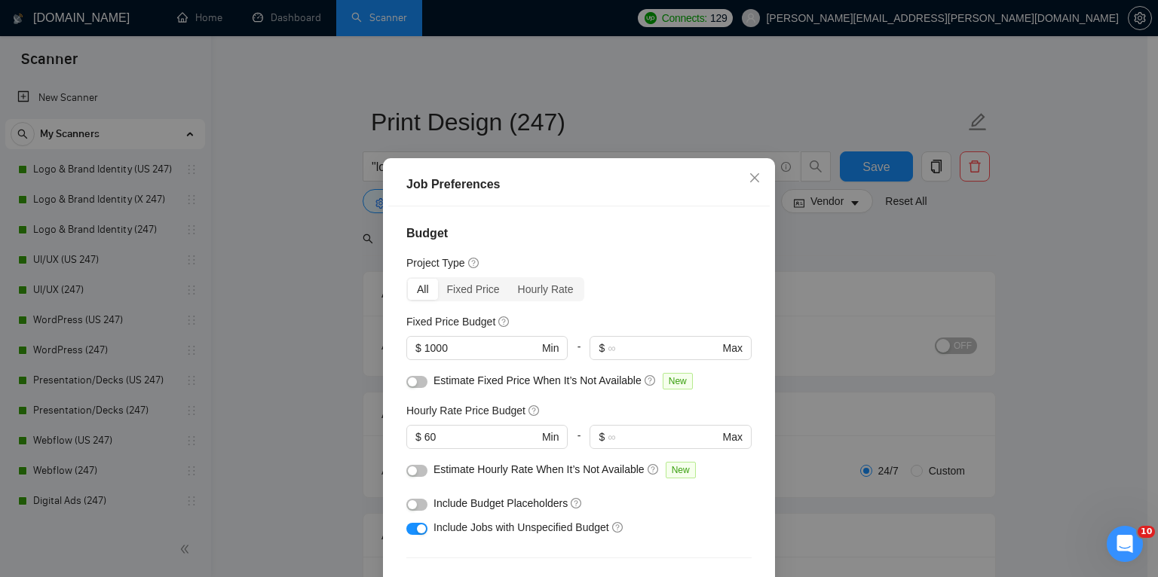
click at [679, 63] on div "Job Preferences Budget Project Type All Fixed Price Hourly Rate Fixed Price Bud…" at bounding box center [579, 288] width 1158 height 577
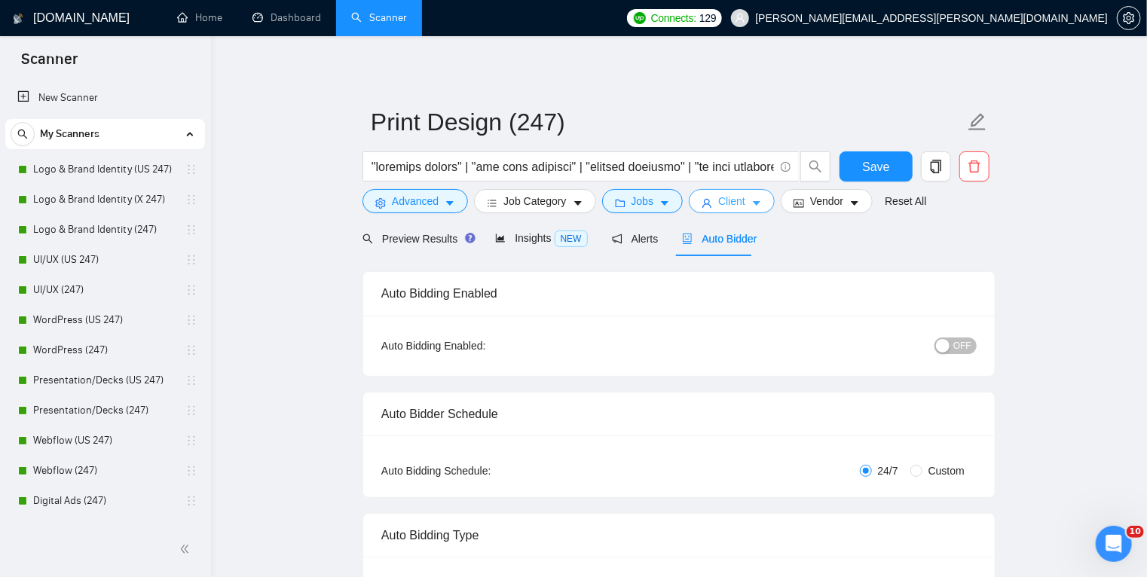
click at [721, 193] on span "Client" at bounding box center [731, 201] width 27 height 17
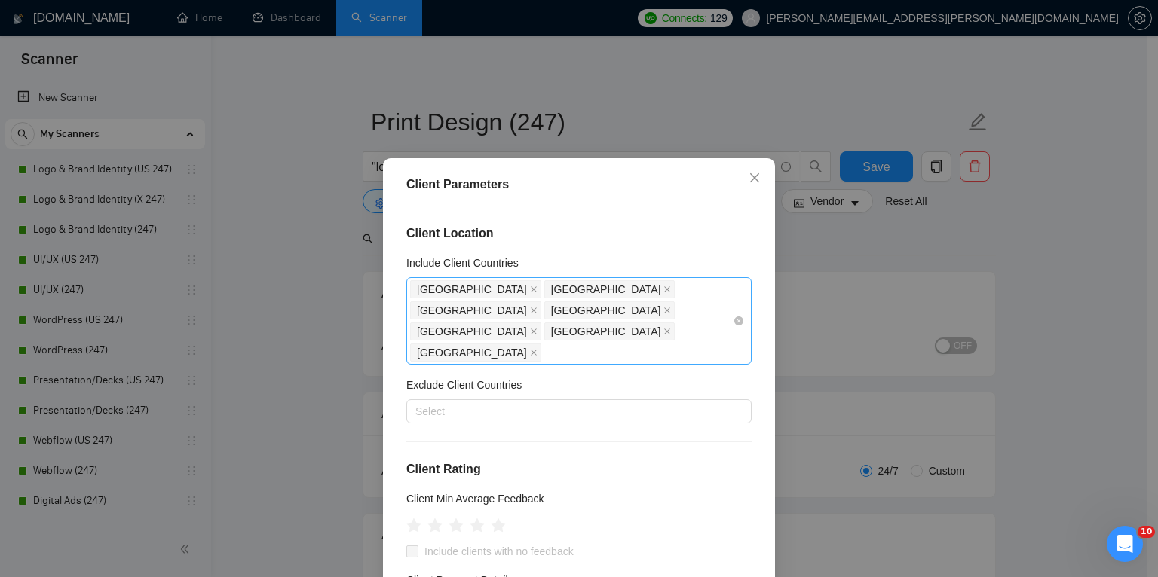
click at [697, 313] on div "United States United Kingdom Canada Austria Switzerland Singapore United Arab E…" at bounding box center [571, 321] width 323 height 84
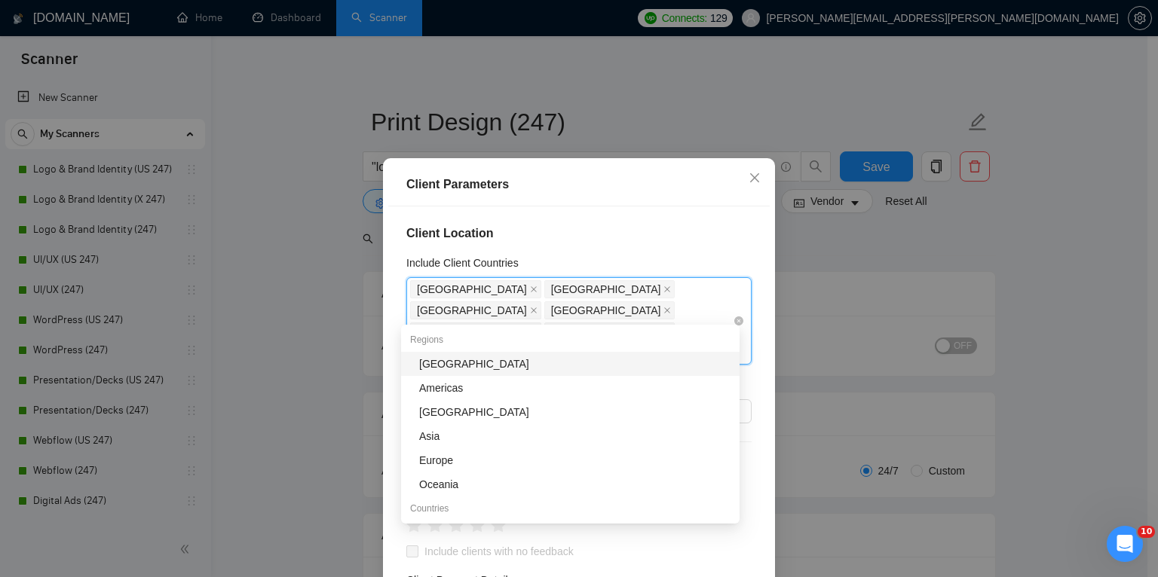
type input "i"
click at [671, 308] on icon "close" at bounding box center [668, 311] width 6 height 6
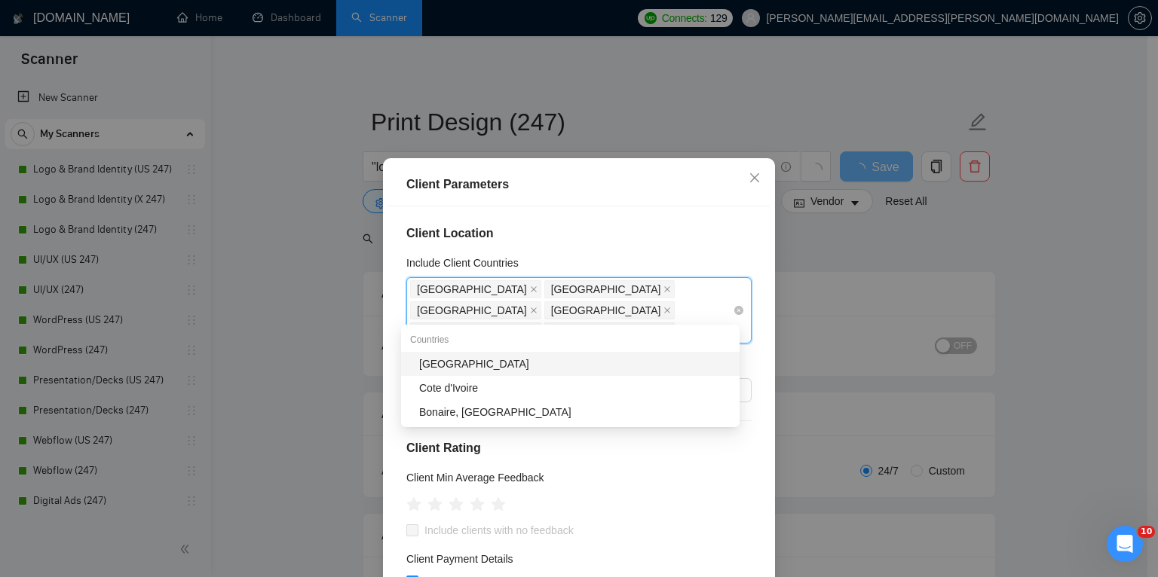
type input "irel"
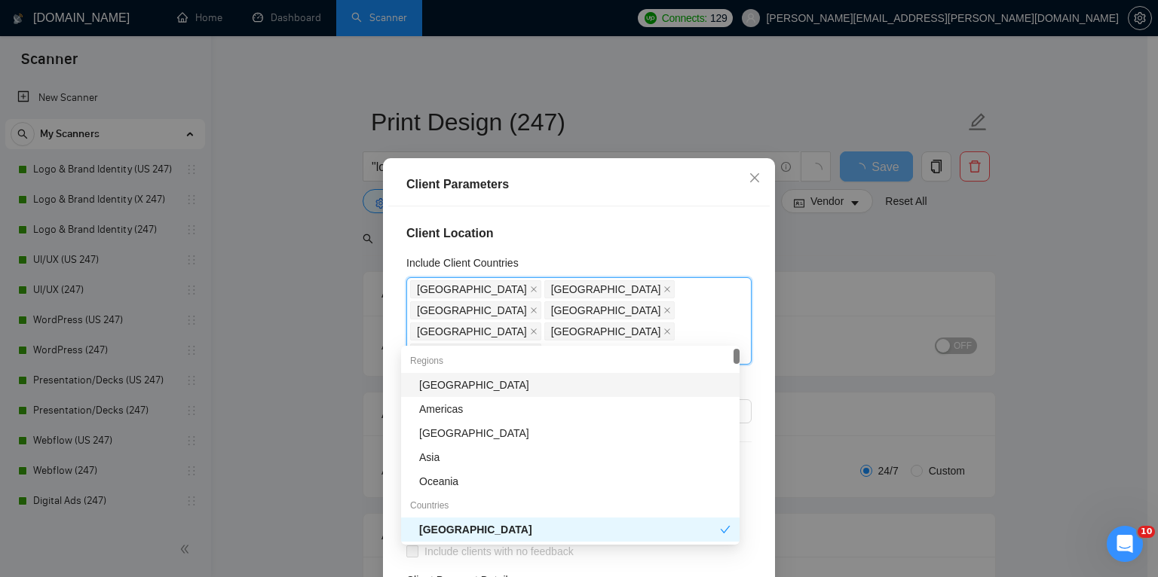
type input "au"
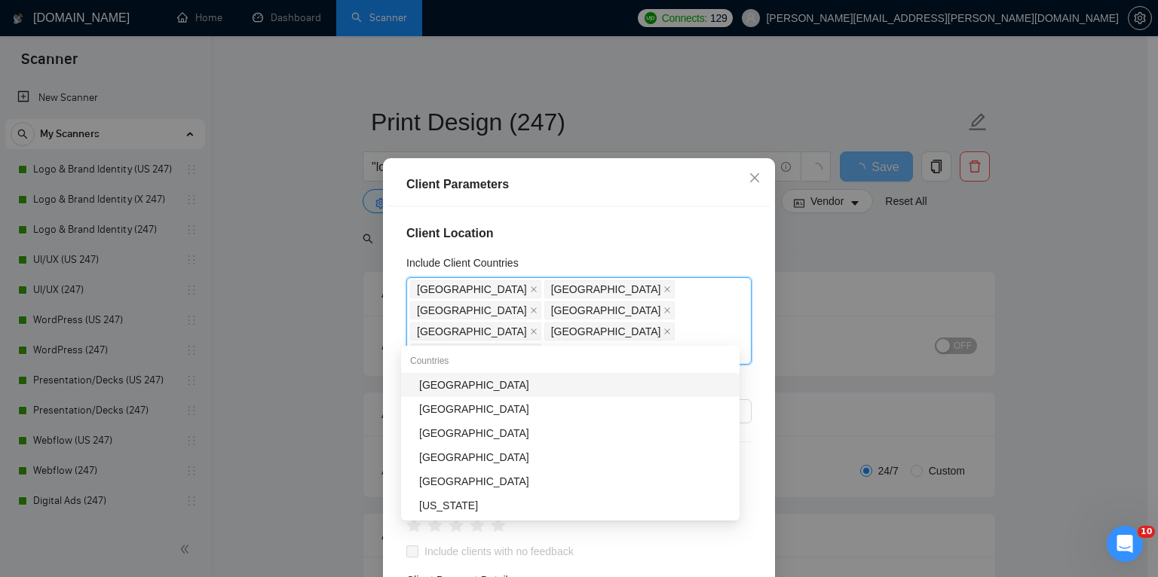
click at [599, 383] on div "[GEOGRAPHIC_DATA]" at bounding box center [574, 385] width 311 height 17
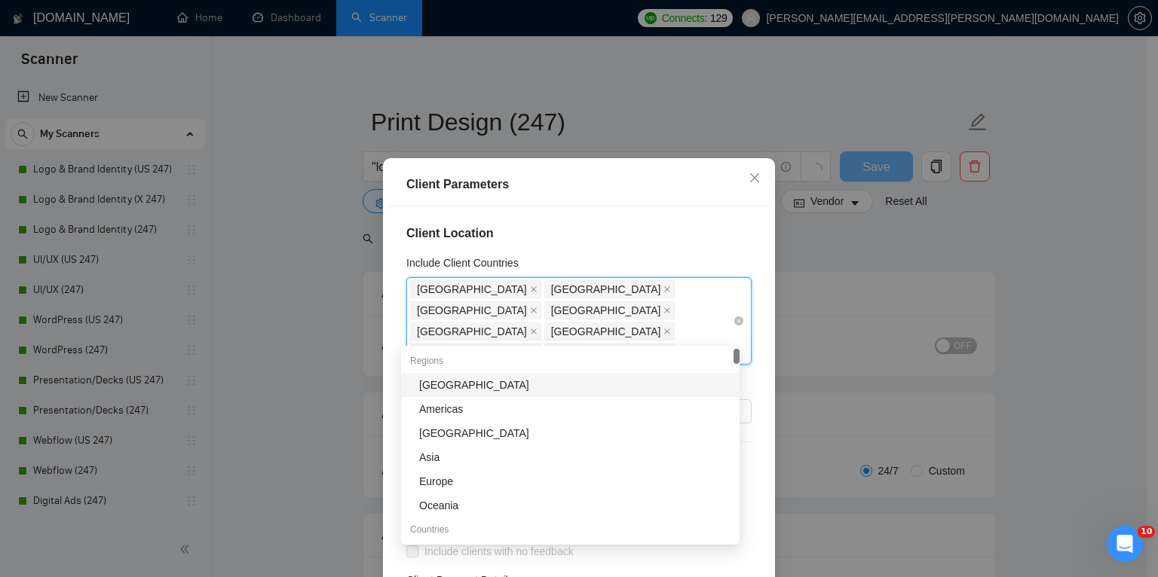
click at [721, 299] on div "United States United Kingdom Canada Switzerland Singapore United Arab Emirates …" at bounding box center [578, 320] width 345 height 87
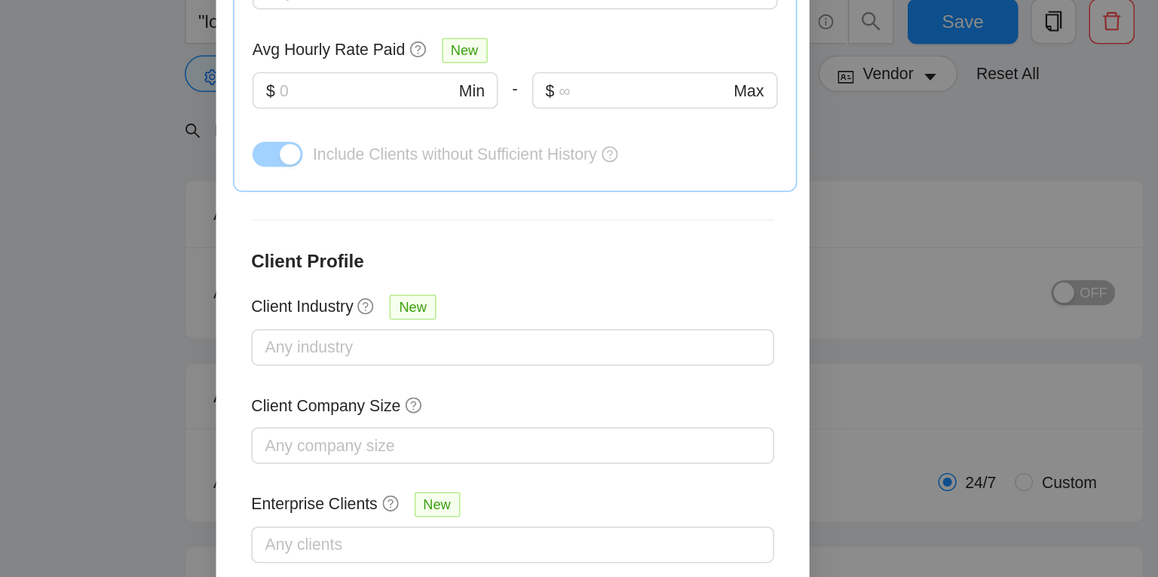
scroll to position [74, 0]
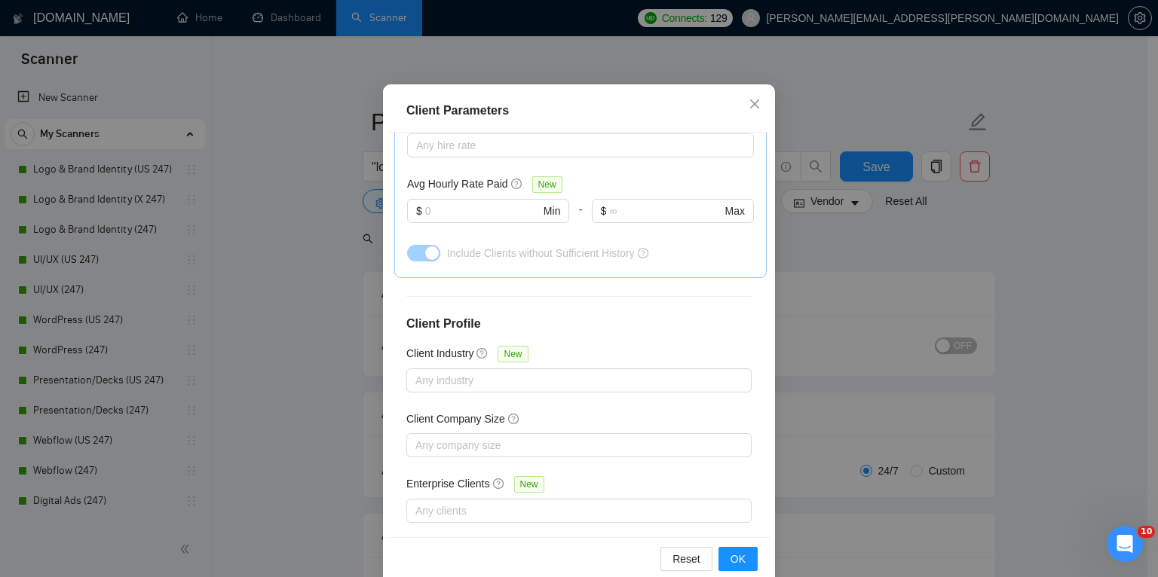
click at [735, 571] on div "Reset OK" at bounding box center [578, 558] width 381 height 43
click at [735, 562] on span "OK" at bounding box center [737, 559] width 15 height 17
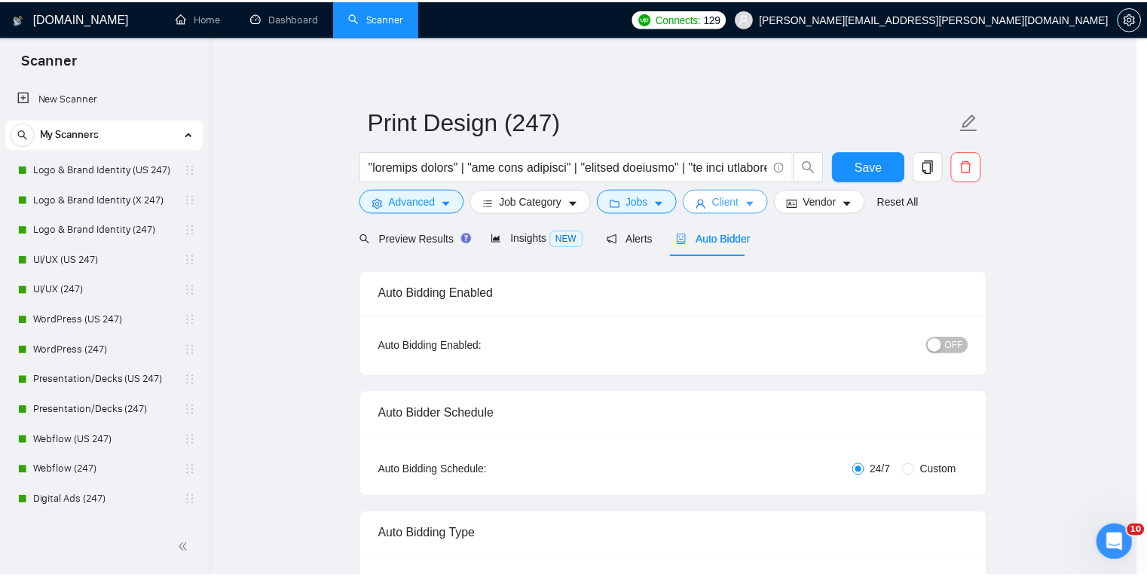
scroll to position [0, 0]
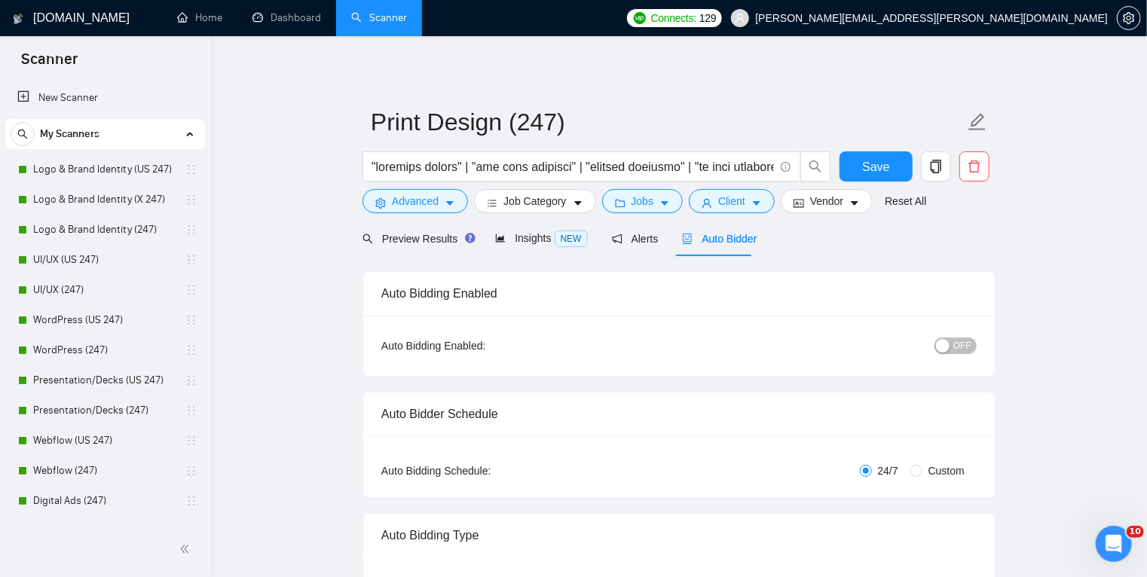
click at [956, 348] on span "OFF" at bounding box center [962, 346] width 18 height 17
click at [892, 171] on button "Save" at bounding box center [876, 167] width 73 height 30
click at [443, 241] on span "Preview Results" at bounding box center [417, 239] width 109 height 12
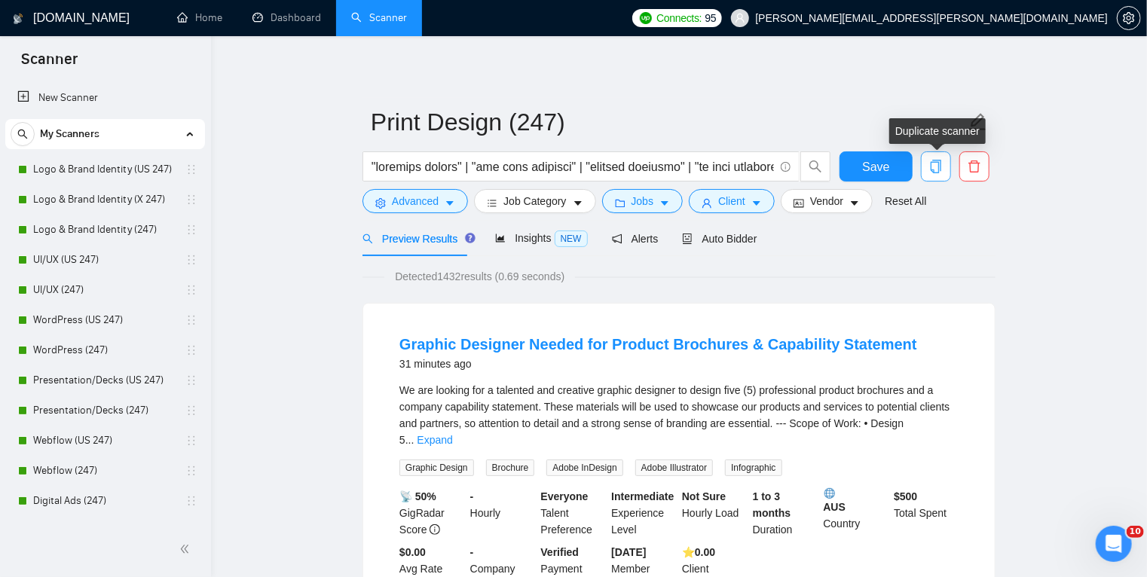
click at [937, 173] on button "button" at bounding box center [936, 167] width 30 height 30
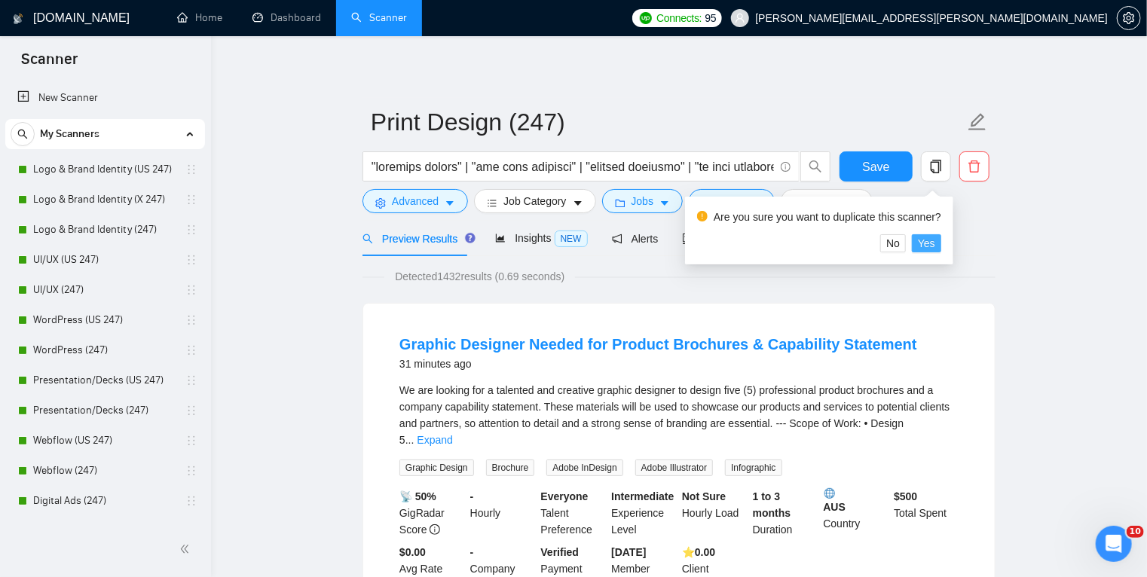
click at [921, 244] on span "Yes" at bounding box center [926, 243] width 17 height 17
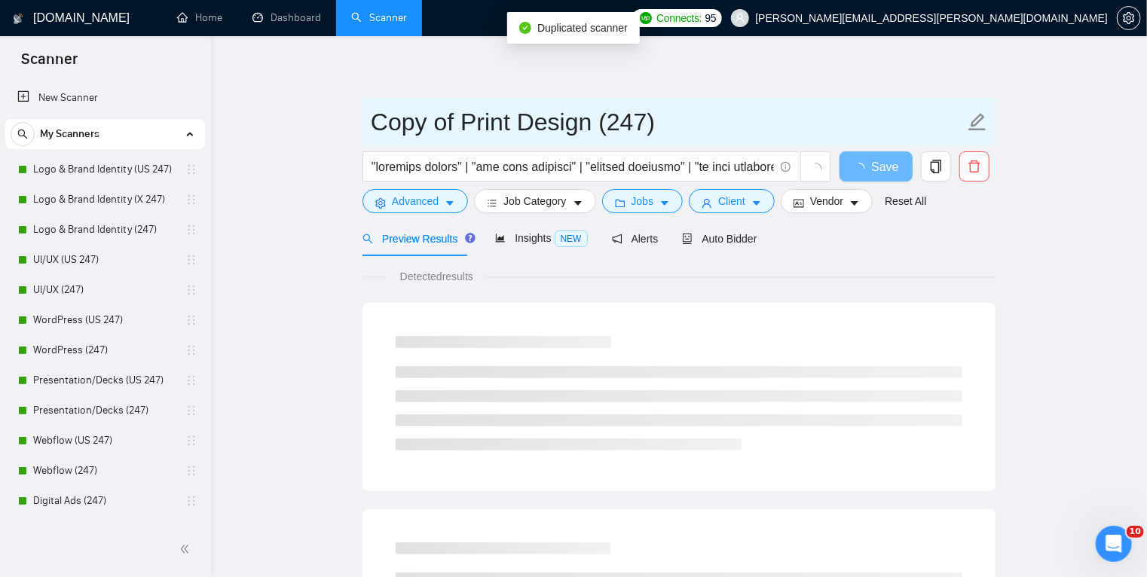
drag, startPoint x: 467, startPoint y: 118, endPoint x: 319, endPoint y: 127, distance: 148.8
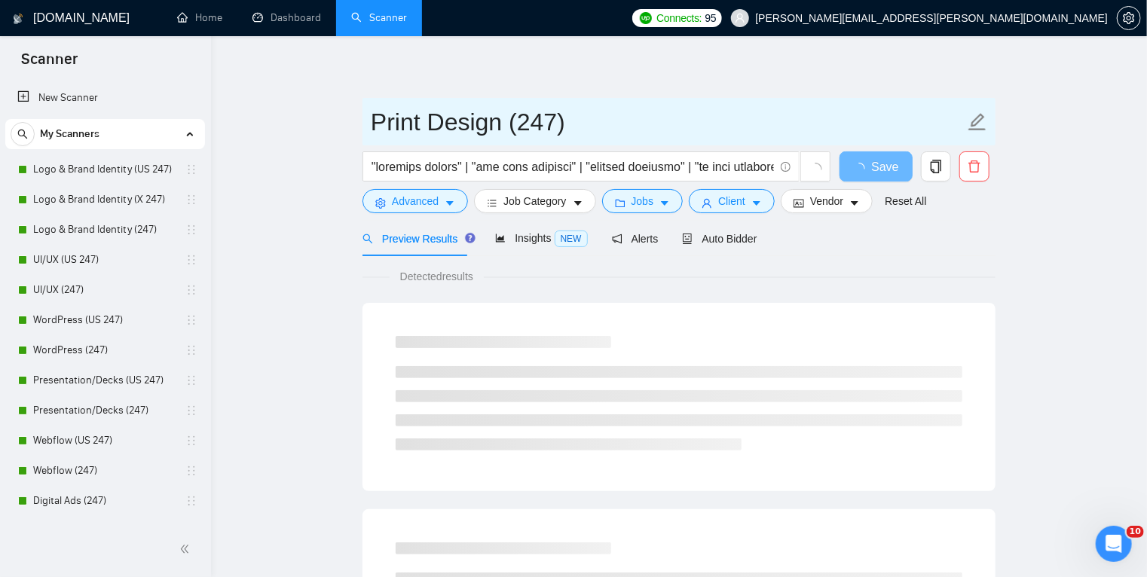
click at [519, 121] on input "Print Design (247)" at bounding box center [668, 122] width 594 height 38
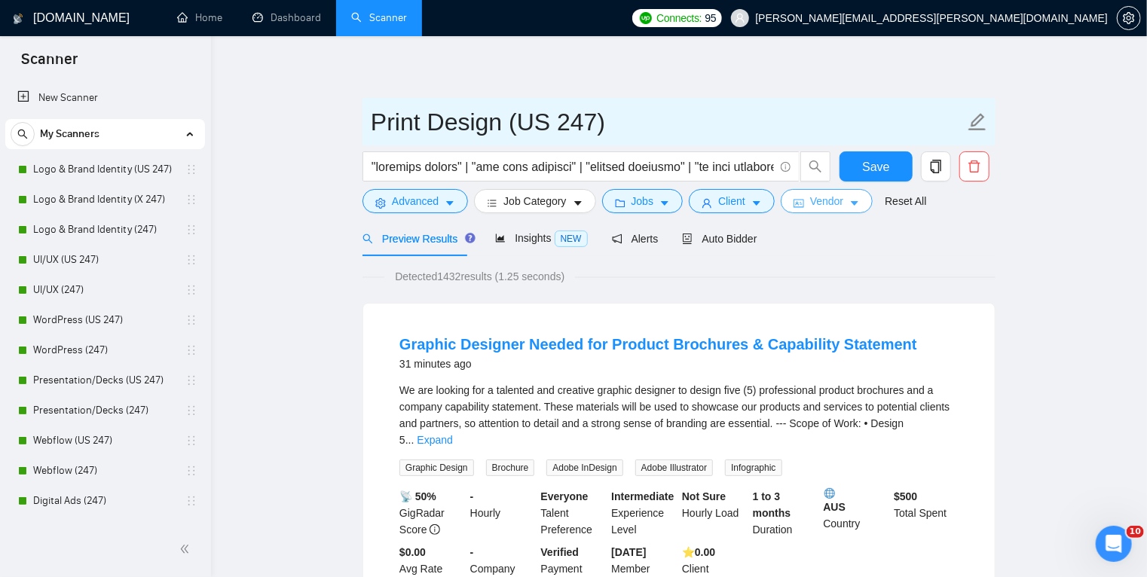
type input "Print Design (US 247)"
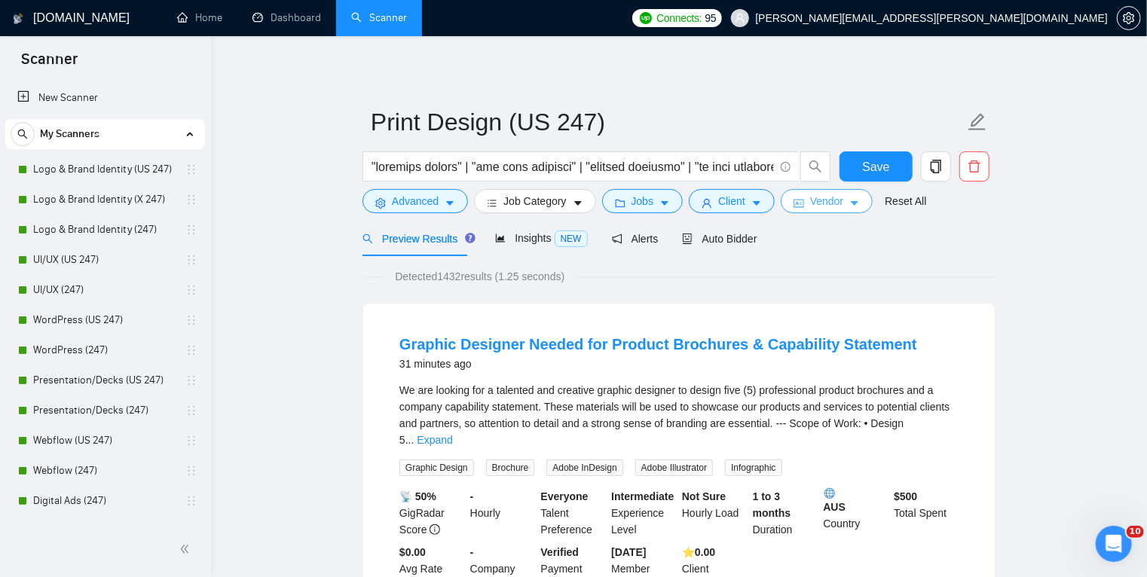
click at [826, 195] on span "Vendor" at bounding box center [826, 201] width 33 height 17
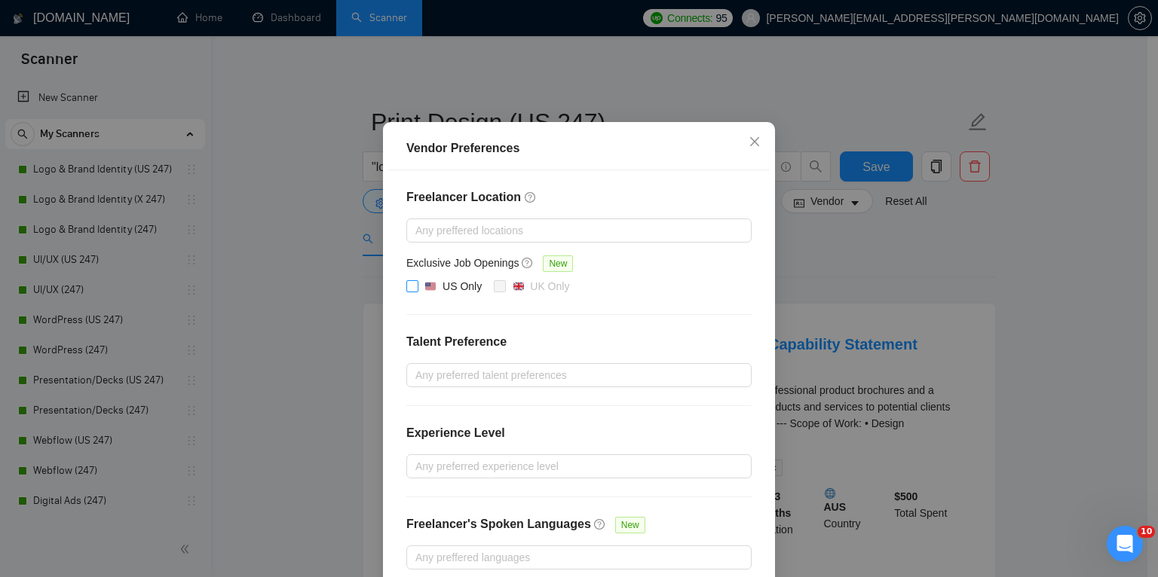
click at [406, 291] on input "US Only" at bounding box center [411, 285] width 11 height 11
checkbox input "true"
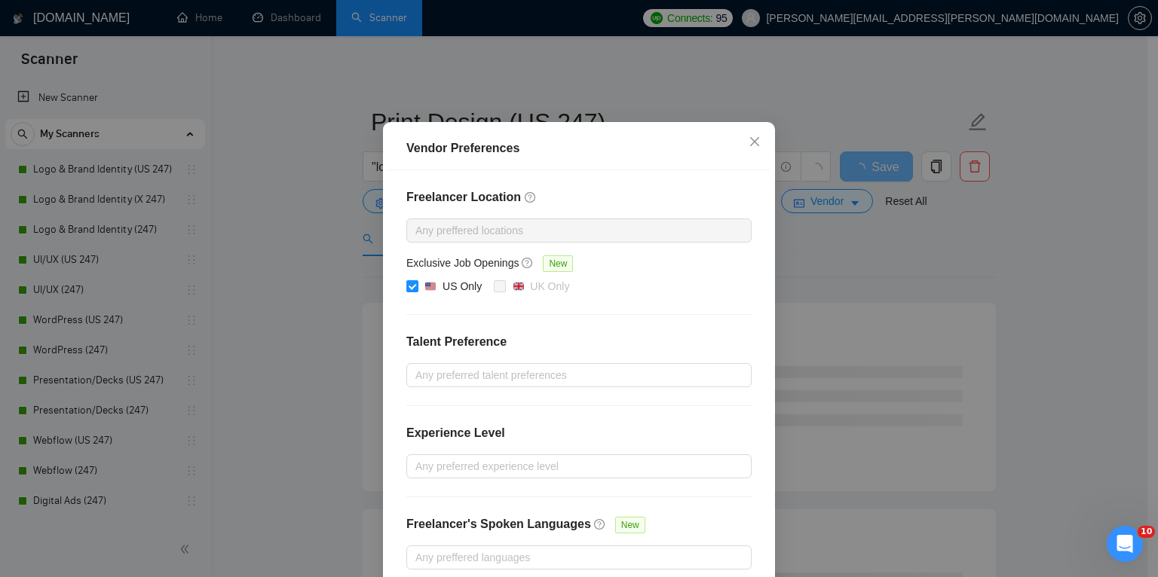
click at [920, 269] on div "Vendor Preferences Freelancer Location Any preffered locations Exclusive Job Op…" at bounding box center [579, 288] width 1158 height 577
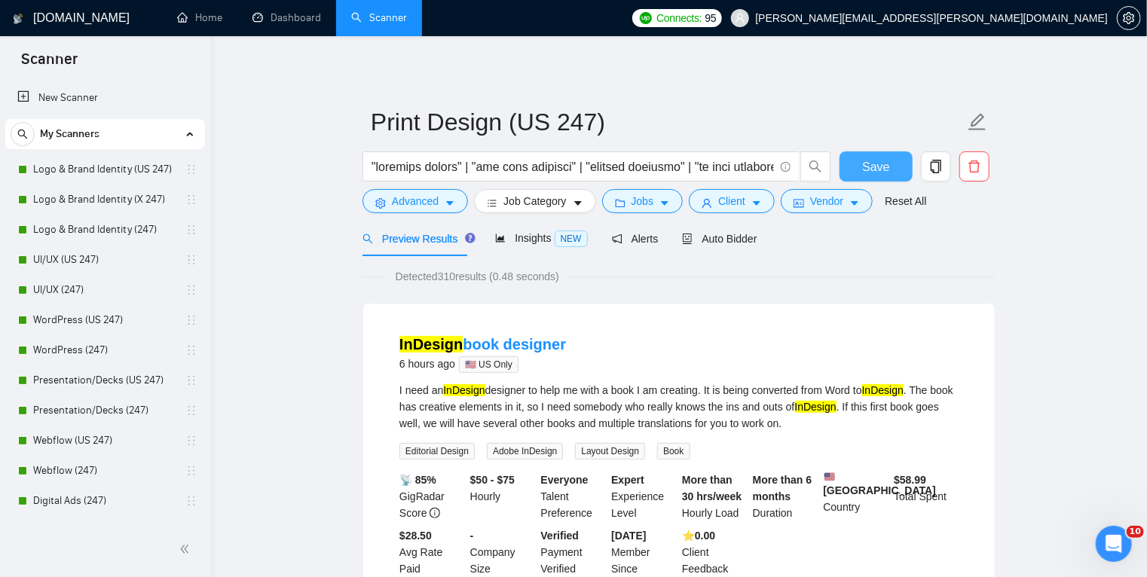
click at [887, 170] on span "Save" at bounding box center [875, 167] width 27 height 19
click at [724, 238] on span "Auto Bidder" at bounding box center [719, 239] width 75 height 12
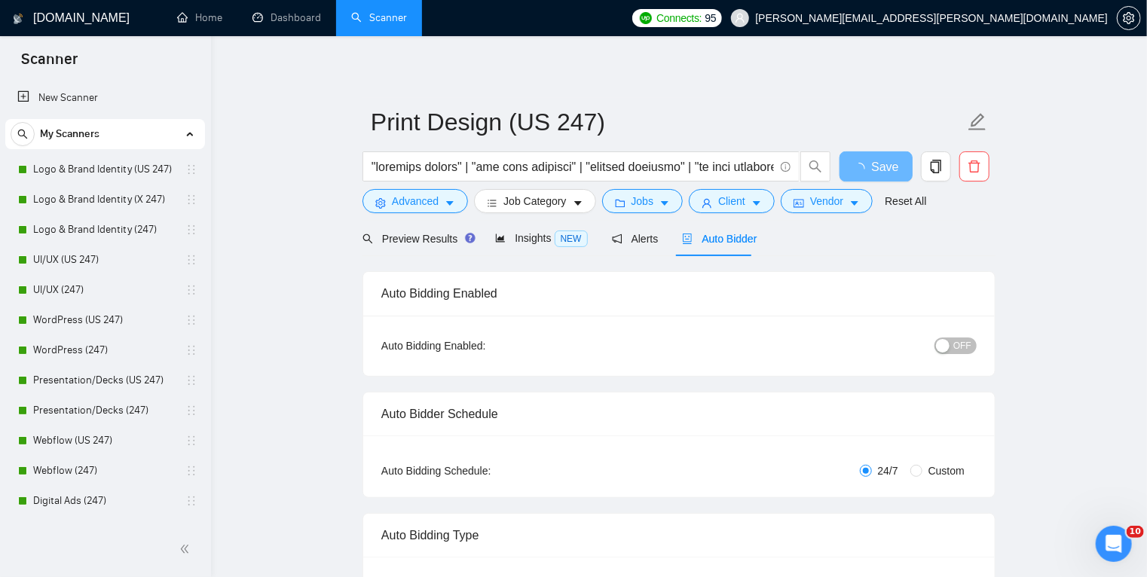
click at [959, 350] on span "OFF" at bounding box center [962, 346] width 18 height 17
click at [944, 338] on button "OFF" at bounding box center [956, 346] width 42 height 17
click at [878, 161] on div "Reset all filters" at bounding box center [899, 173] width 81 height 26
click at [847, 169] on button "Save" at bounding box center [876, 167] width 73 height 30
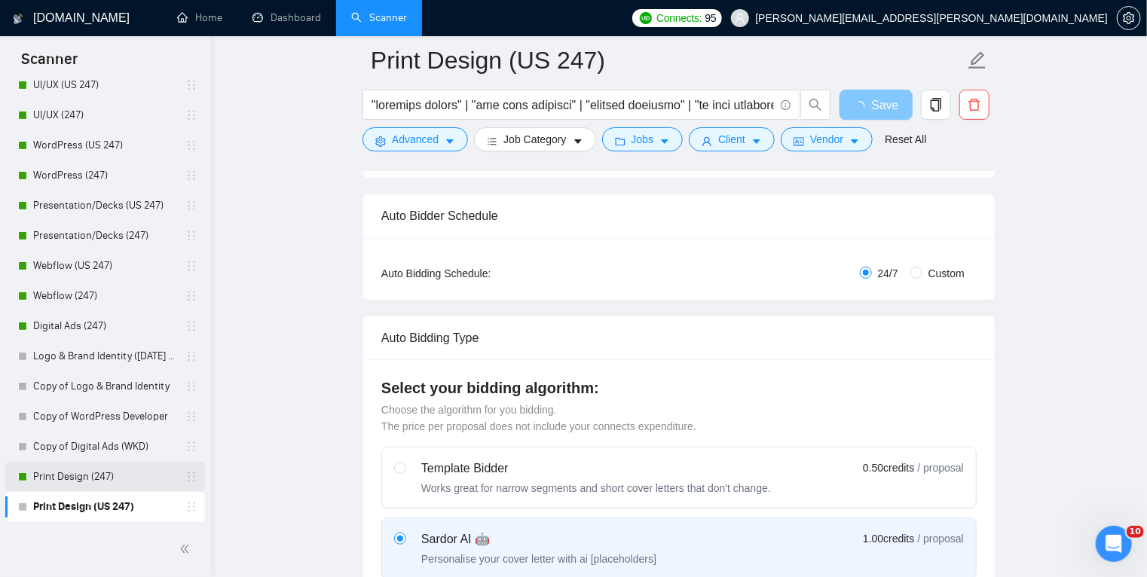
scroll to position [209, 0]
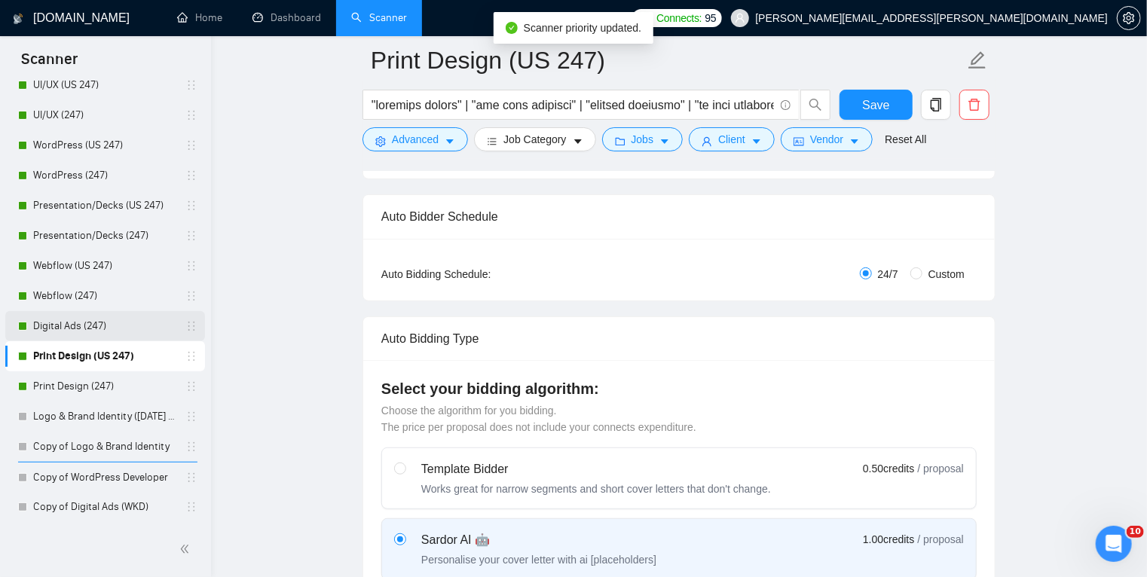
click at [149, 328] on link "Digital Ads (247)" at bounding box center [104, 326] width 143 height 30
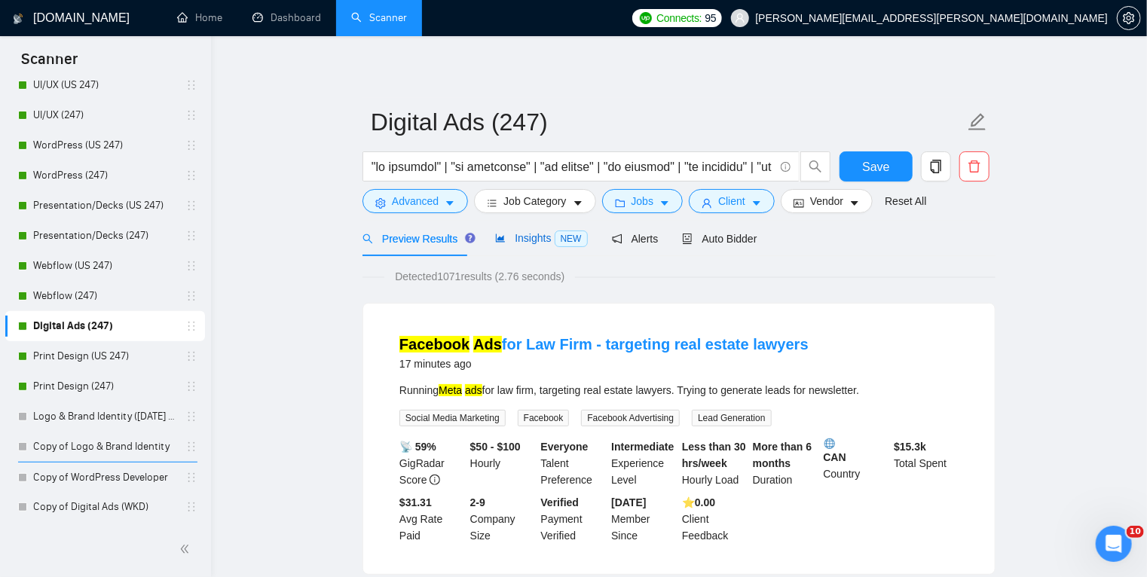
click at [543, 236] on span "Insights NEW" at bounding box center [541, 238] width 92 height 12
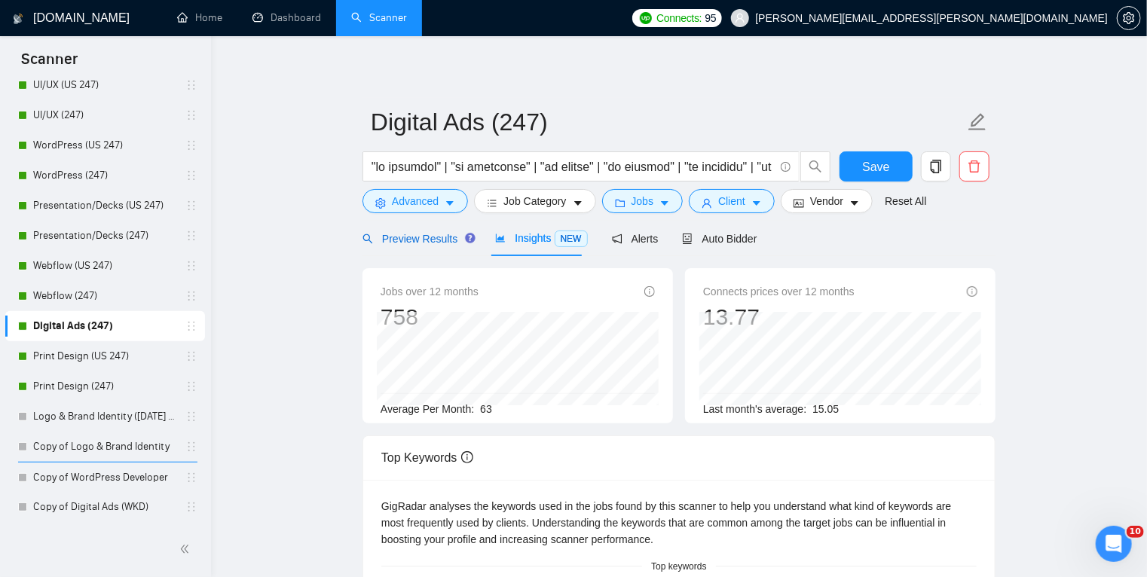
click at [428, 234] on span "Preview Results" at bounding box center [417, 239] width 109 height 12
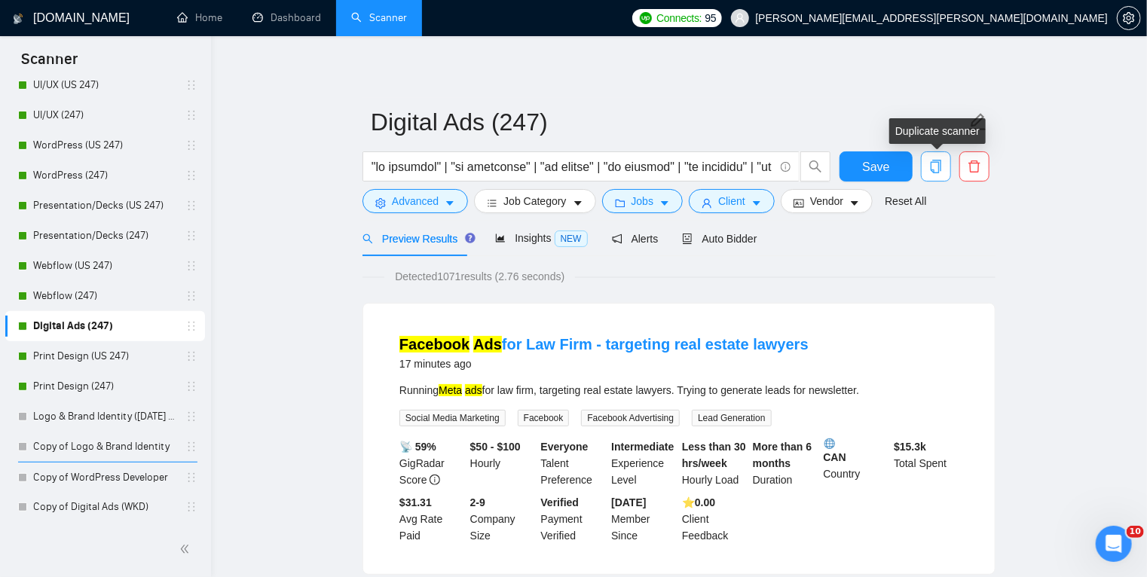
click at [938, 161] on icon "copy" at bounding box center [936, 167] width 11 height 14
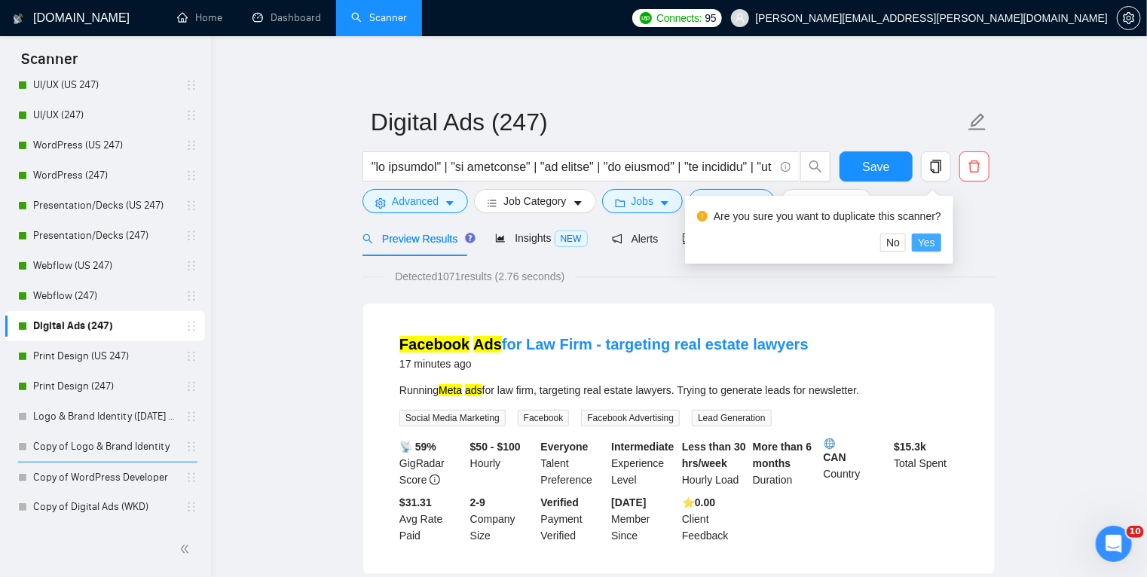
click at [922, 243] on span "Yes" at bounding box center [926, 242] width 17 height 17
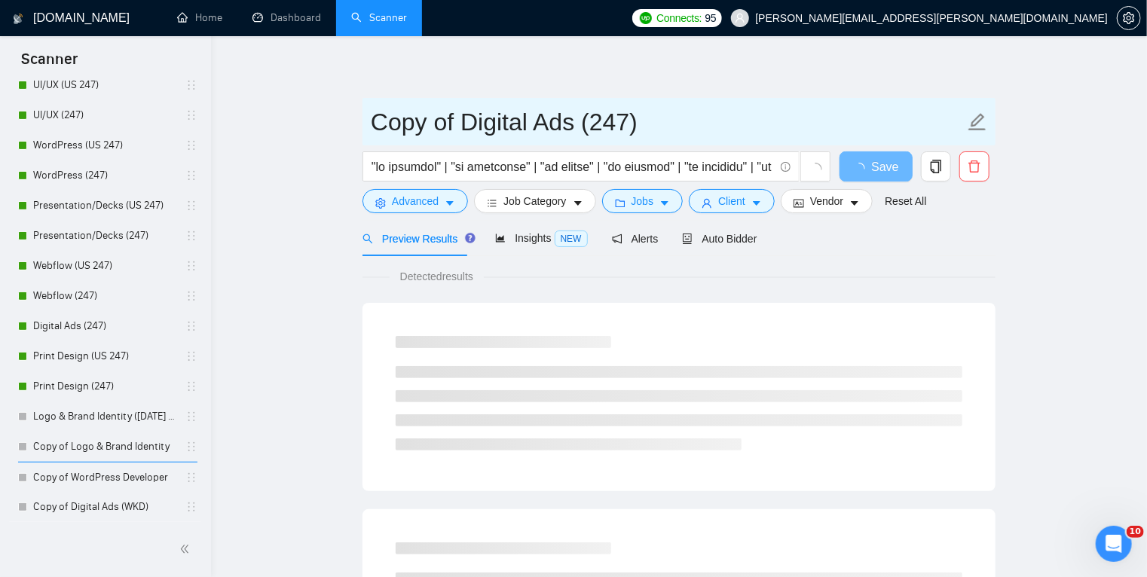
drag, startPoint x: 461, startPoint y: 121, endPoint x: 305, endPoint y: 106, distance: 156.7
click at [507, 121] on input "Digital Ads (247)" at bounding box center [668, 122] width 594 height 38
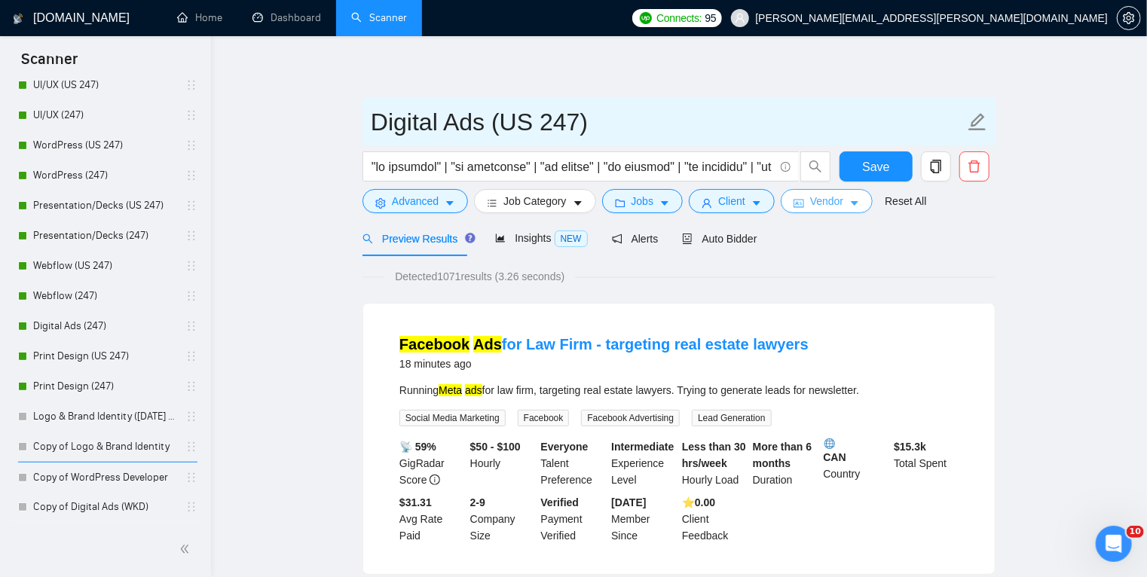
type input "Digital Ads (US 247)"
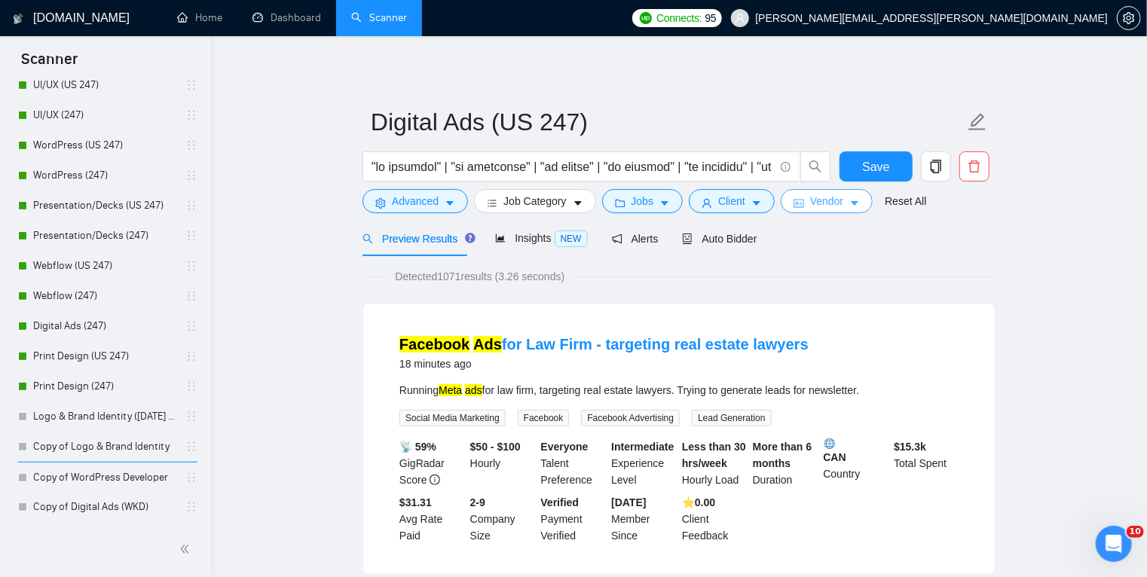
click at [823, 206] on span "Vendor" at bounding box center [826, 201] width 33 height 17
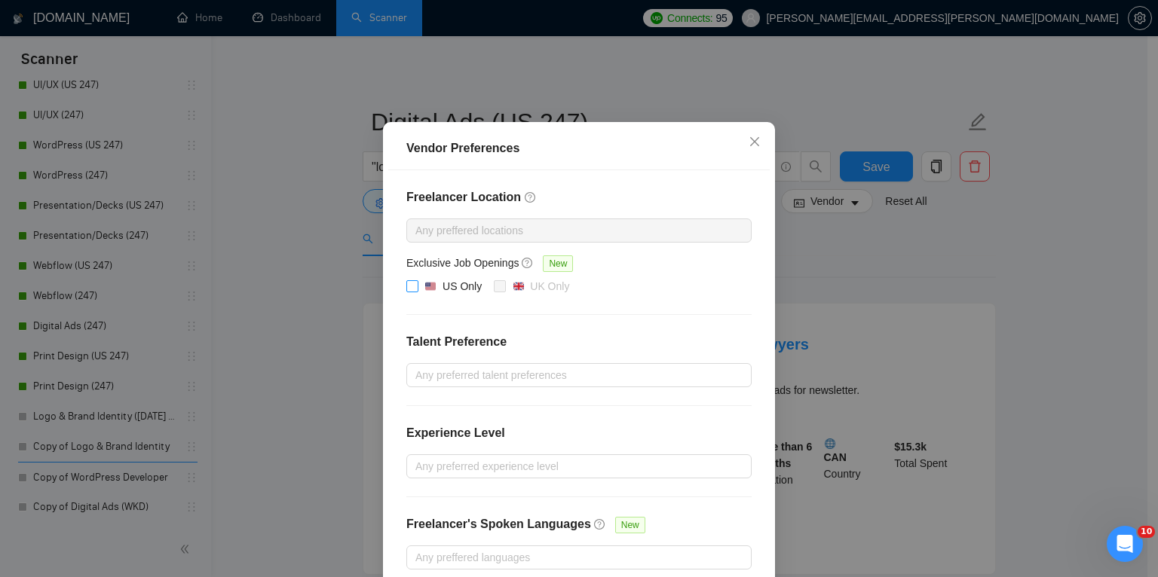
drag, startPoint x: 405, startPoint y: 329, endPoint x: 766, endPoint y: 323, distance: 361.1
click at [766, 323] on div "Vendor Preferences Freelancer Location Any preffered locations Exclusive Job Op…" at bounding box center [579, 379] width 392 height 514
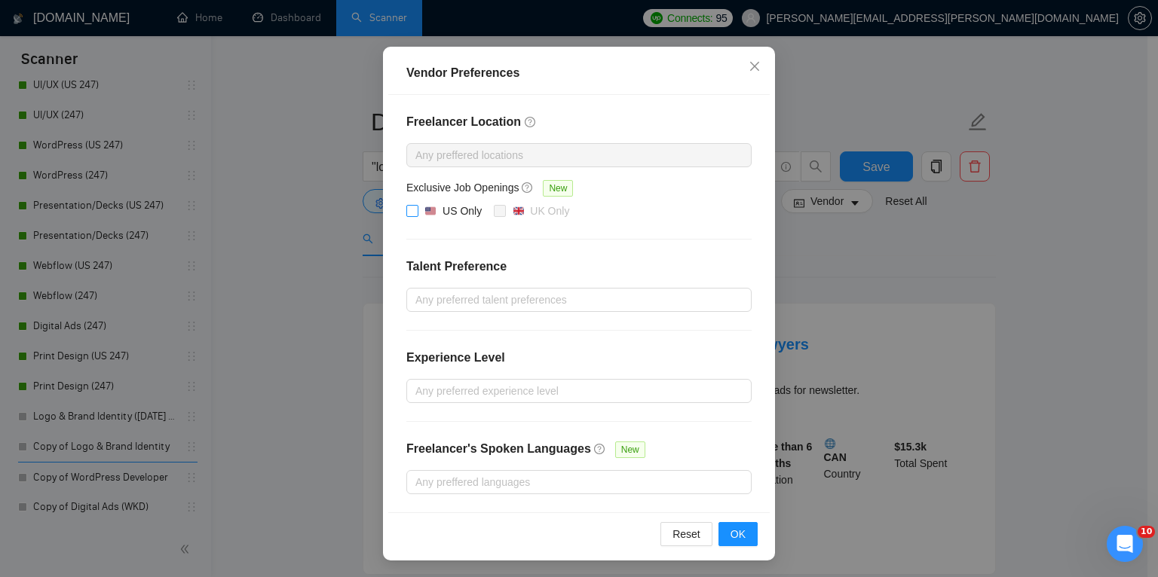
click at [407, 210] on input "US Only" at bounding box center [411, 210] width 11 height 11
checkbox input "true"
click at [742, 528] on button "OK" at bounding box center [737, 534] width 39 height 24
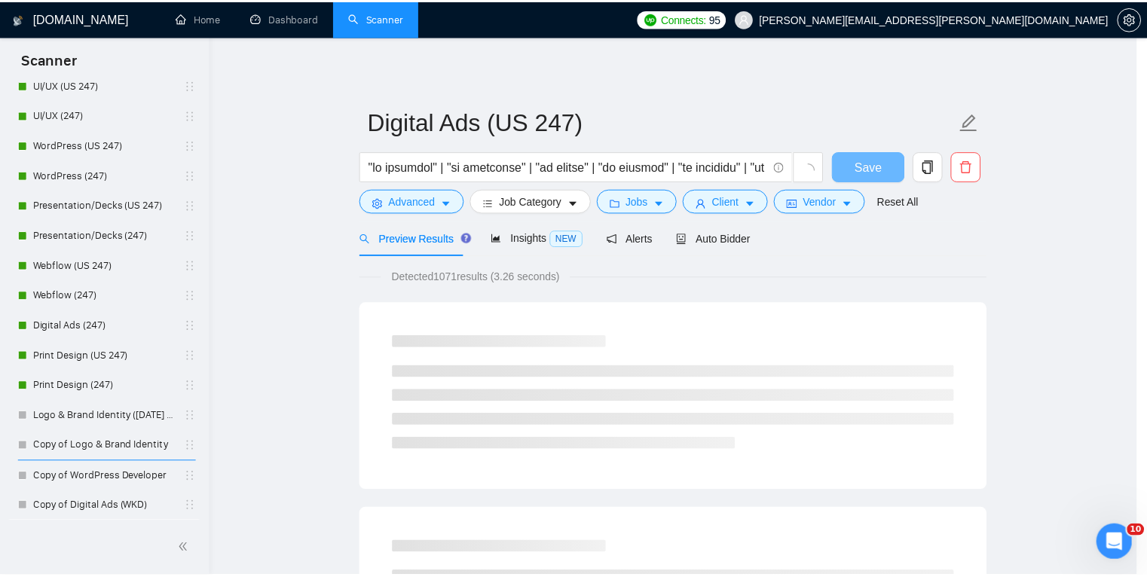
scroll to position [44, 0]
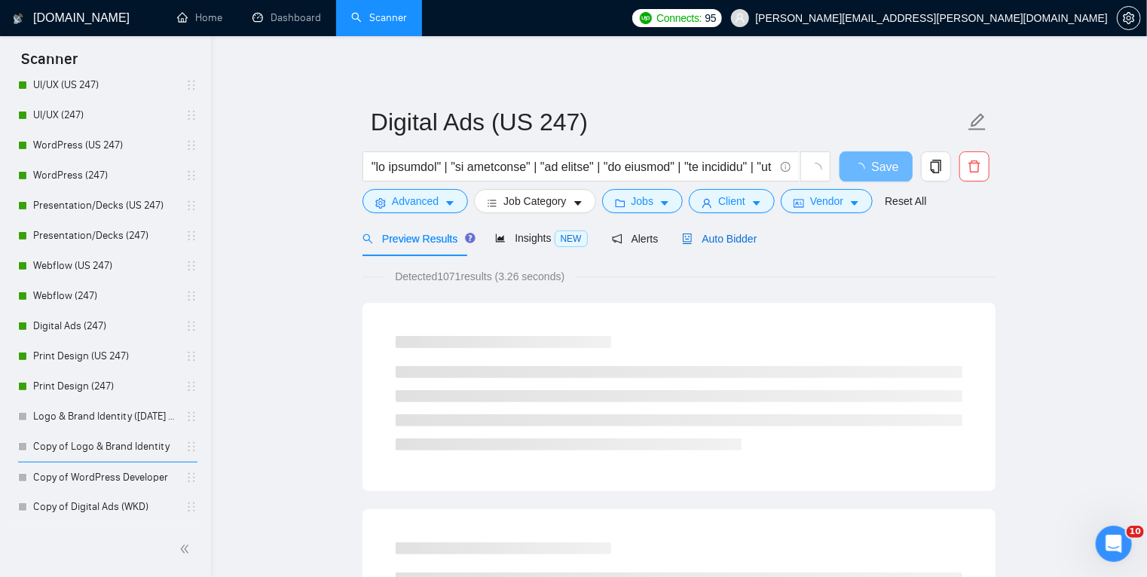
click at [715, 238] on span "Auto Bidder" at bounding box center [719, 239] width 75 height 12
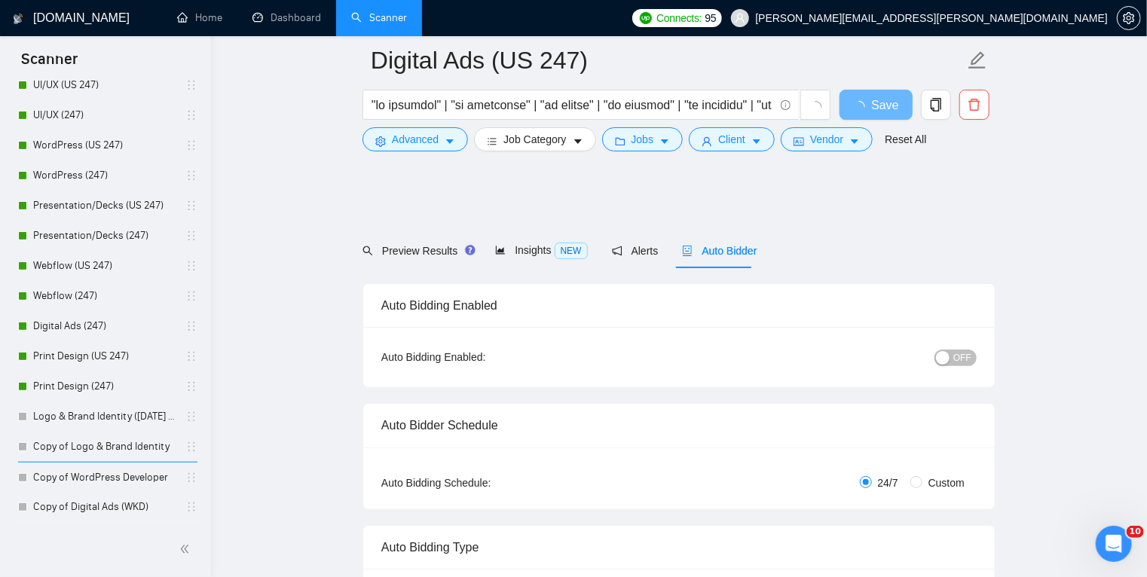
scroll to position [147, 0]
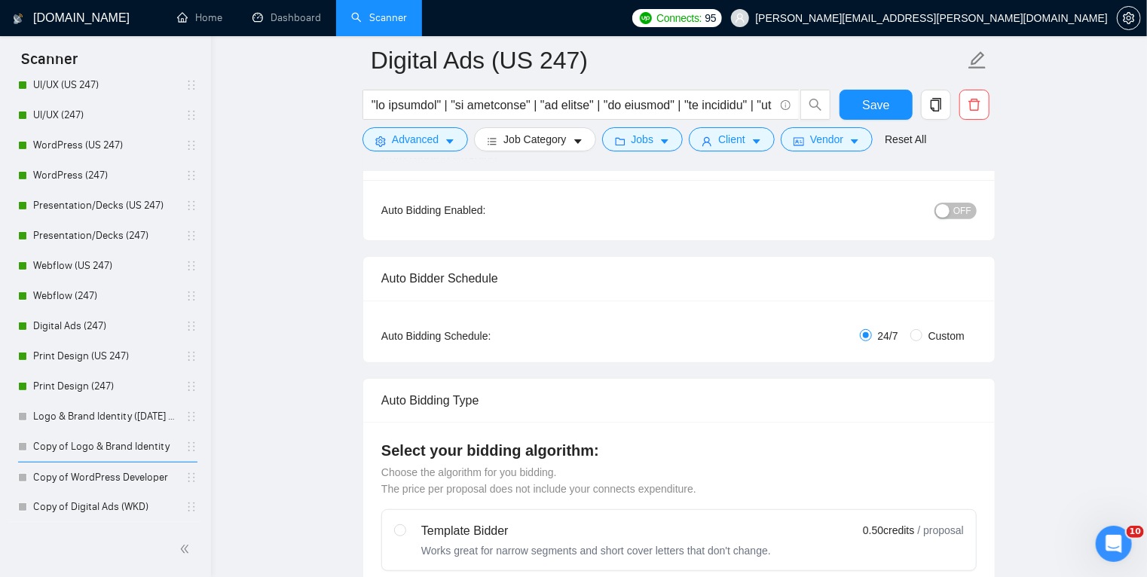
click at [950, 212] on div "button" at bounding box center [943, 211] width 14 height 14
click at [865, 103] on span "Save" at bounding box center [875, 105] width 27 height 19
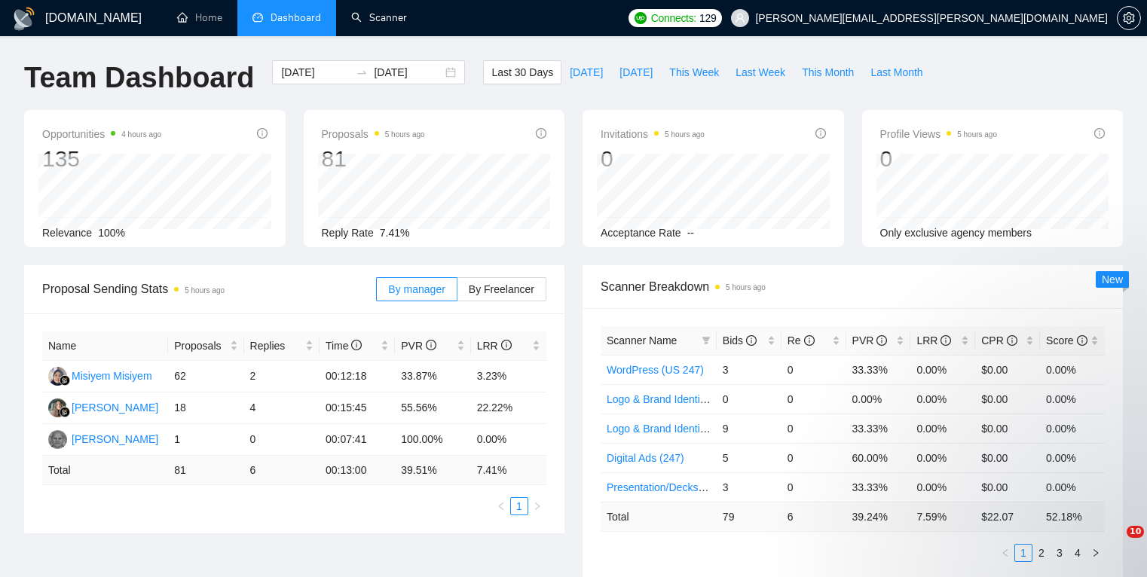
click at [383, 21] on link "Scanner" at bounding box center [379, 17] width 56 height 13
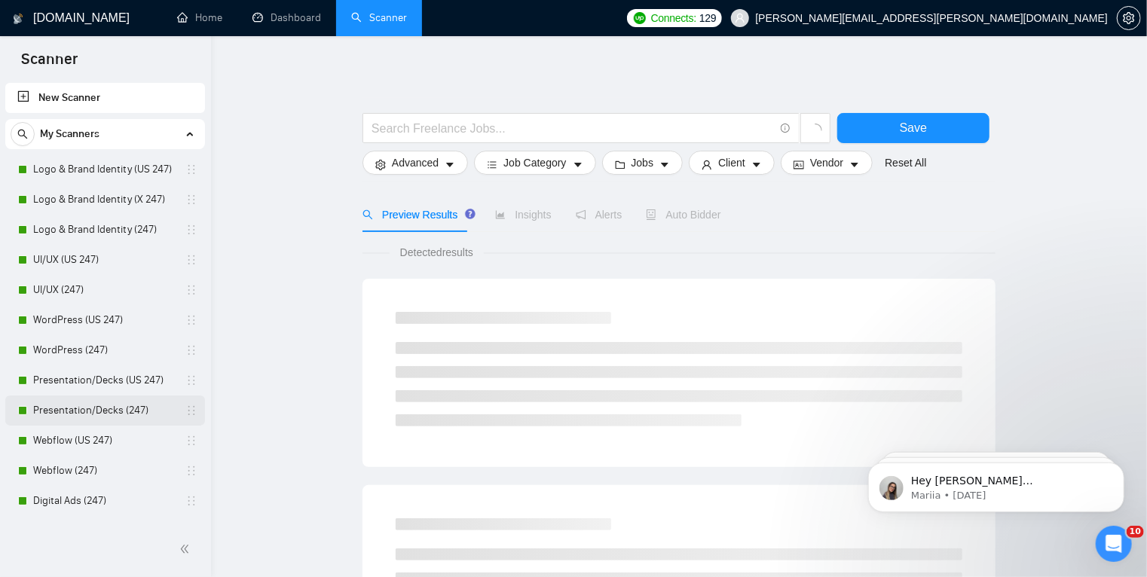
click at [66, 406] on link "Presentation/Decks (247)" at bounding box center [104, 411] width 143 height 30
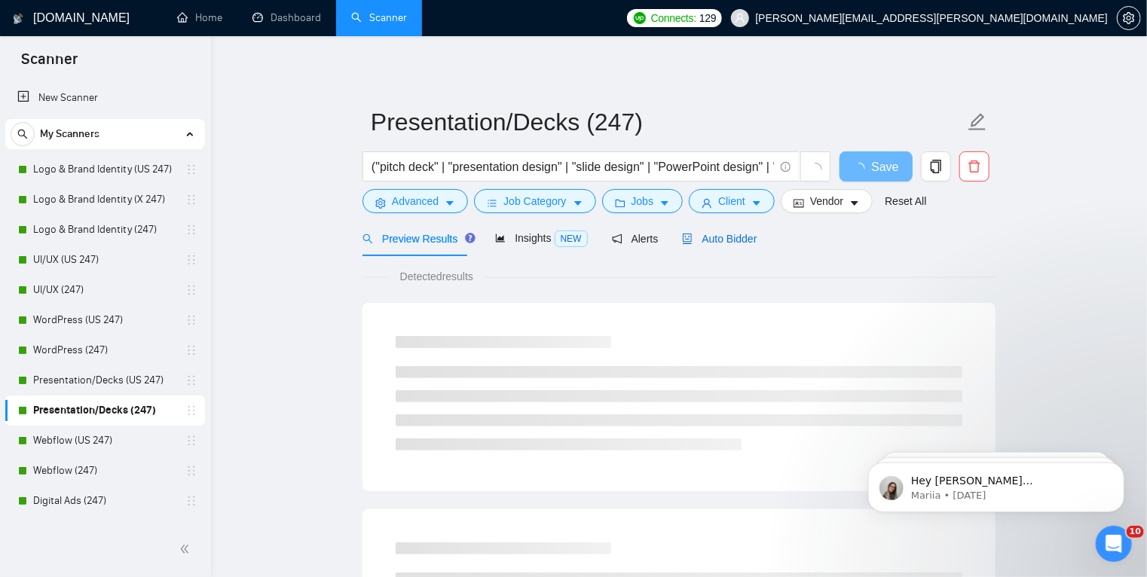
click at [705, 237] on span "Auto Bidder" at bounding box center [719, 239] width 75 height 12
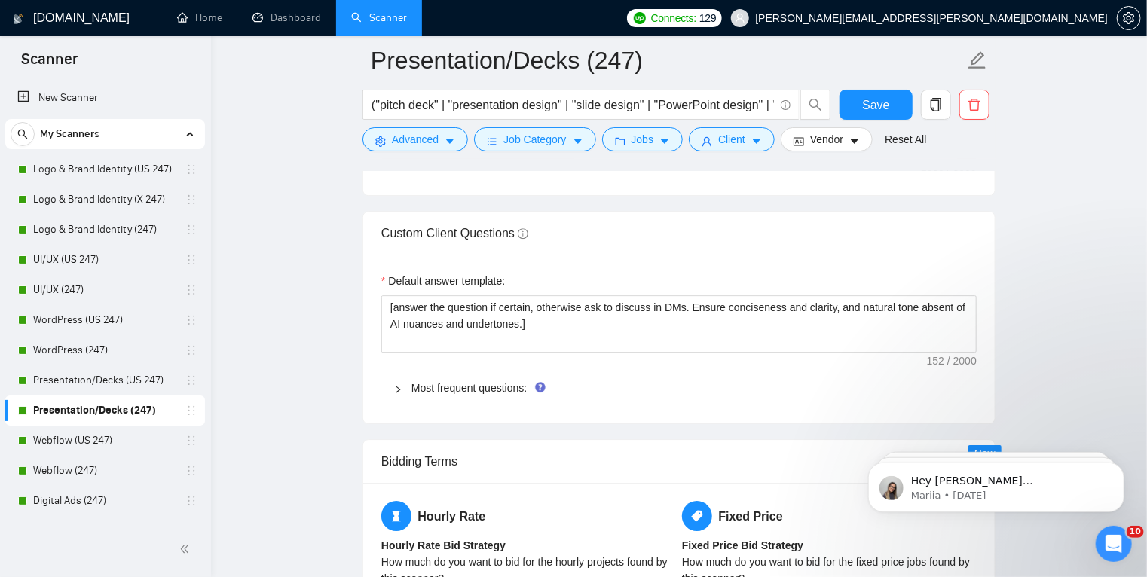
scroll to position [2202, 0]
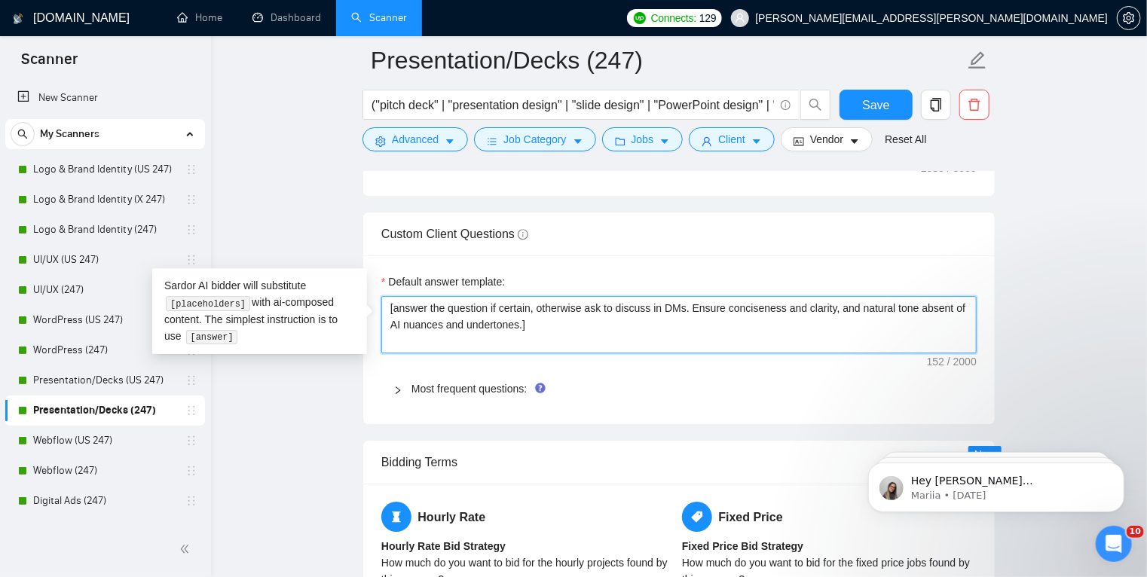
drag, startPoint x: 543, startPoint y: 320, endPoint x: 365, endPoint y: 292, distance: 180.9
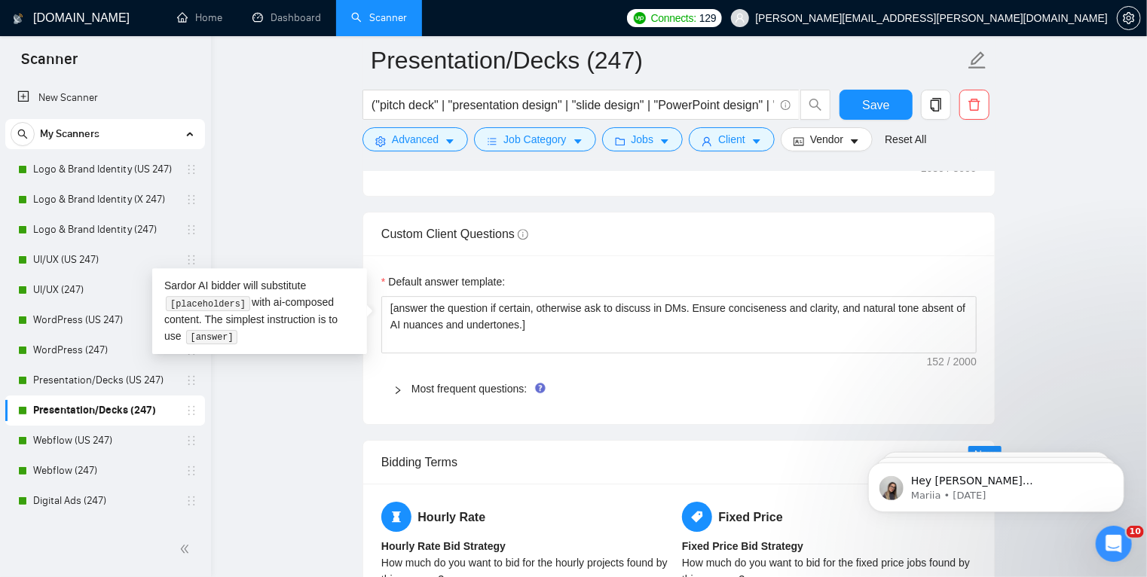
click at [400, 386] on icon "right" at bounding box center [397, 390] width 9 height 9
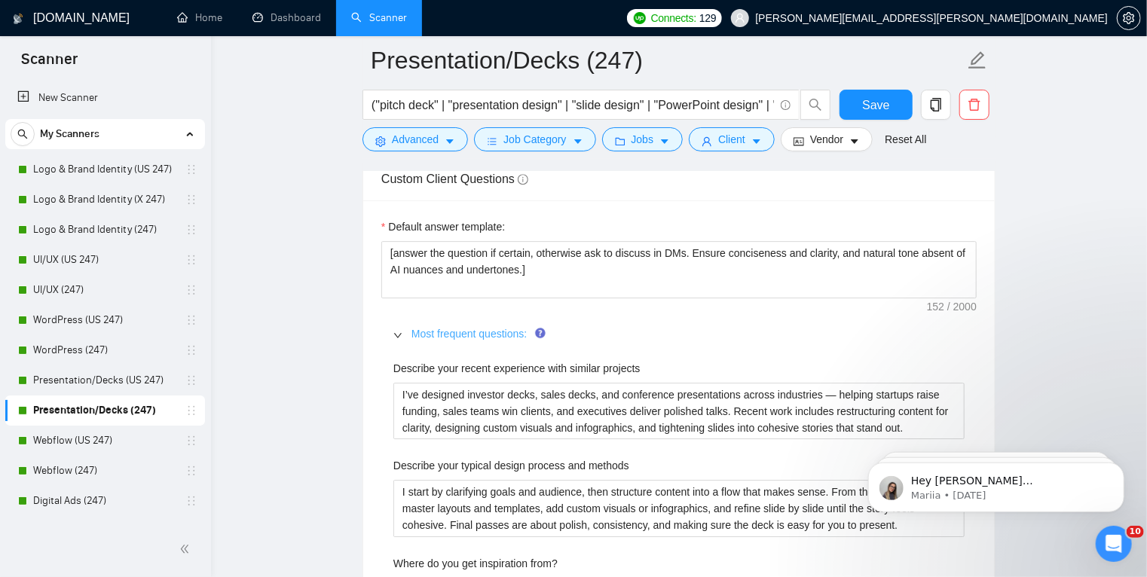
scroll to position [2259, 0]
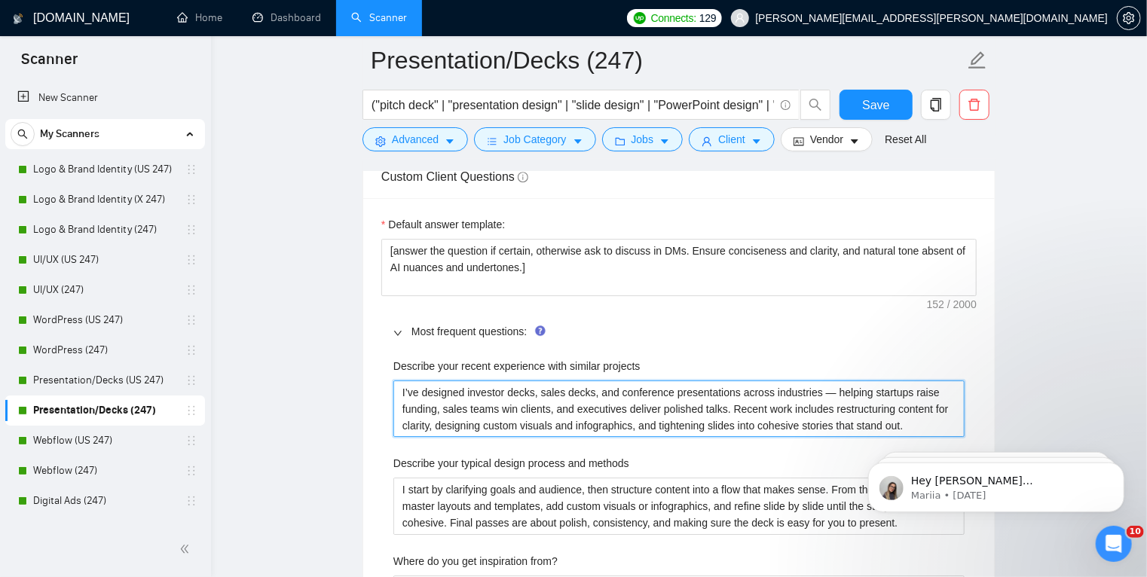
click at [566, 392] on projects "I’ve designed investor decks, sales decks, and conference presentations across …" at bounding box center [678, 409] width 571 height 57
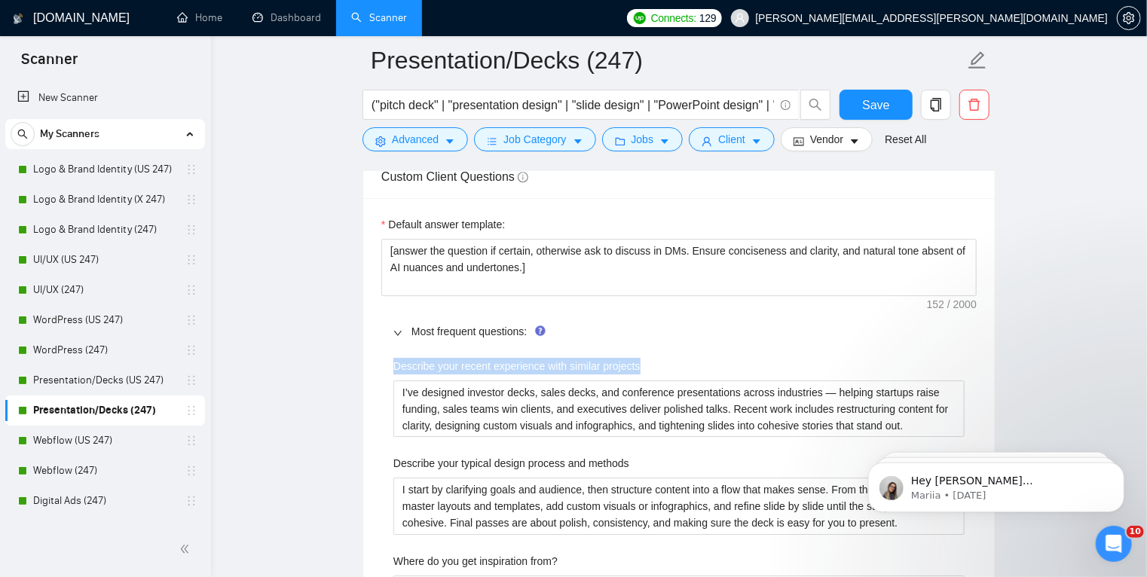
drag, startPoint x: 649, startPoint y: 366, endPoint x: 387, endPoint y: 366, distance: 261.5
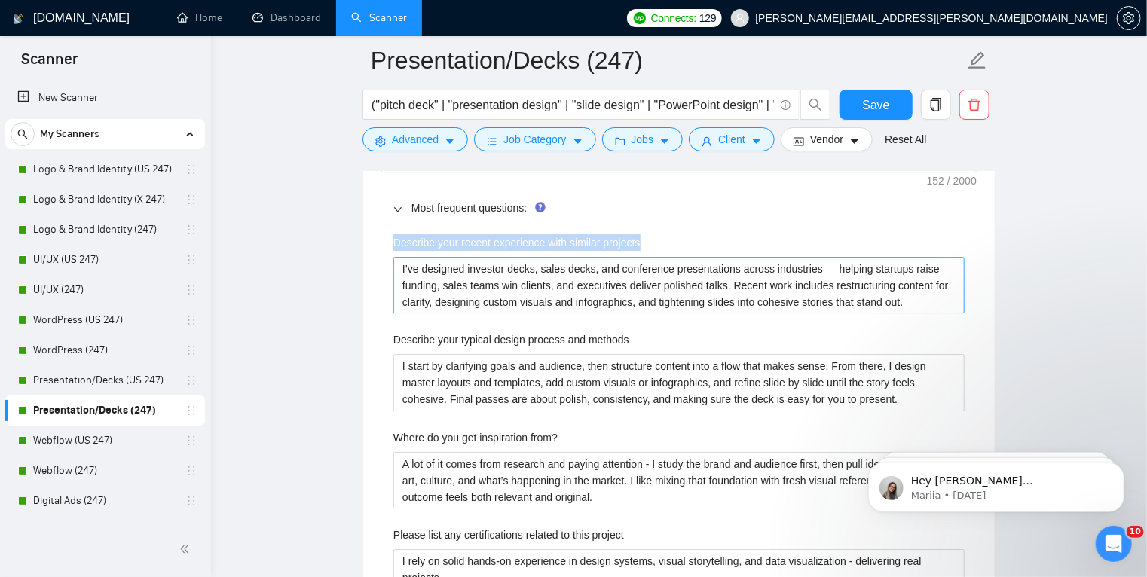
scroll to position [2385, 0]
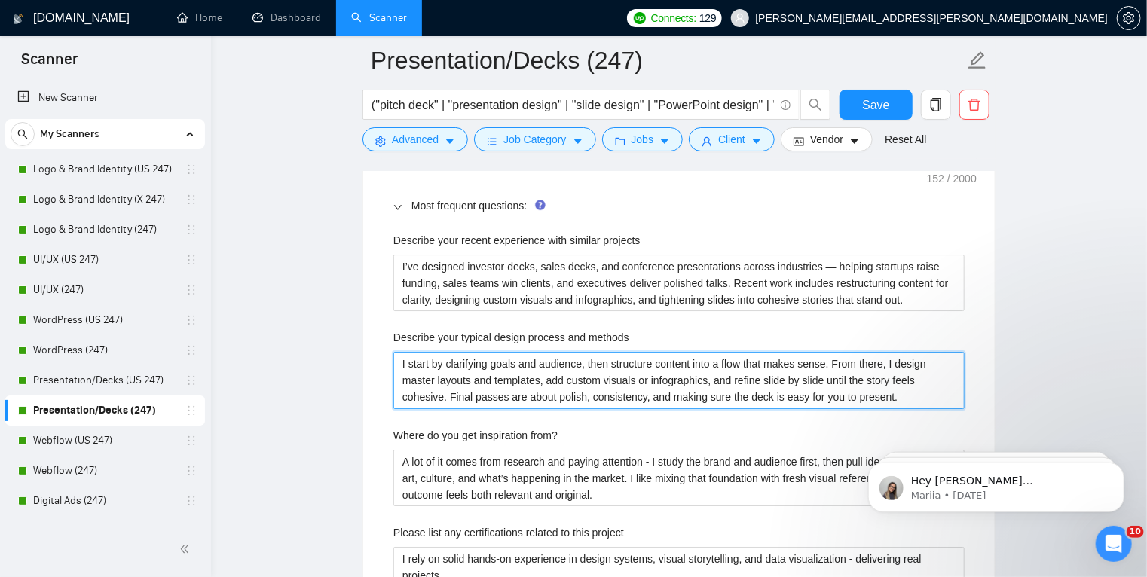
click at [604, 372] on methods "I start by clarifying goals and audience, then structure content into a flow th…" at bounding box center [678, 380] width 571 height 57
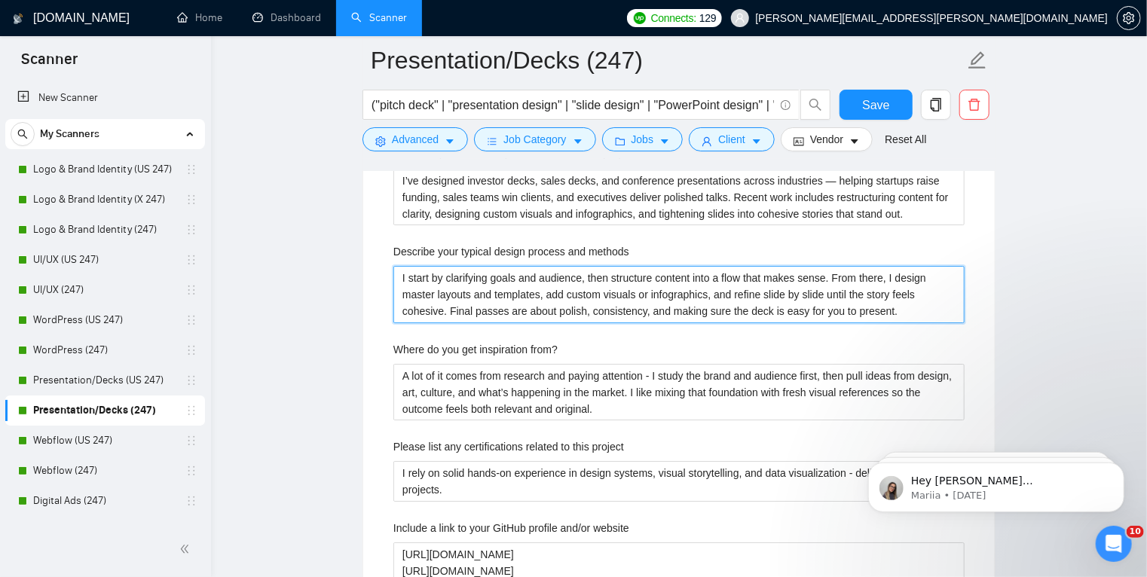
scroll to position [2471, 0]
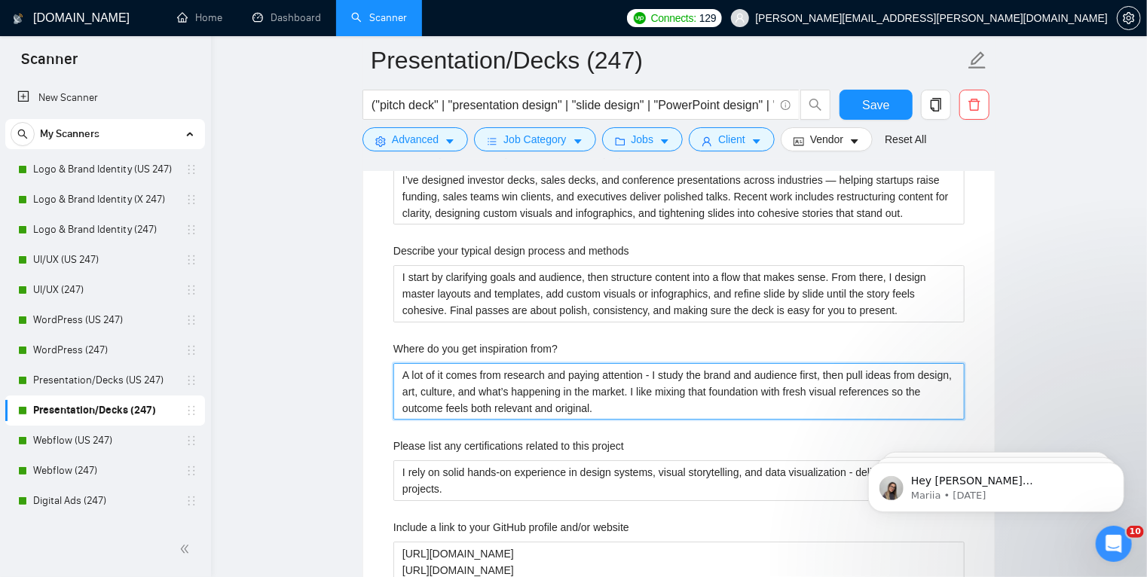
click at [610, 406] on from\? "A lot of it comes from research and paying attention - I study the brand and au…" at bounding box center [678, 391] width 571 height 57
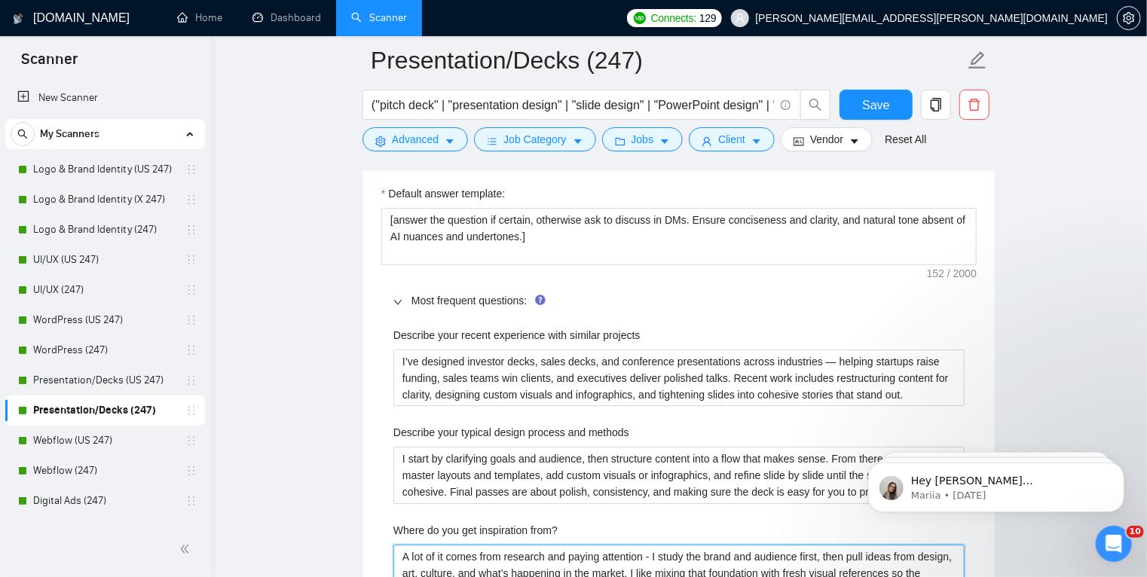
scroll to position [2288, 0]
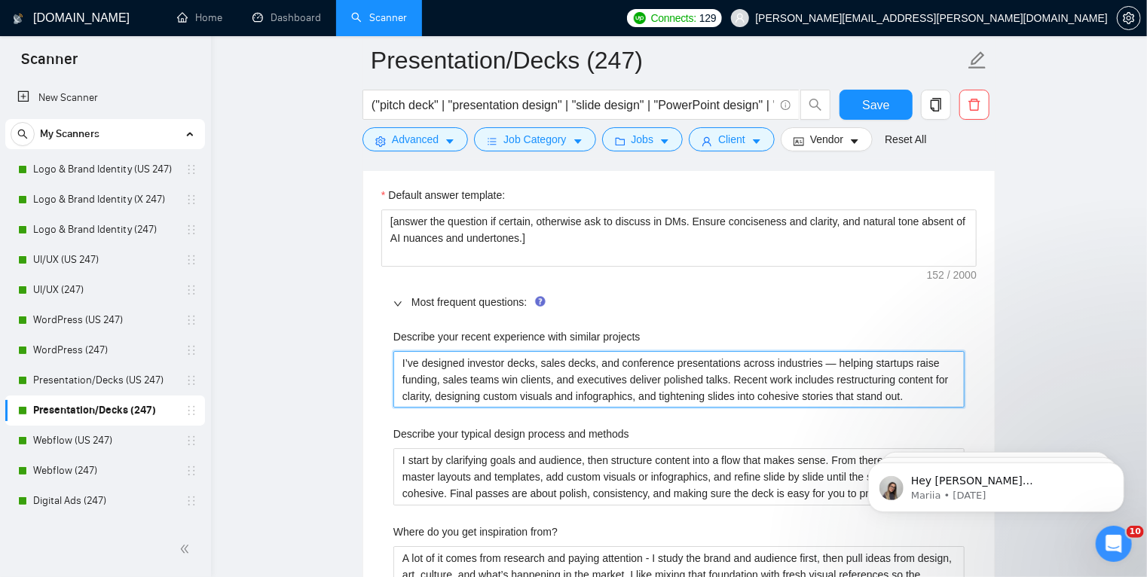
click at [478, 390] on projects "I’ve designed investor decks, sales decks, and conference presentations across …" at bounding box center [678, 379] width 571 height 57
paste projects "created brochures, catalogs, event collateral, and signage for a range of indus…"
type projects "I’ve created brochures, catalogs, event collateral, and signage for a range of …"
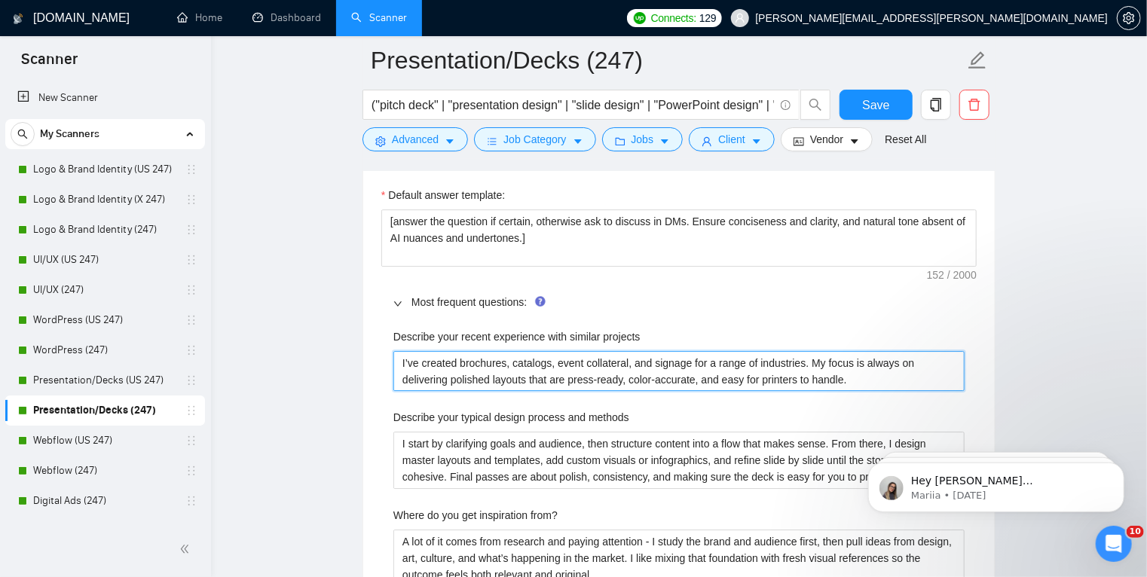
type projects "I’ve created brochures, catalogs, event collateral, and signage for a range of …"
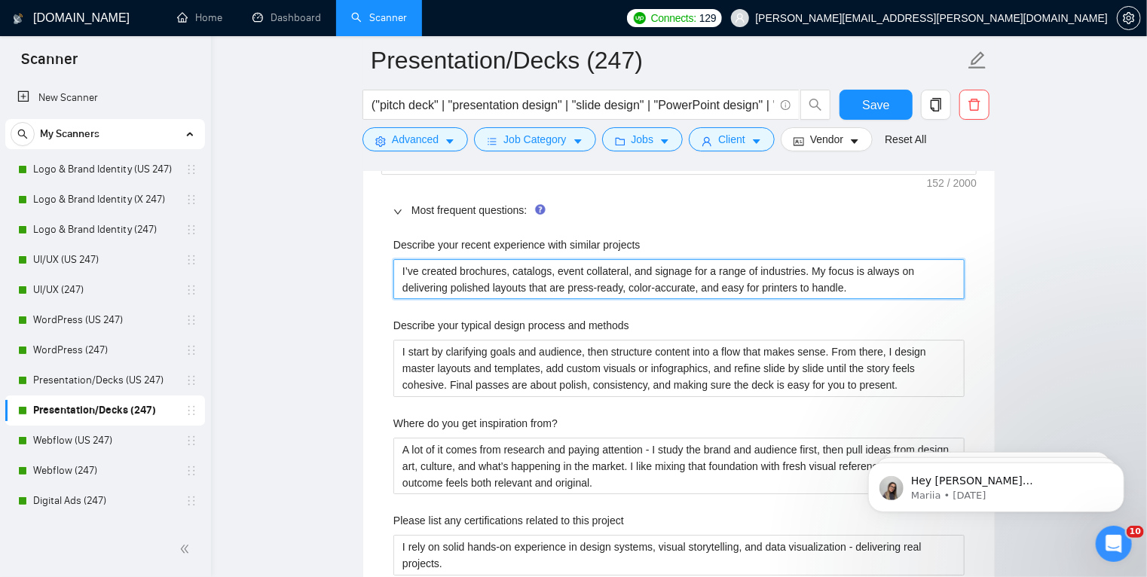
scroll to position [2382, 0]
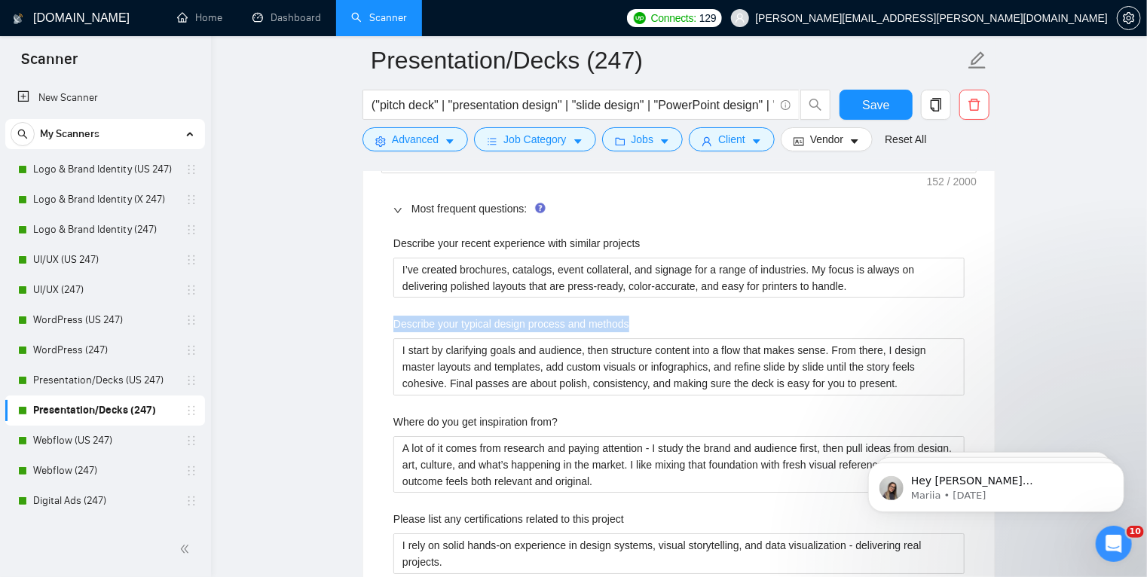
drag, startPoint x: 389, startPoint y: 315, endPoint x: 699, endPoint y: 331, distance: 310.9
copy label "Describe your typical design process and methods"
drag, startPoint x: 390, startPoint y: 419, endPoint x: 568, endPoint y: 419, distance: 177.9
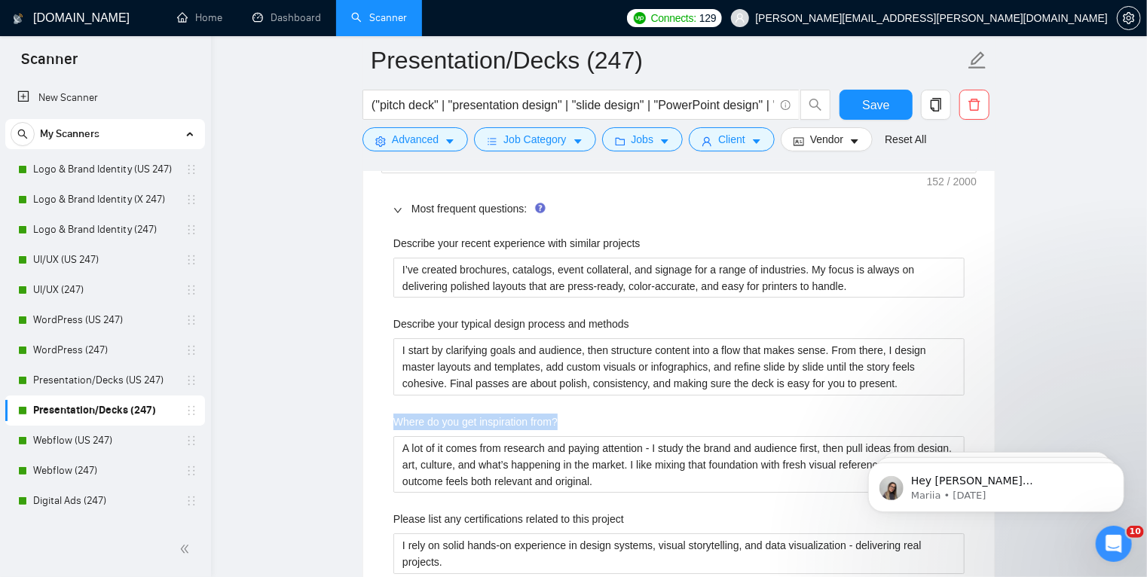
copy label "Where do you get inspiration from?"
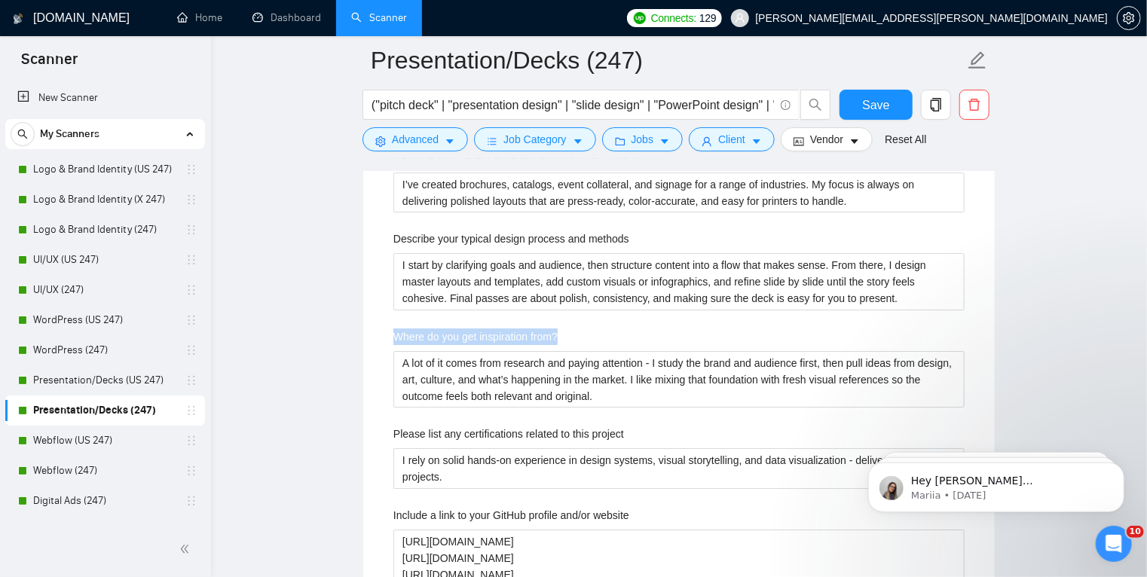
scroll to position [2468, 0]
drag, startPoint x: 389, startPoint y: 425, endPoint x: 639, endPoint y: 436, distance: 250.5
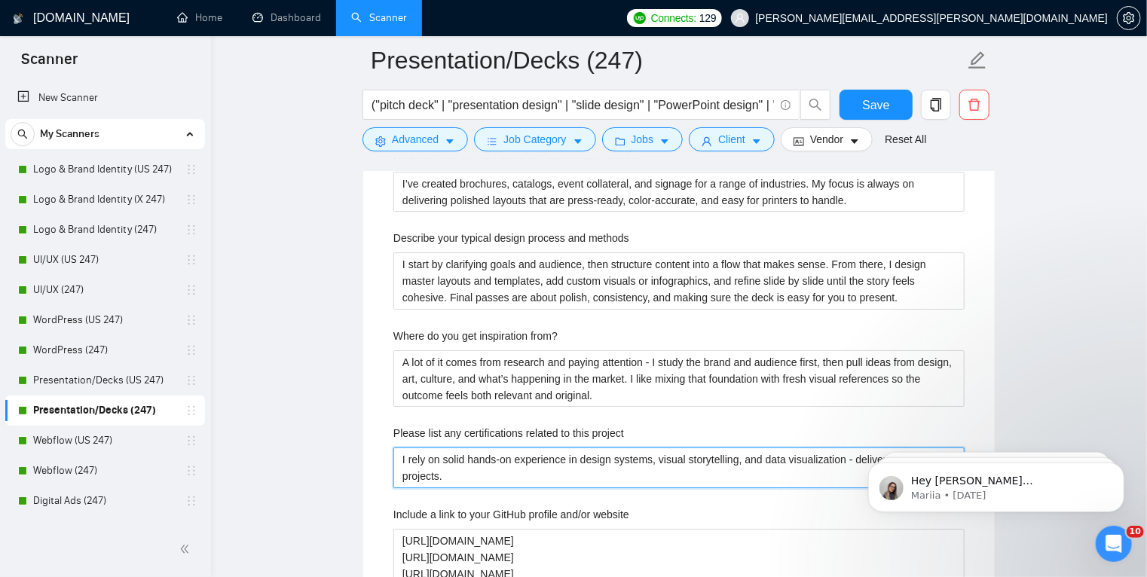
click at [585, 464] on project "I rely on solid hands-on experience in design systems, visual storytelling, and…" at bounding box center [678, 468] width 571 height 41
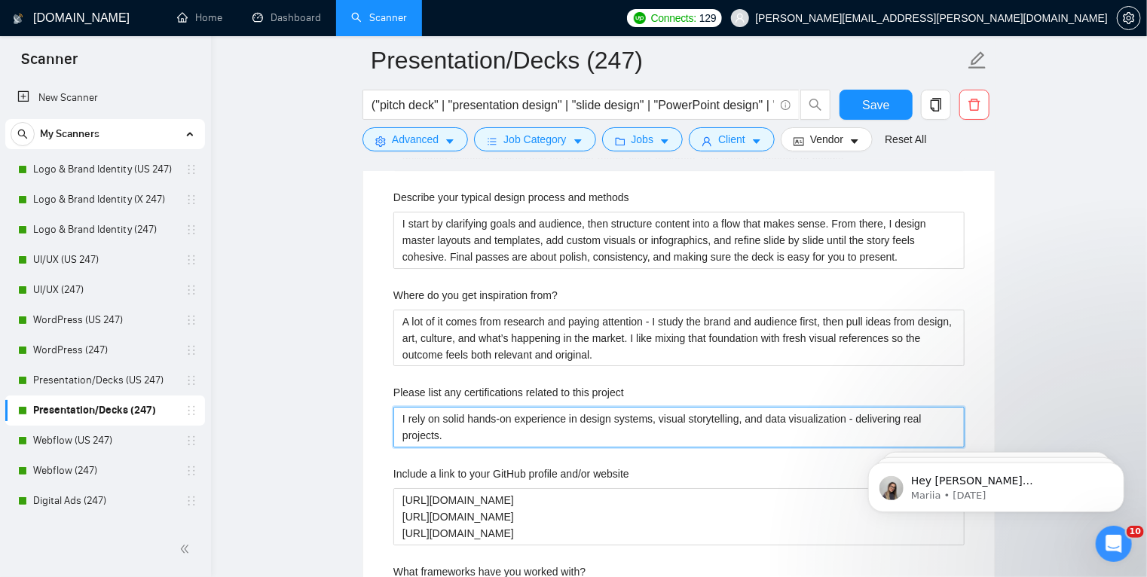
scroll to position [2510, 0]
click at [455, 433] on project "I rely on solid hands-on experience in design systems, visual storytelling, and…" at bounding box center [678, 426] width 571 height 41
drag, startPoint x: 387, startPoint y: 383, endPoint x: 454, endPoint y: 440, distance: 87.6
copy label "Please list any certifications related to this project"
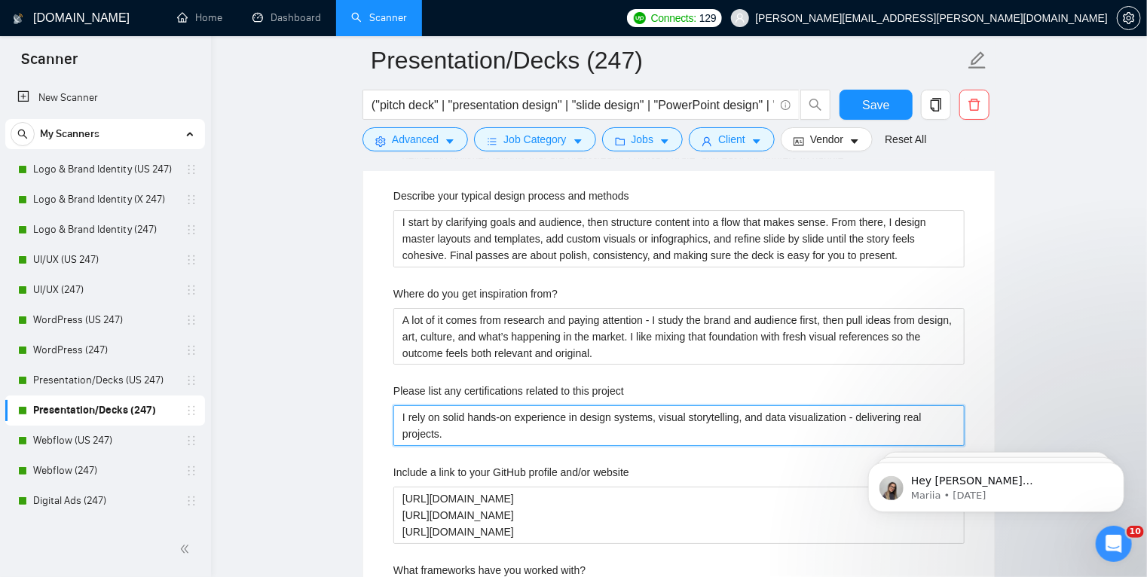
click at [495, 423] on project "I rely on solid hands-on experience in design systems, visual storytelling, and…" at bounding box center [678, 426] width 571 height 41
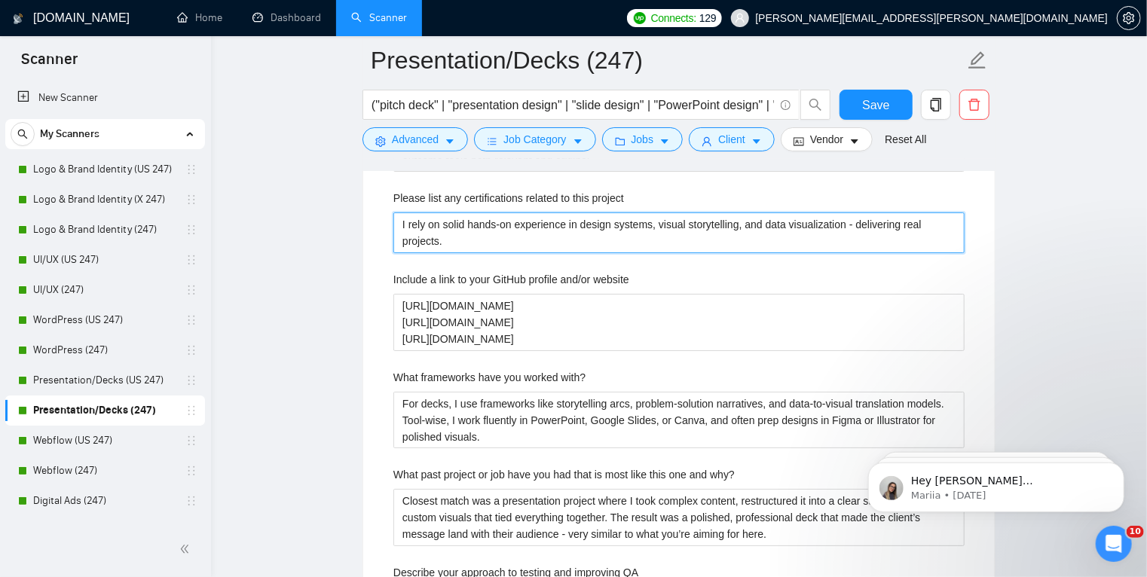
scroll to position [2704, 0]
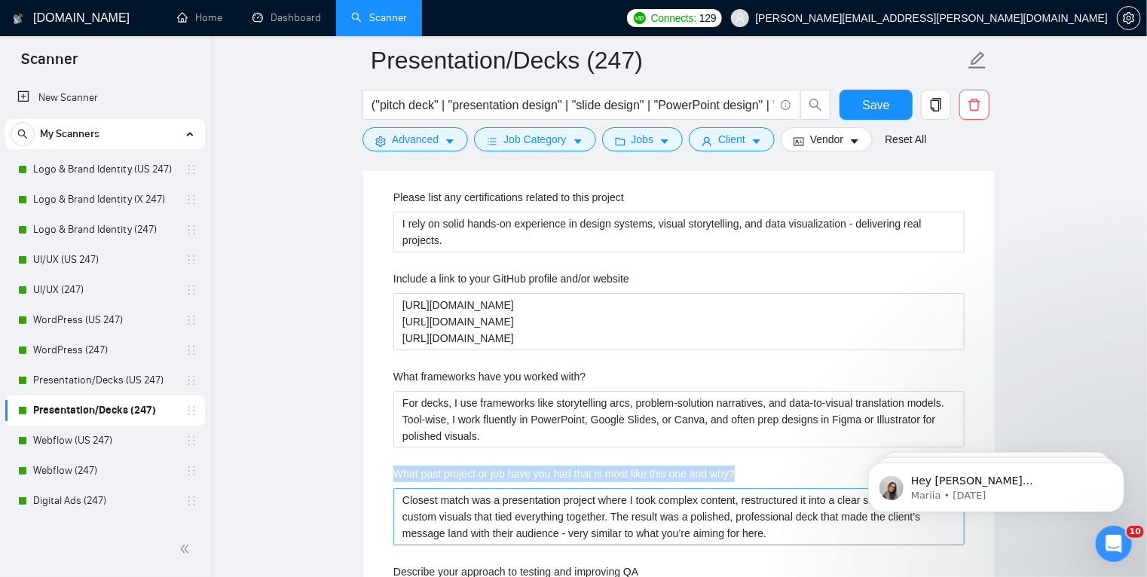
drag, startPoint x: 389, startPoint y: 467, endPoint x: 766, endPoint y: 488, distance: 377.5
click at [766, 488] on div "Describe your recent experience with similar projects I’ve created brochures, c…" at bounding box center [678, 417] width 595 height 1027
copy label "What past project or job have you had that is most like this one and why?"
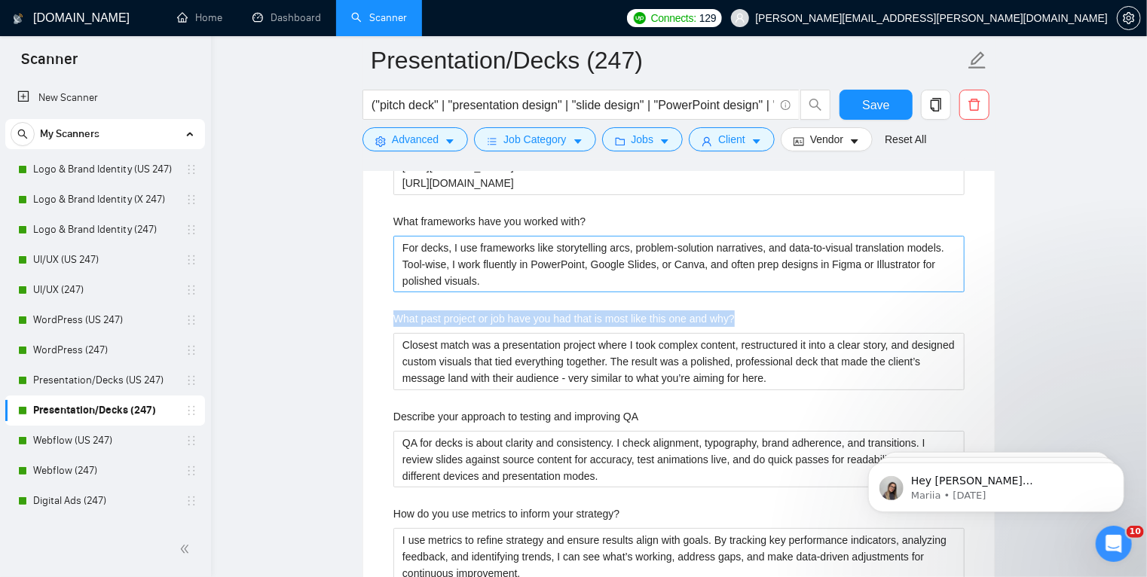
scroll to position [2860, 0]
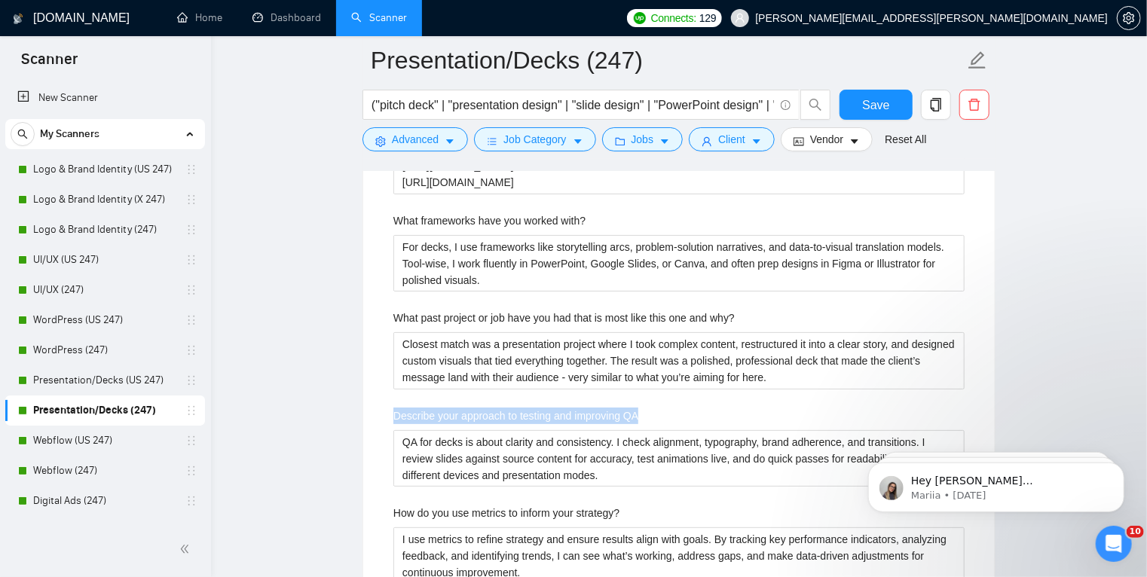
drag, startPoint x: 391, startPoint y: 404, endPoint x: 649, endPoint y: 425, distance: 258.6
click at [649, 425] on div "Describe your recent experience with similar projects I’ve created brochures, c…" at bounding box center [678, 261] width 595 height 1027
copy label "Describe your approach to testing and improving QA"
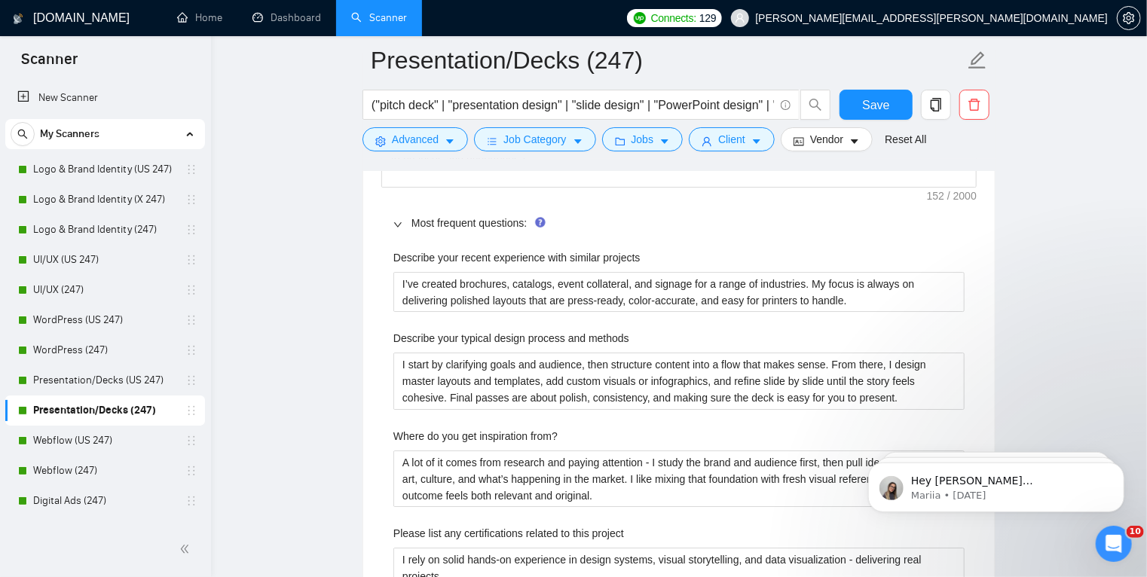
scroll to position [2367, 0]
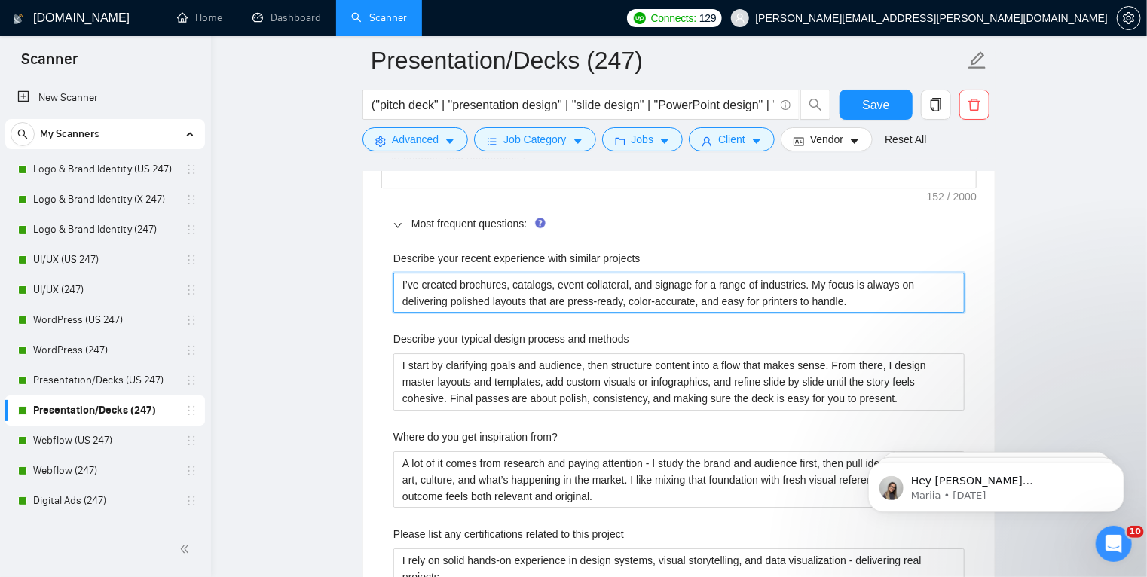
click at [597, 292] on projects "I’ve created brochures, catalogs, event collateral, and signage for a range of …" at bounding box center [678, 293] width 571 height 41
type projects "I’ve designed investor decks, sales decks, and conference presentations across …"
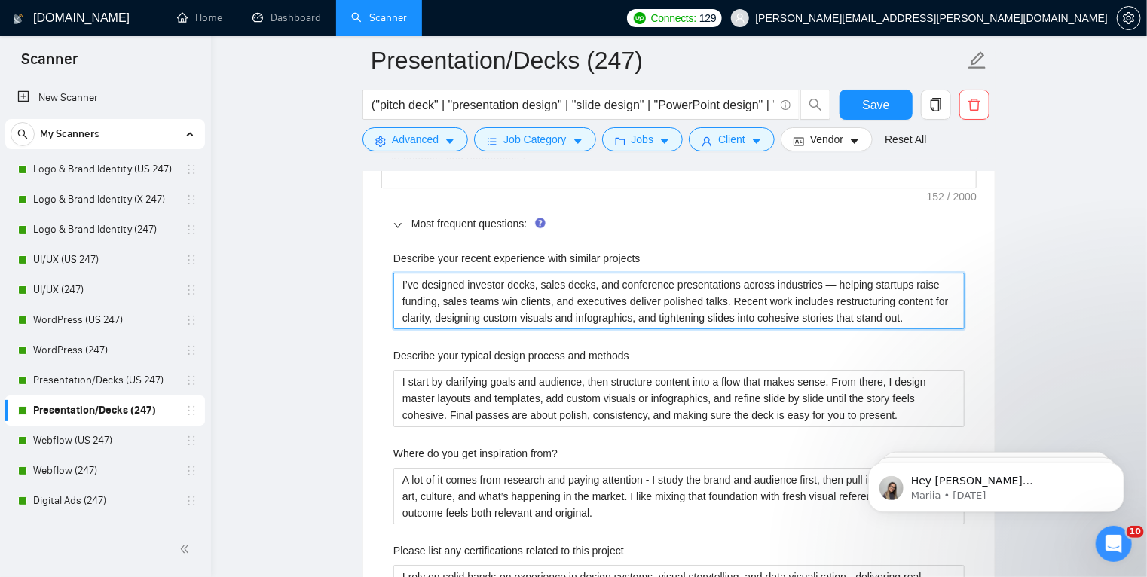
type projects "I’ve designed investor decks, sales decks, and conference presentations across …"
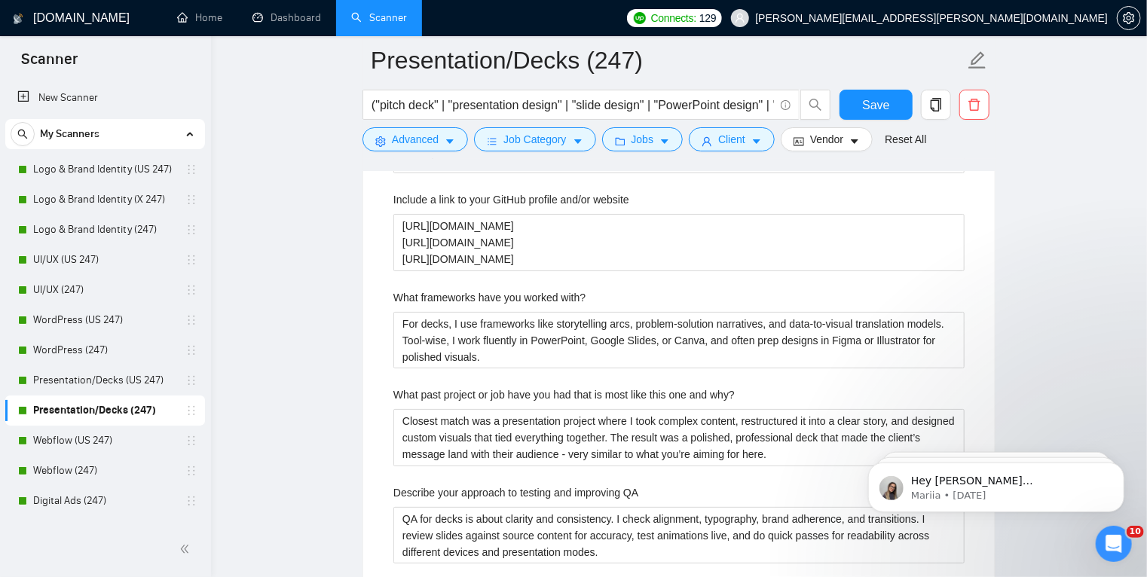
scroll to position [2800, 0]
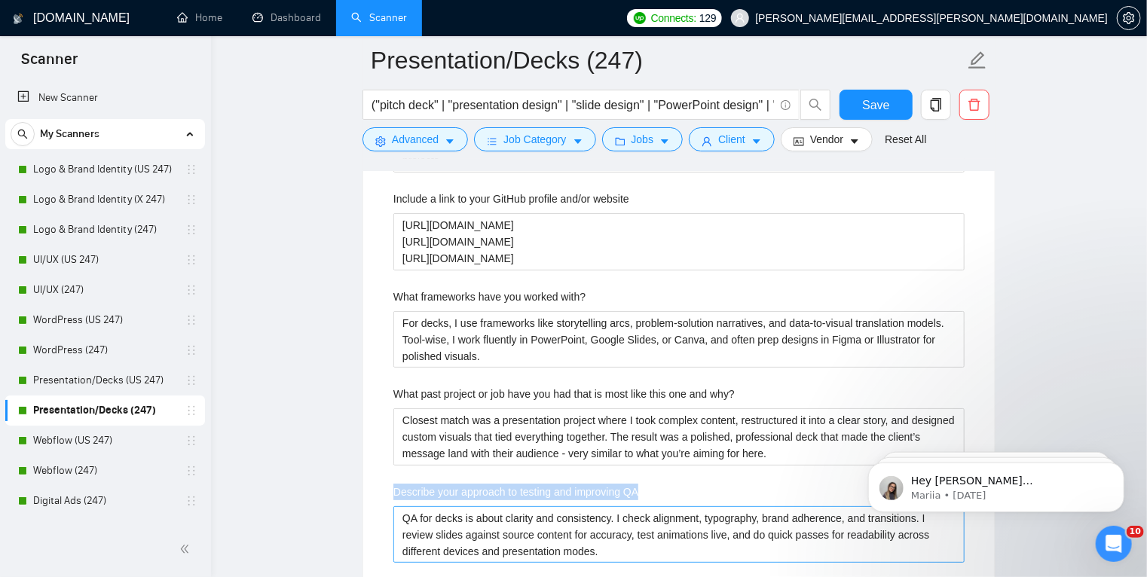
drag, startPoint x: 387, startPoint y: 485, endPoint x: 684, endPoint y: 507, distance: 297.0
click at [684, 507] on div "Describe your recent experience with similar projects I’ve designed investor de…" at bounding box center [678, 329] width 595 height 1043
copy label "Describe your approach to testing and improving QA"
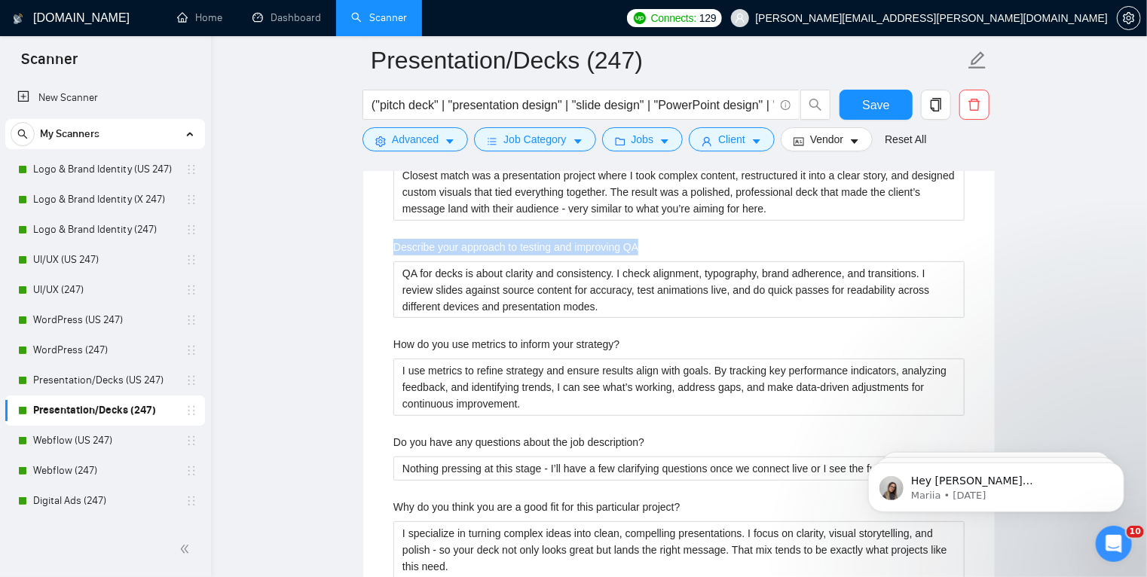
scroll to position [3046, 0]
click at [660, 139] on icon "caret-down" at bounding box center [665, 141] width 11 height 11
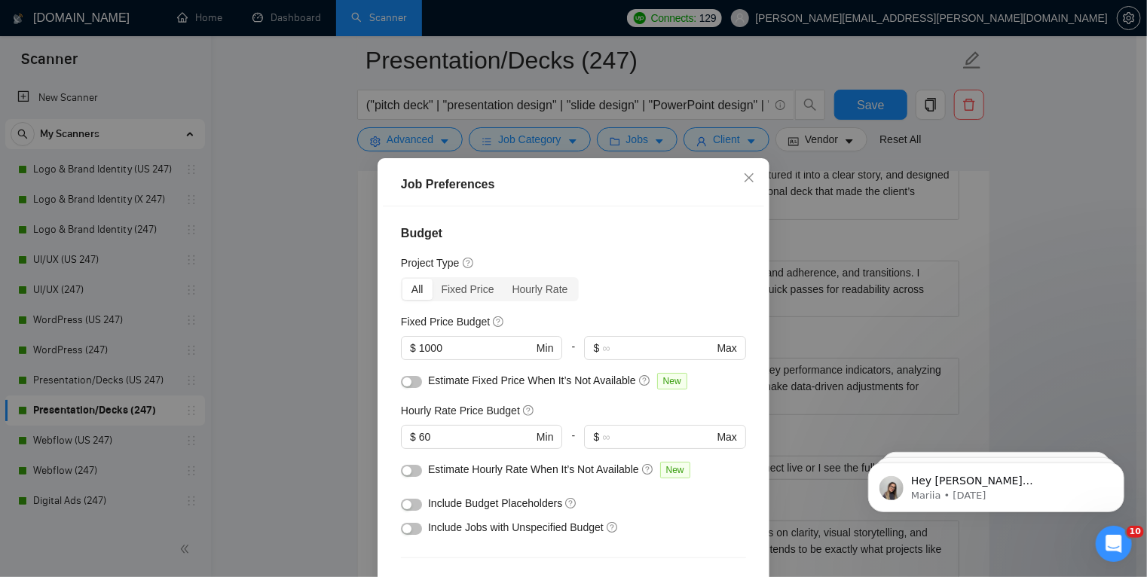
click at [754, 136] on div "Job Preferences Budget Project Type All Fixed Price Hourly Rate Fixed Price Bud…" at bounding box center [573, 288] width 1147 height 577
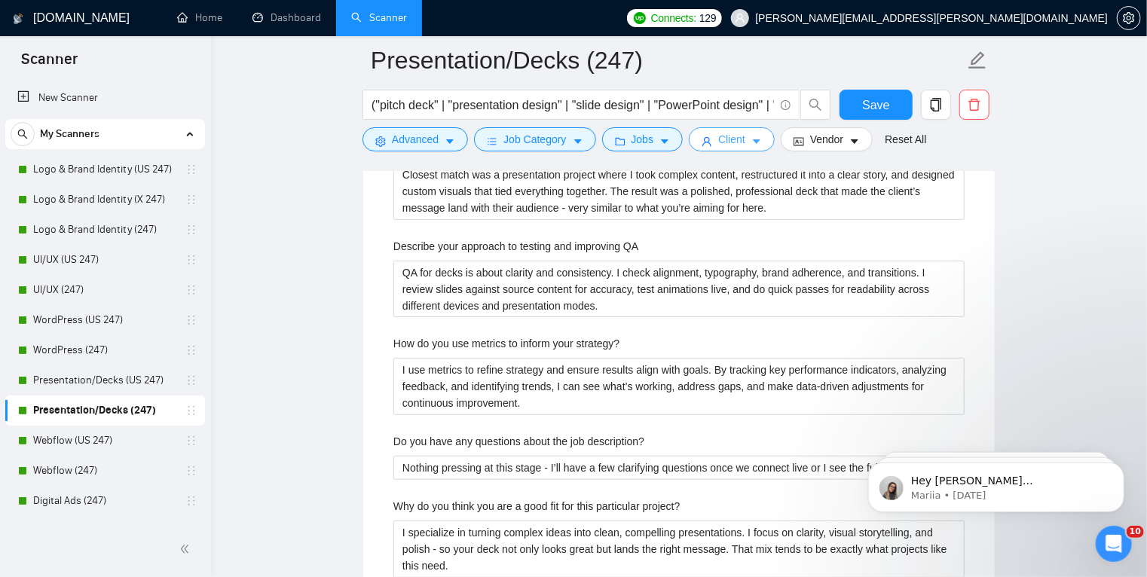
click at [754, 136] on span "caret-down" at bounding box center [756, 141] width 11 height 11
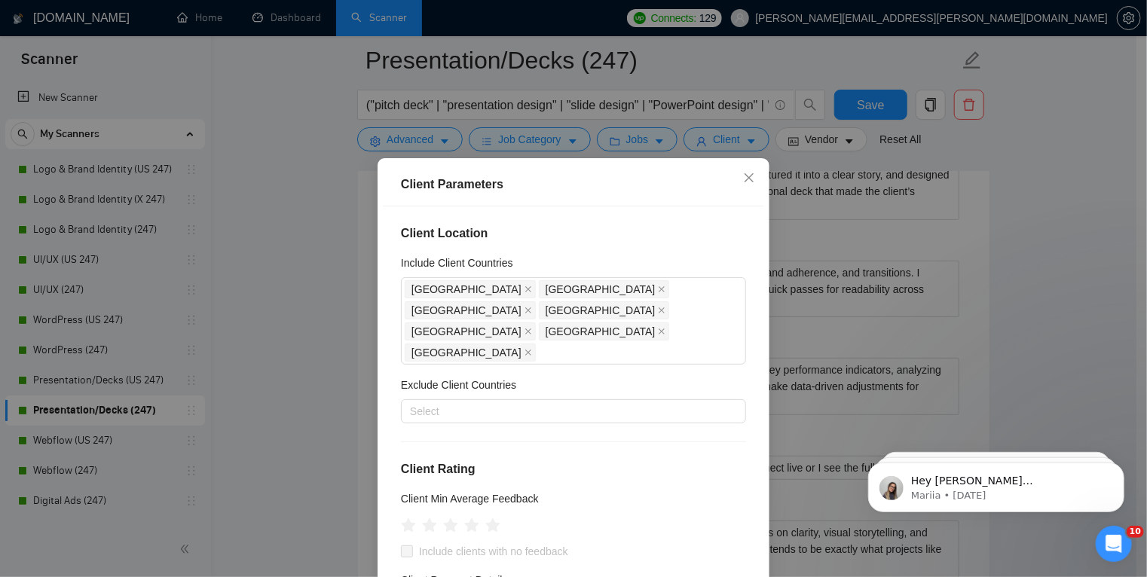
click at [1029, 217] on div "Client Parameters Client Location Include Client Countries United States United…" at bounding box center [573, 288] width 1147 height 577
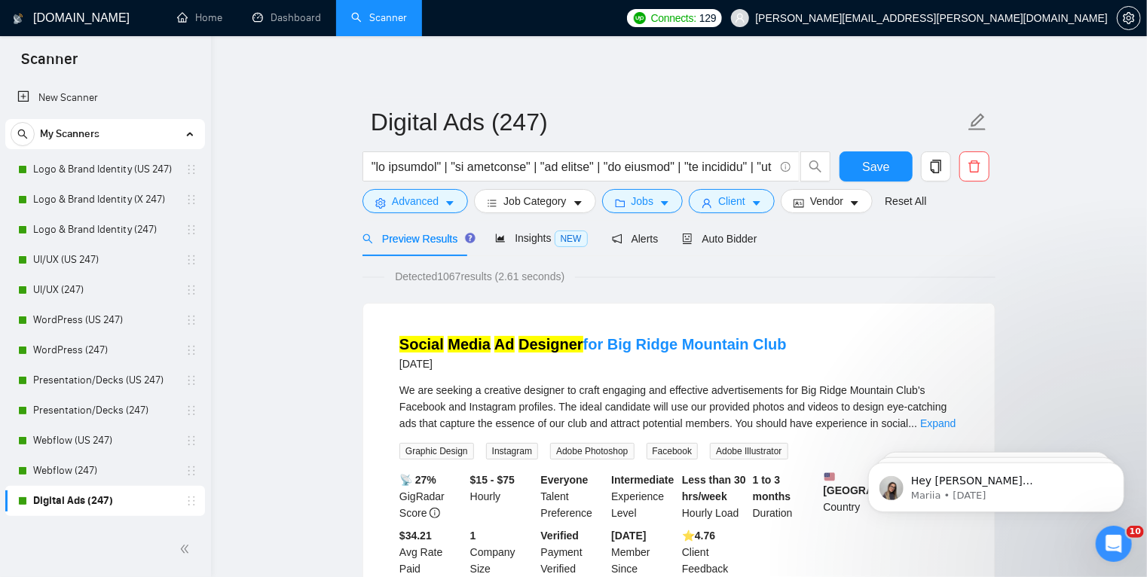
scroll to position [38, 0]
